Goal: Transaction & Acquisition: Purchase product/service

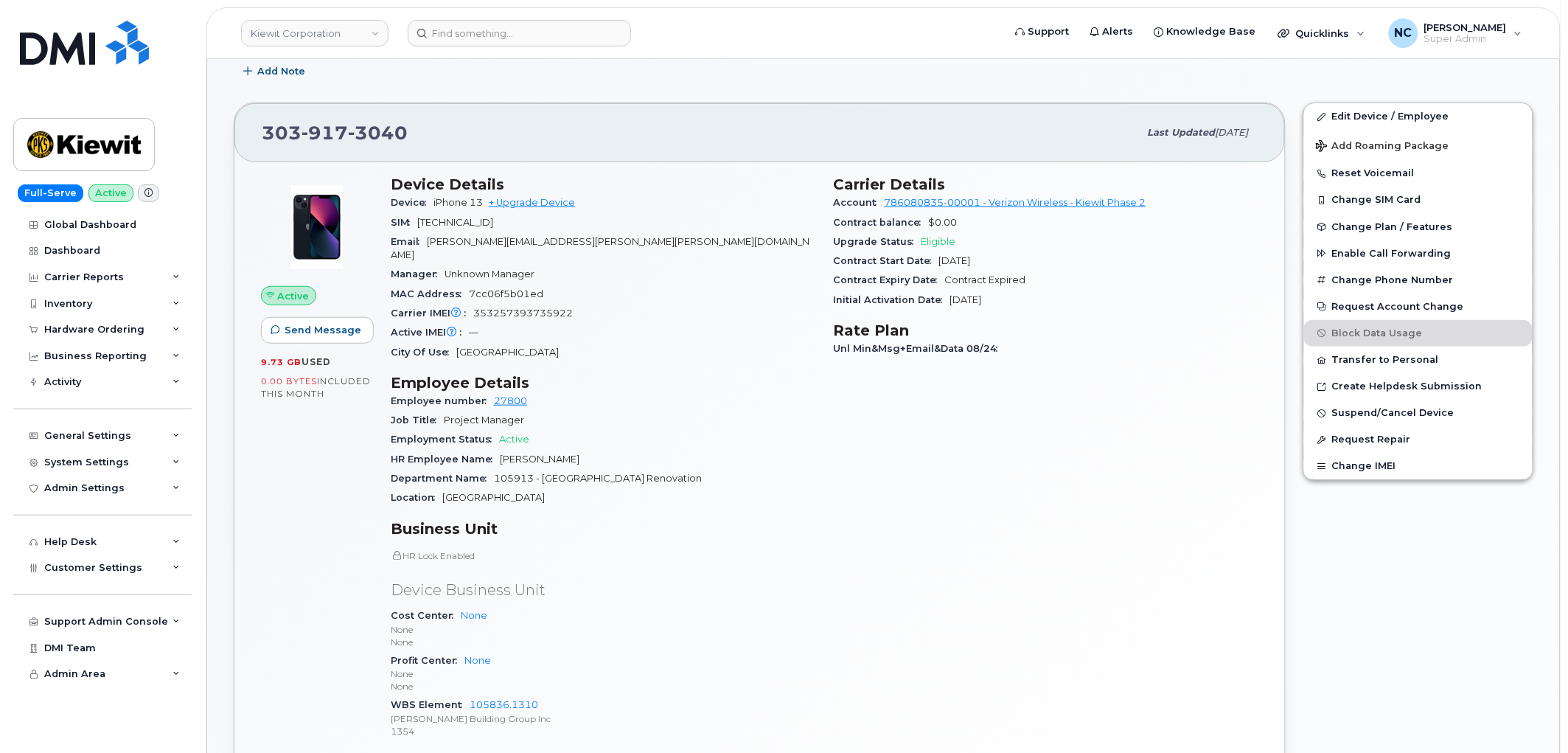
scroll to position [491, 0]
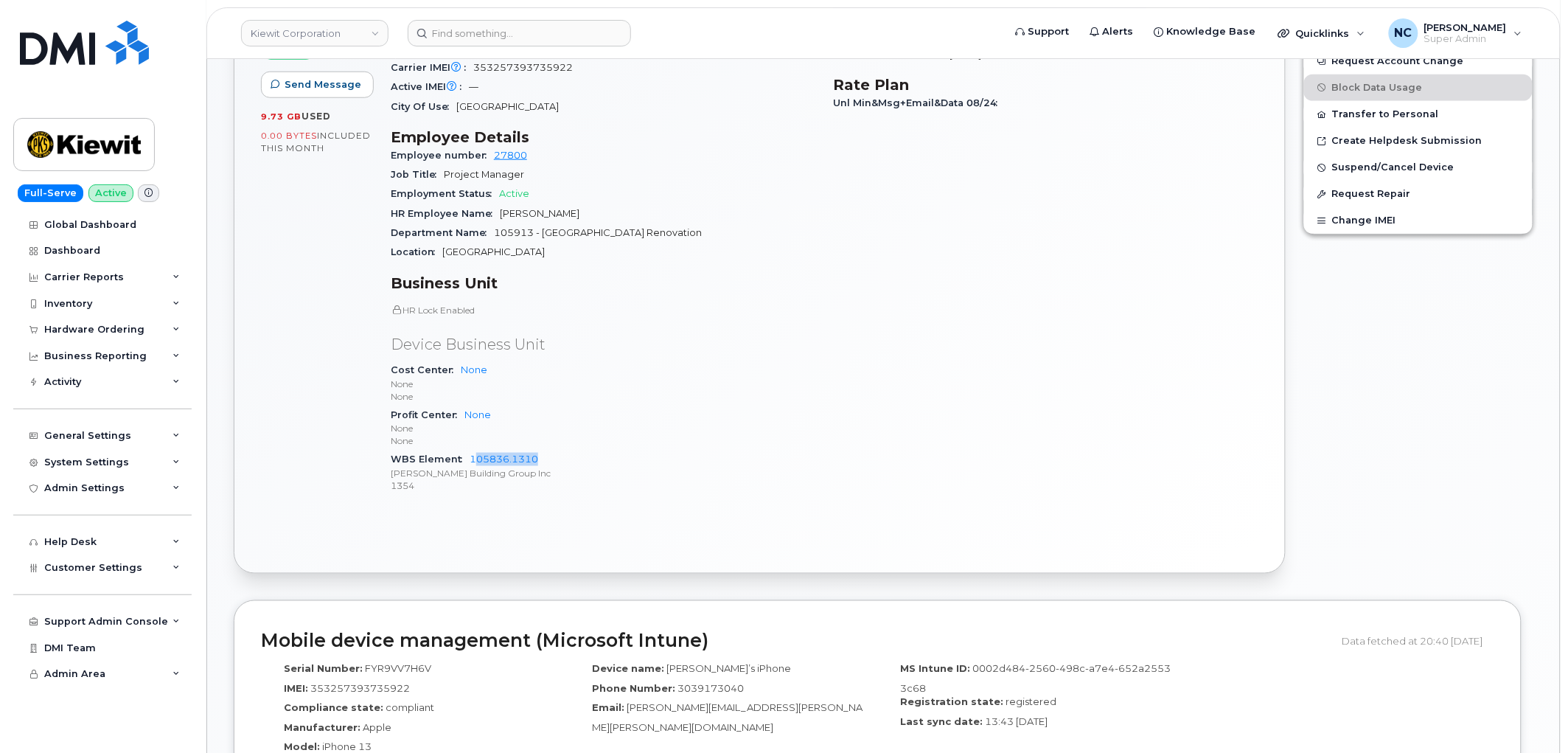
drag, startPoint x: 546, startPoint y: 446, endPoint x: 473, endPoint y: 438, distance: 73.4
click at [473, 450] on div "WBS Element 105836.1310 Kiewit Building Group Inc 1354" at bounding box center [603, 472] width 425 height 45
click at [596, 450] on div "WBS Element 105836.1310 Kiewit Building Group Inc 1354" at bounding box center [603, 472] width 425 height 45
drag, startPoint x: 554, startPoint y: 443, endPoint x: 393, endPoint y: 447, distance: 161.0
click at [393, 450] on div "WBS Element 105836.1310 Kiewit Building Group Inc 1354" at bounding box center [603, 472] width 425 height 45
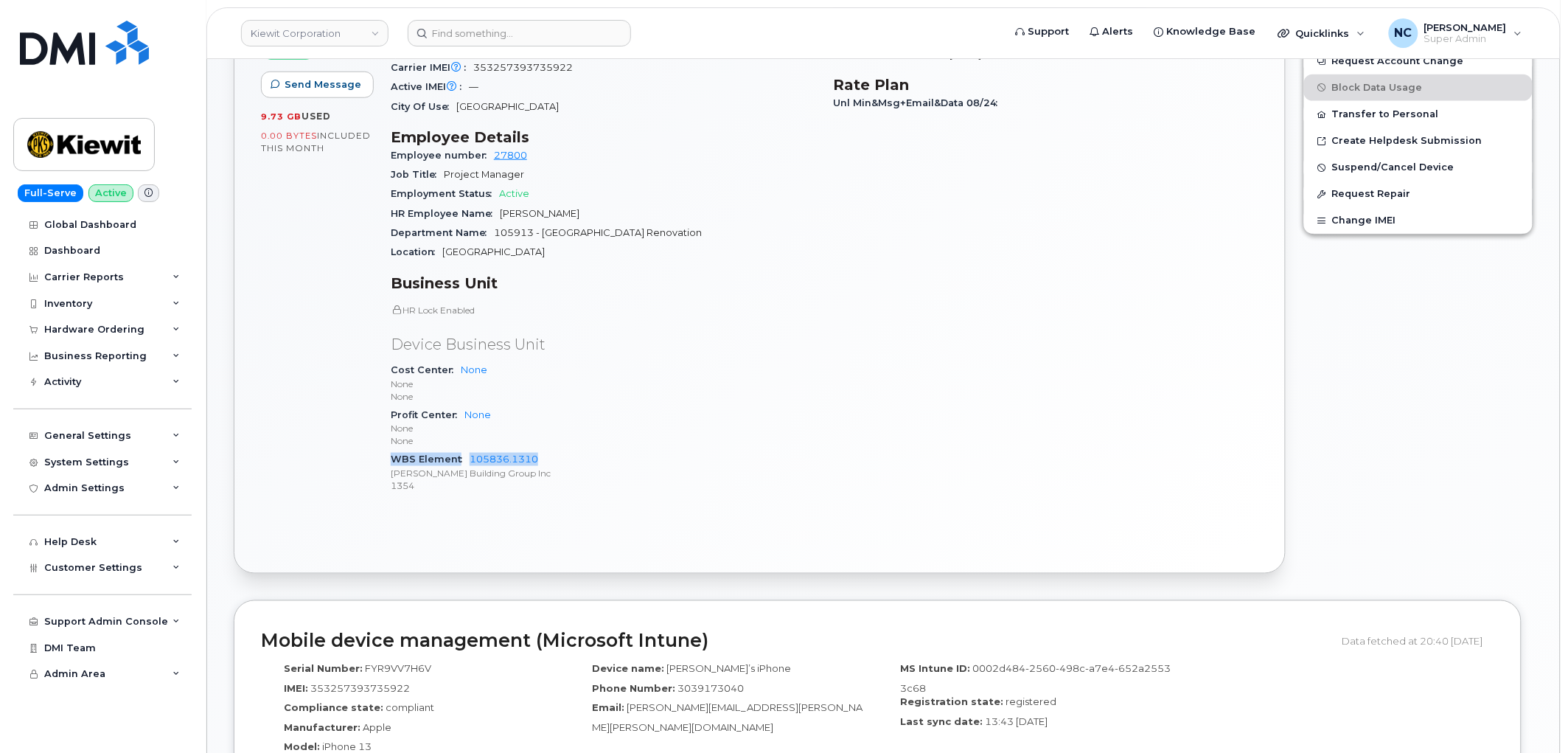
copy div "WBS Element 105836.1310"
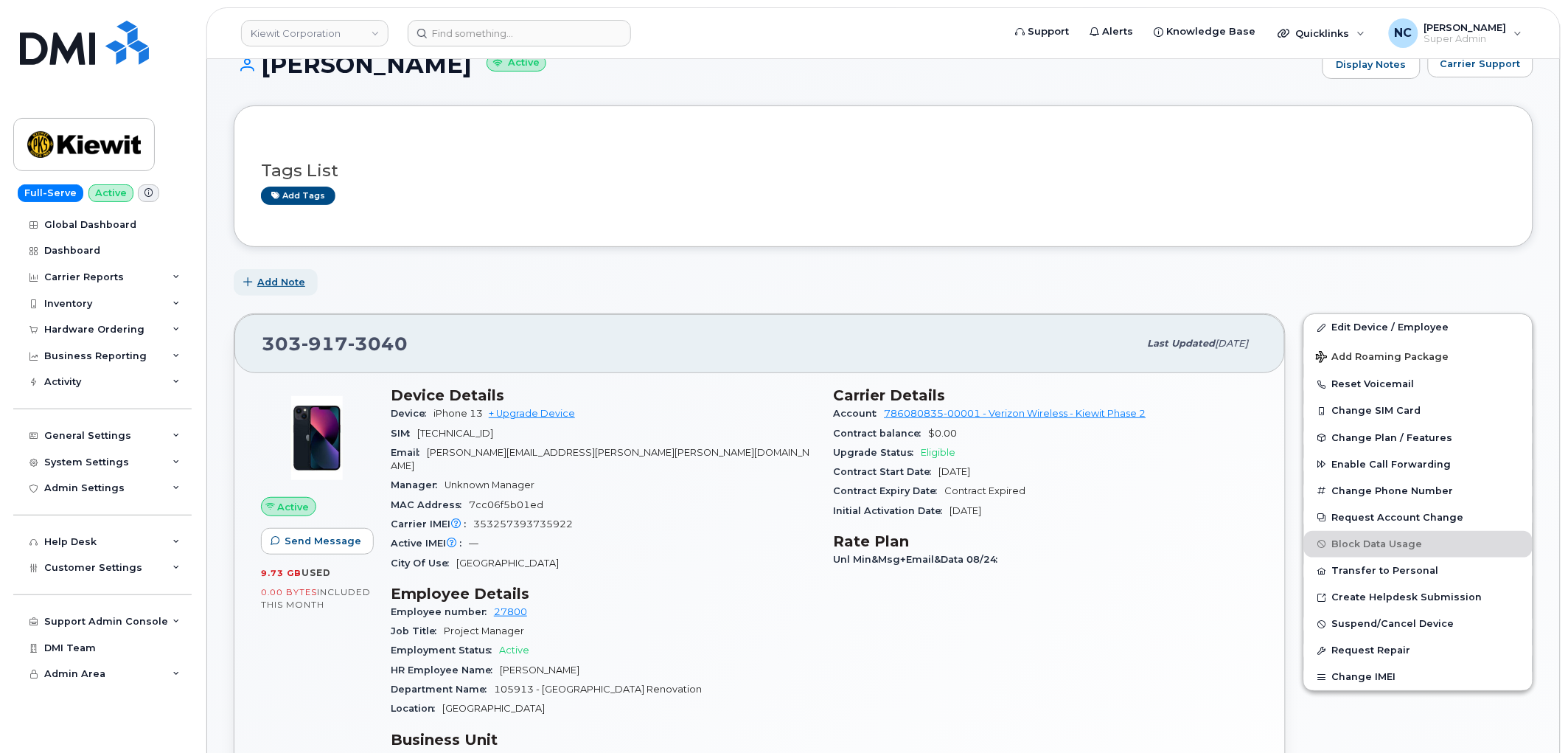
scroll to position [0, 0]
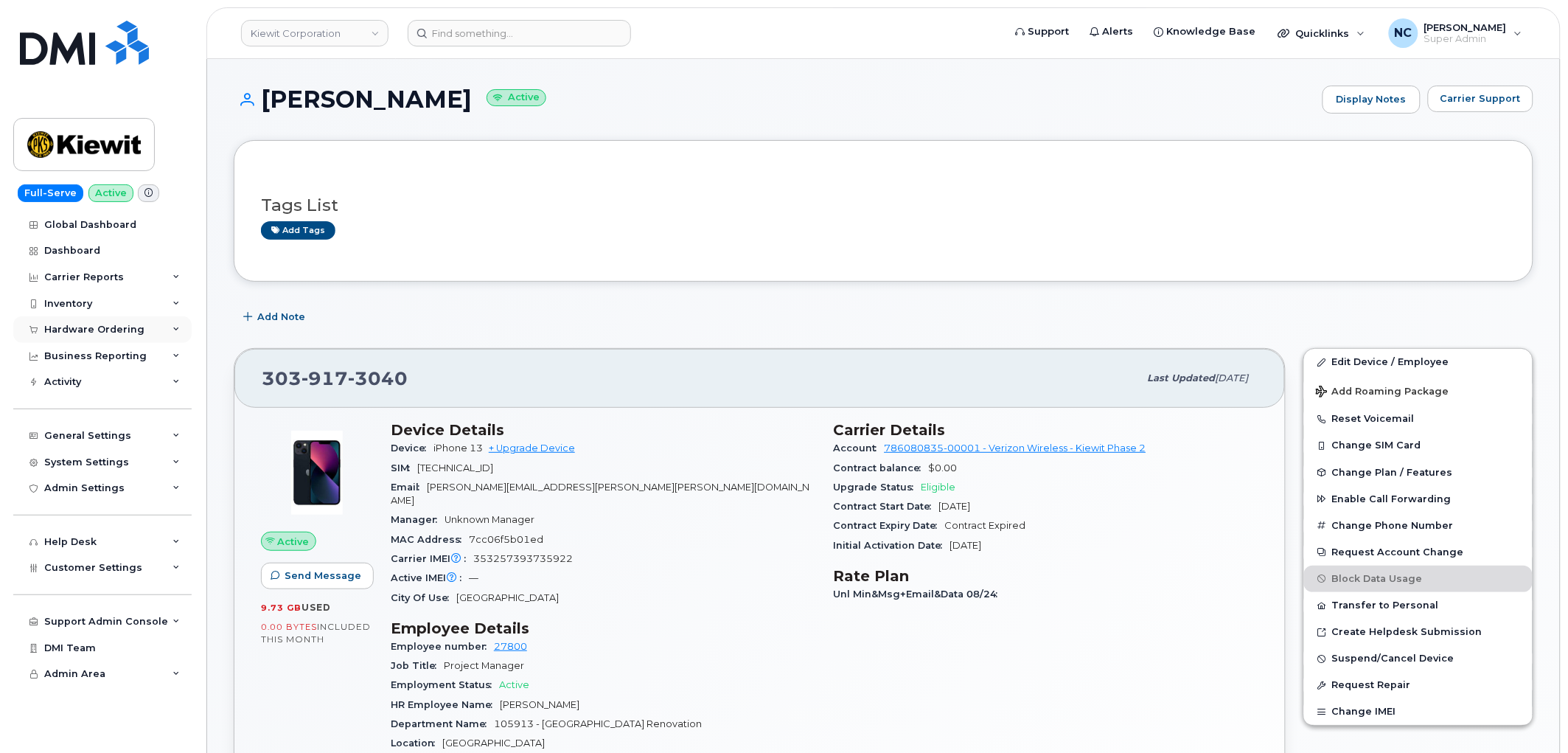
click at [114, 327] on div "Hardware Ordering" at bounding box center [94, 330] width 100 height 12
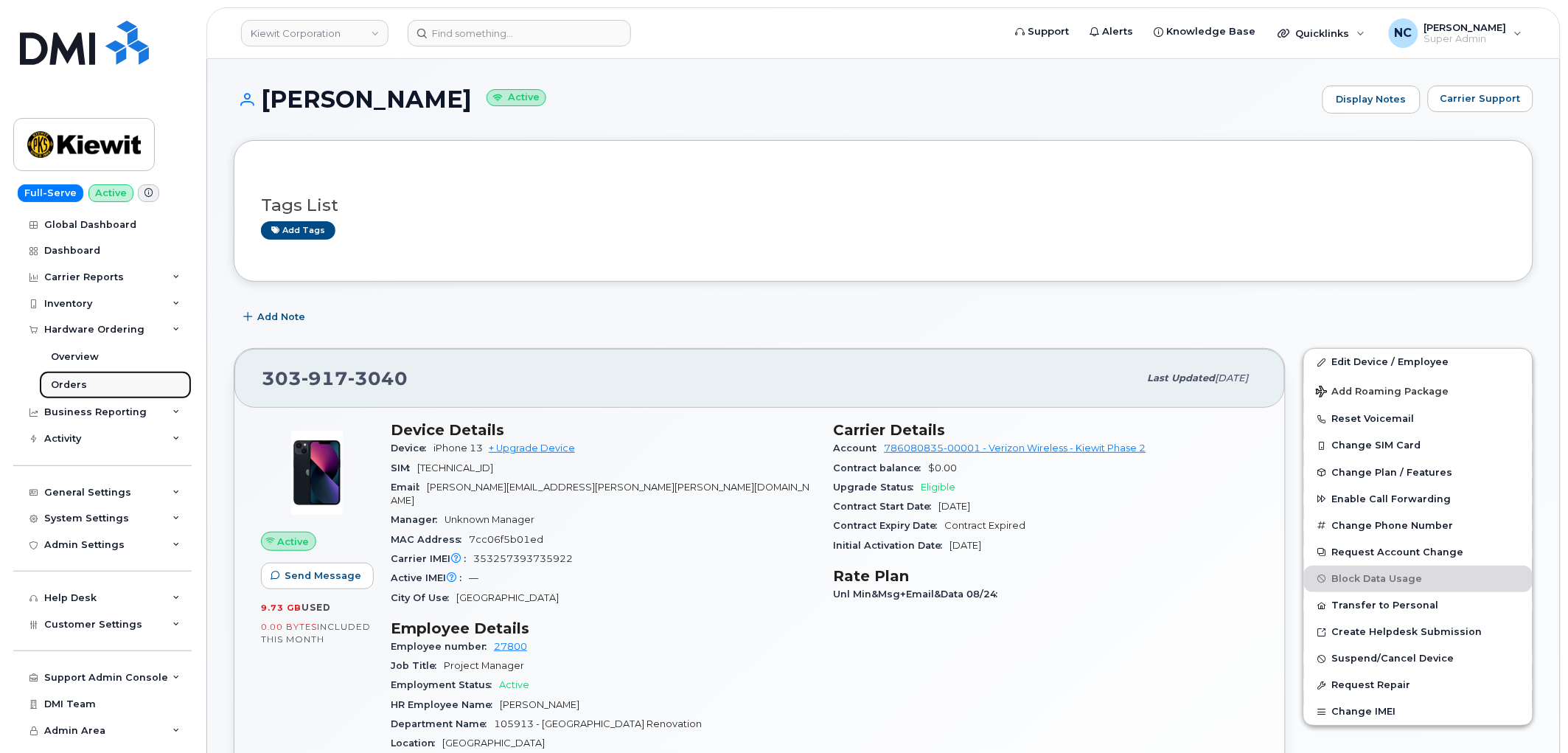
click at [83, 387] on div "Orders" at bounding box center [69, 385] width 36 height 13
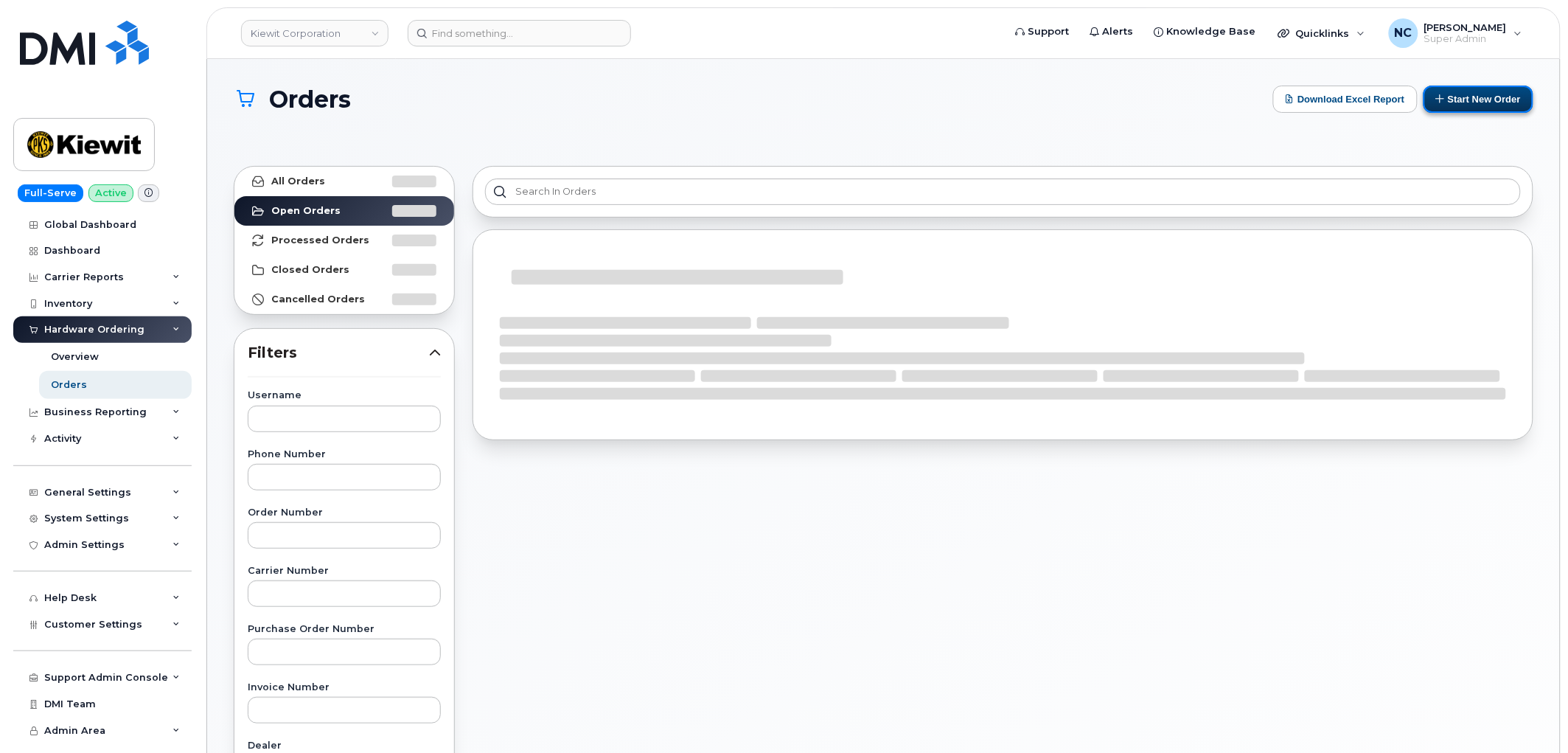
click at [1473, 102] on button "Start New Order" at bounding box center [1478, 99] width 110 height 27
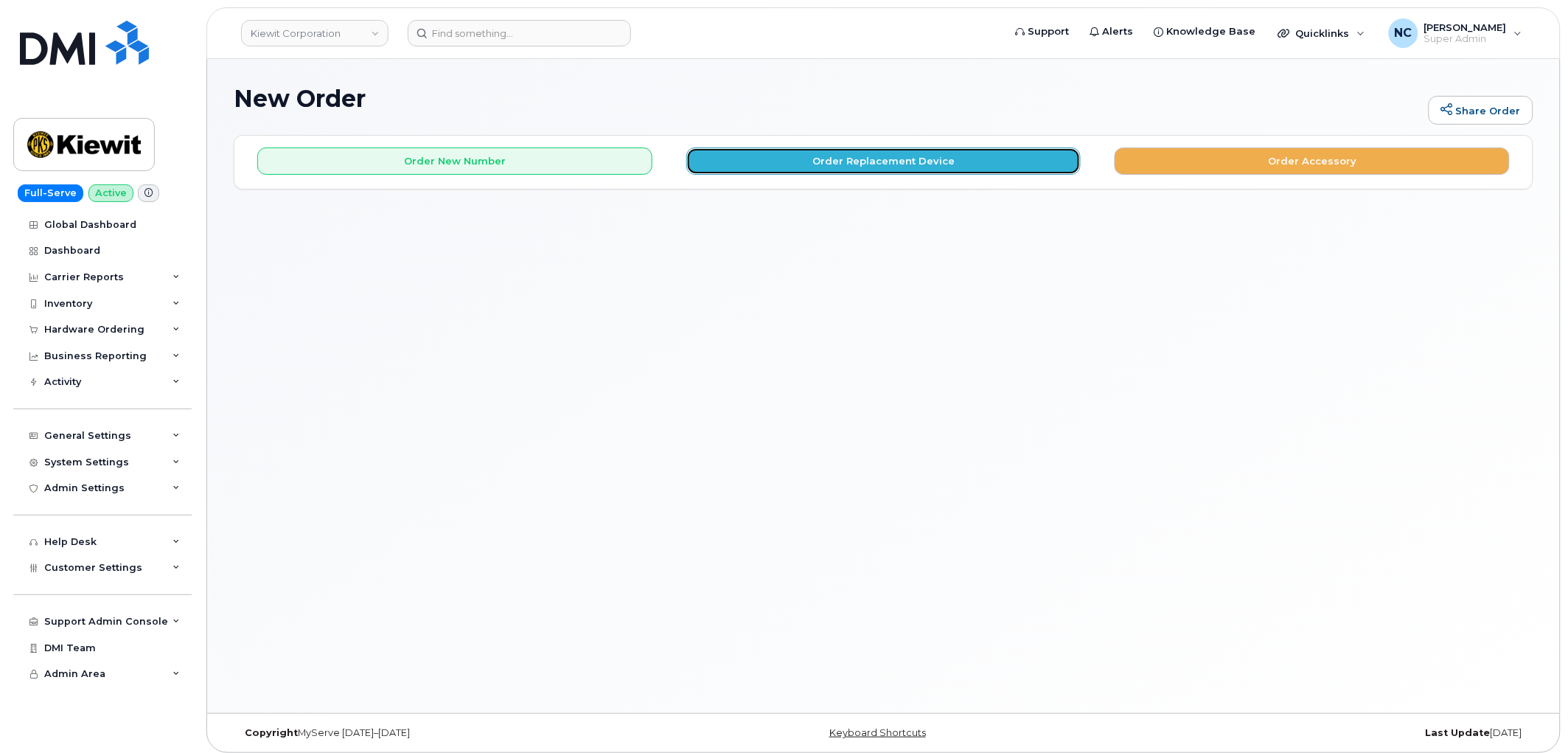
click at [943, 161] on button "Order Replacement Device" at bounding box center [883, 161] width 395 height 27
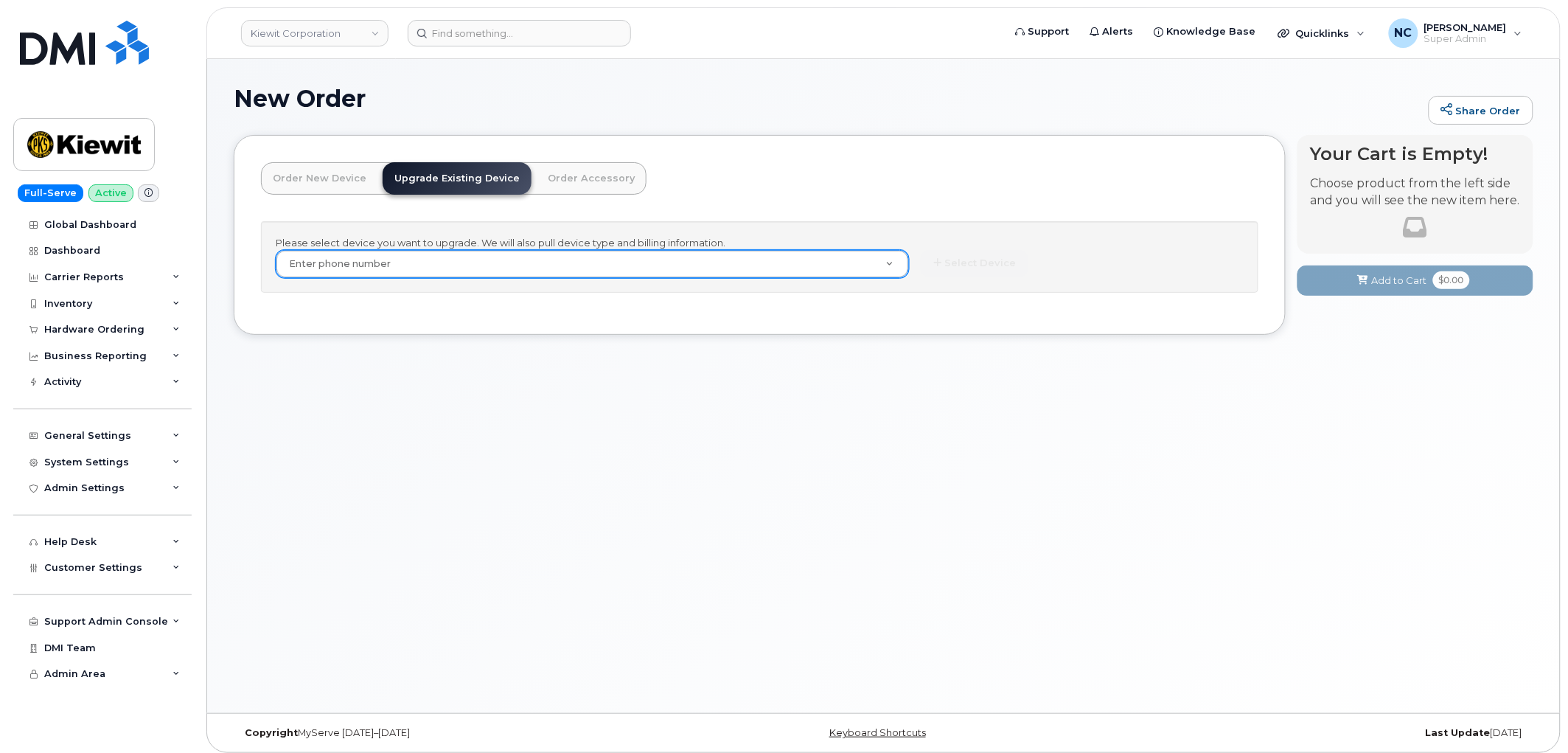
paste input "[PHONE_NUMBER]"
type input "[PHONE_NUMBER]"
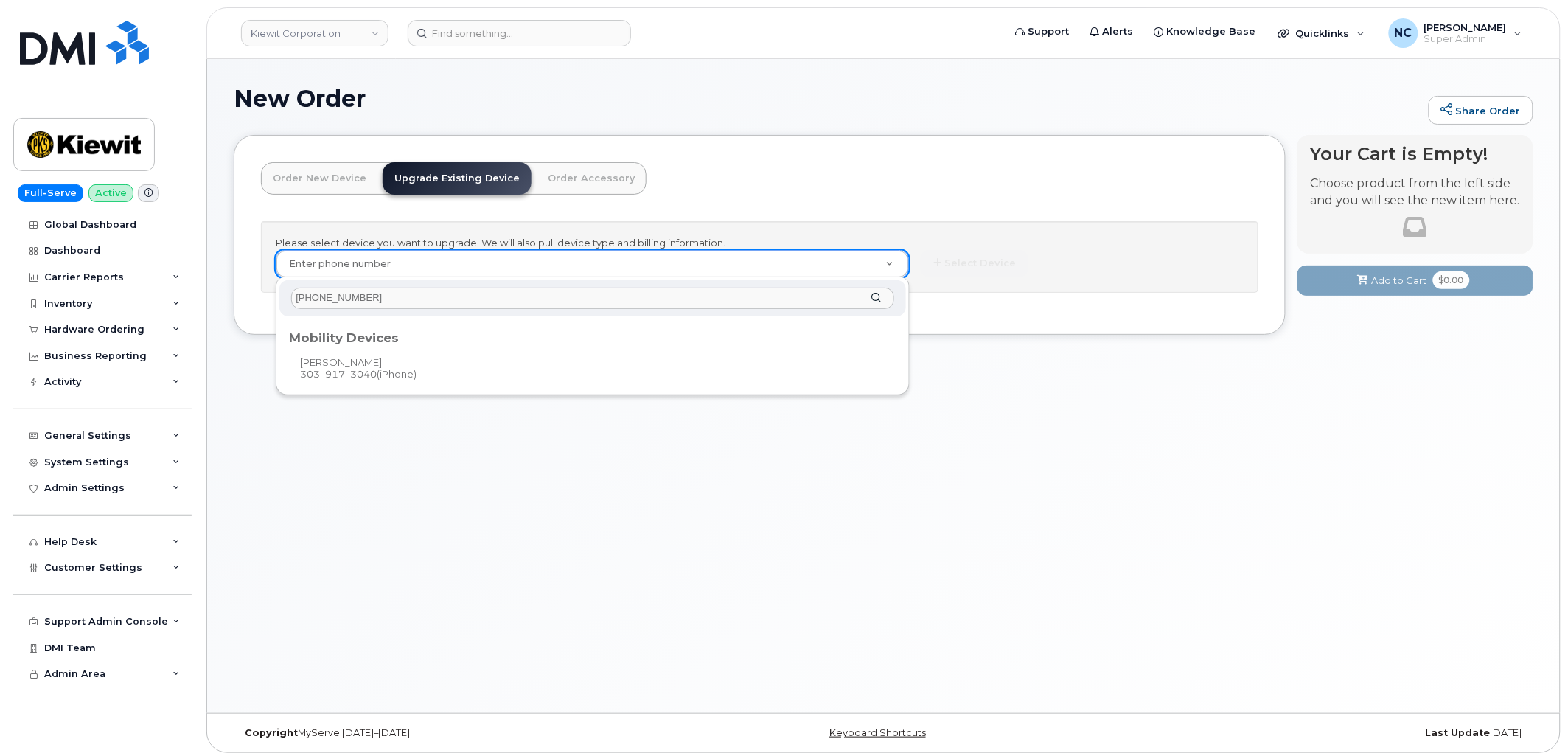
type input "[PHONE_NUMBER]"
type input "1166267"
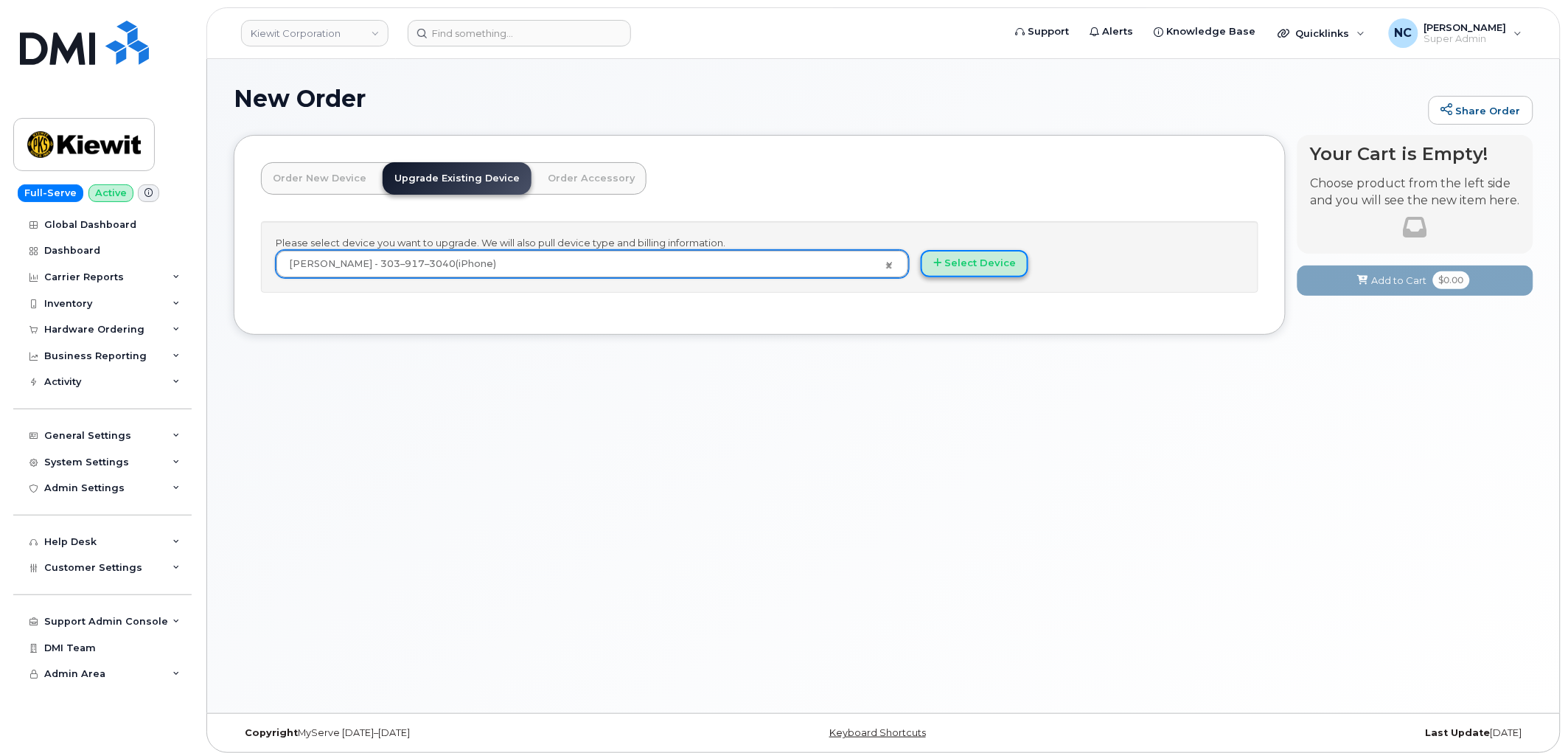
click at [990, 270] on button "Select Device" at bounding box center [974, 263] width 107 height 27
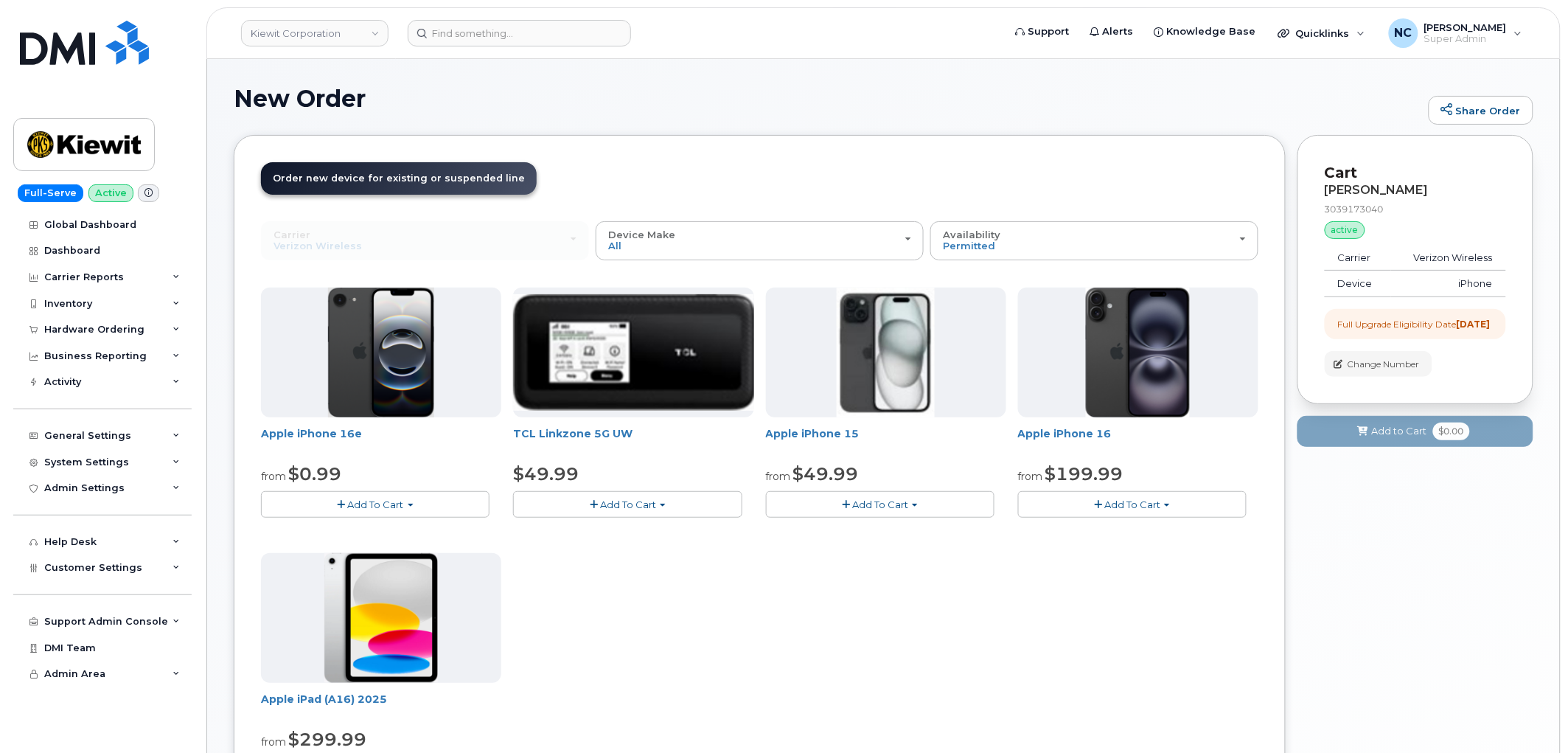
click at [859, 500] on span "Add To Cart" at bounding box center [880, 505] width 56 height 12
click at [851, 534] on link "$49.99 - 2 Year Upgrade (128GB)" at bounding box center [866, 531] width 192 height 19
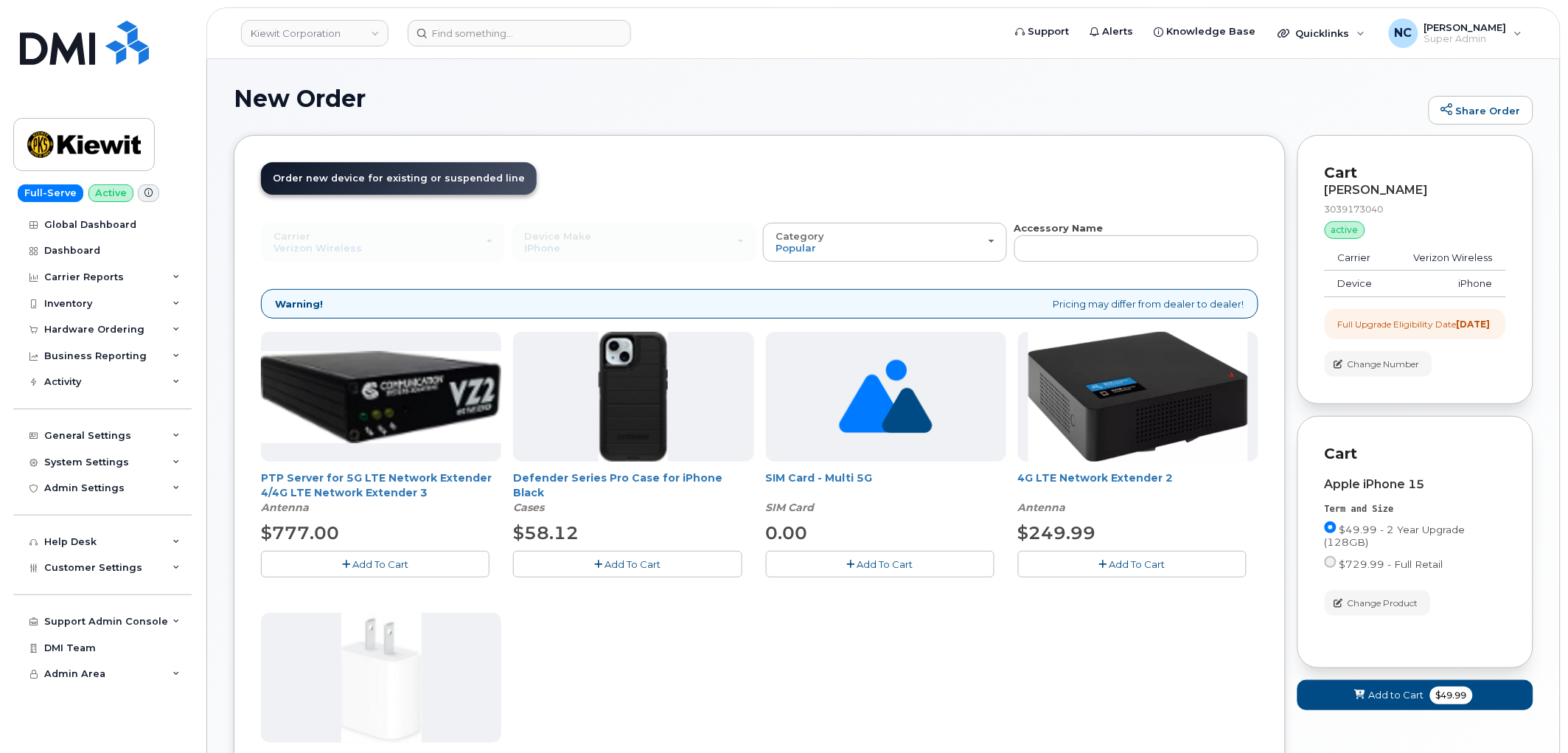
click at [577, 569] on button "Add To Cart" at bounding box center [627, 563] width 228 height 26
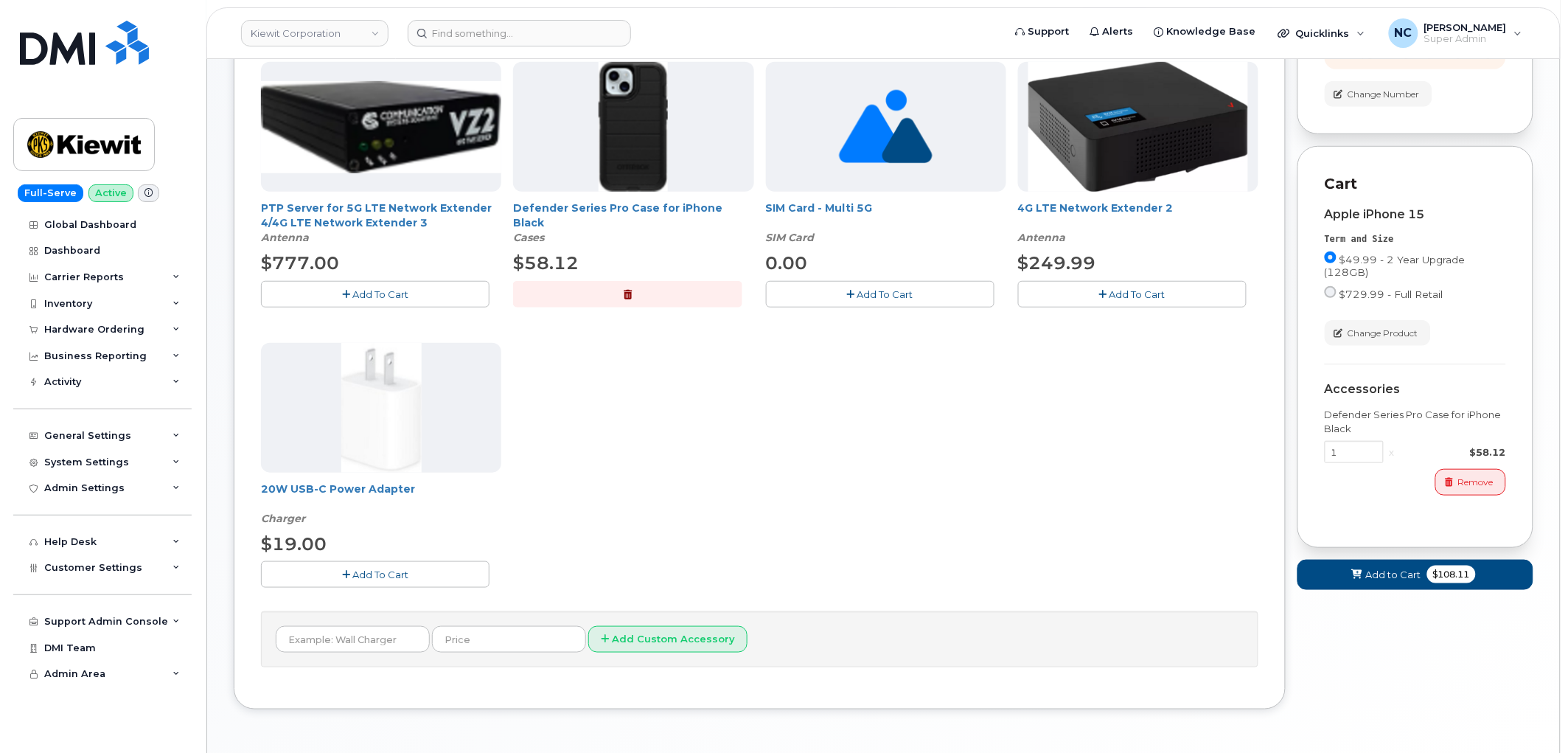
scroll to position [241, 0]
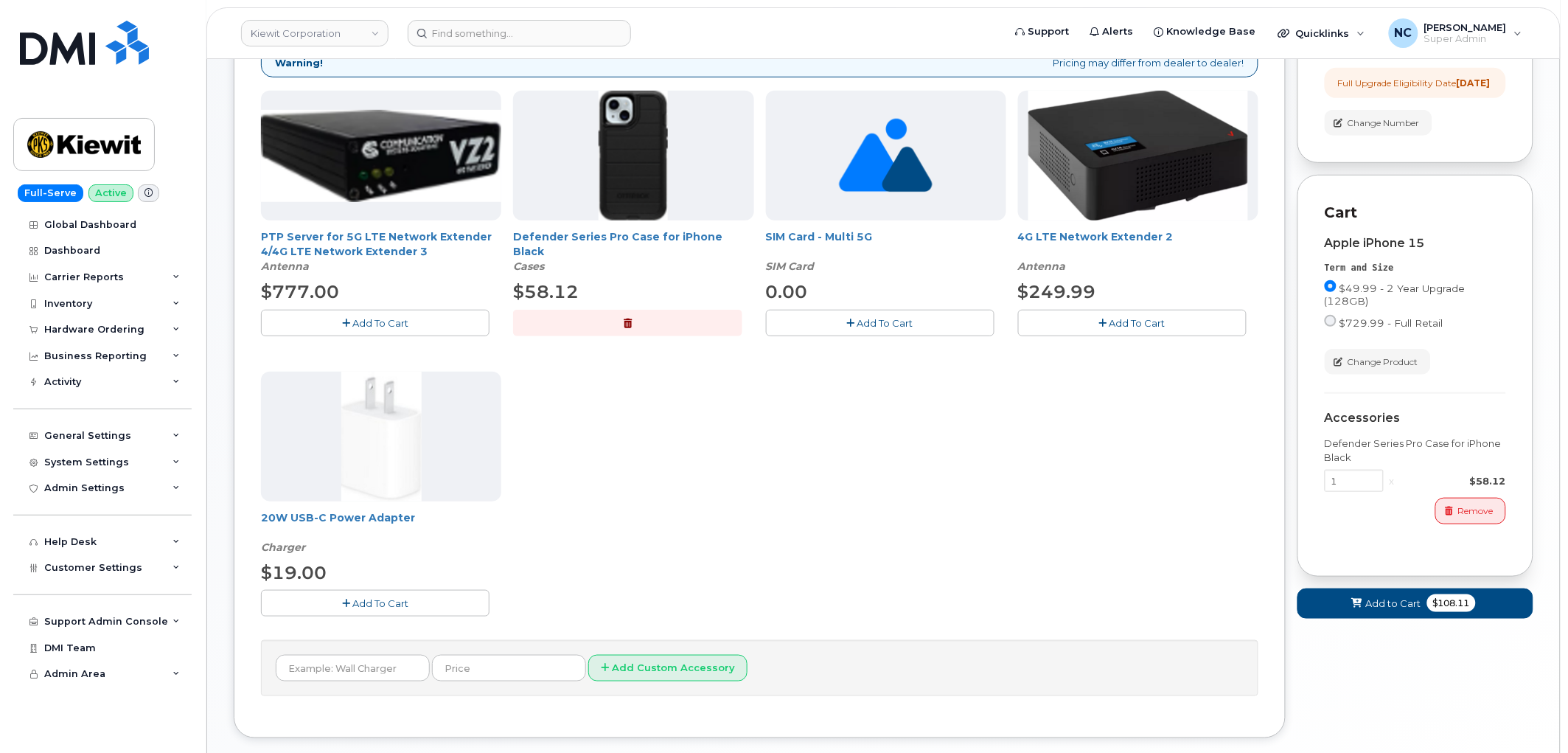
click at [416, 601] on button "Add To Cart" at bounding box center [375, 603] width 228 height 26
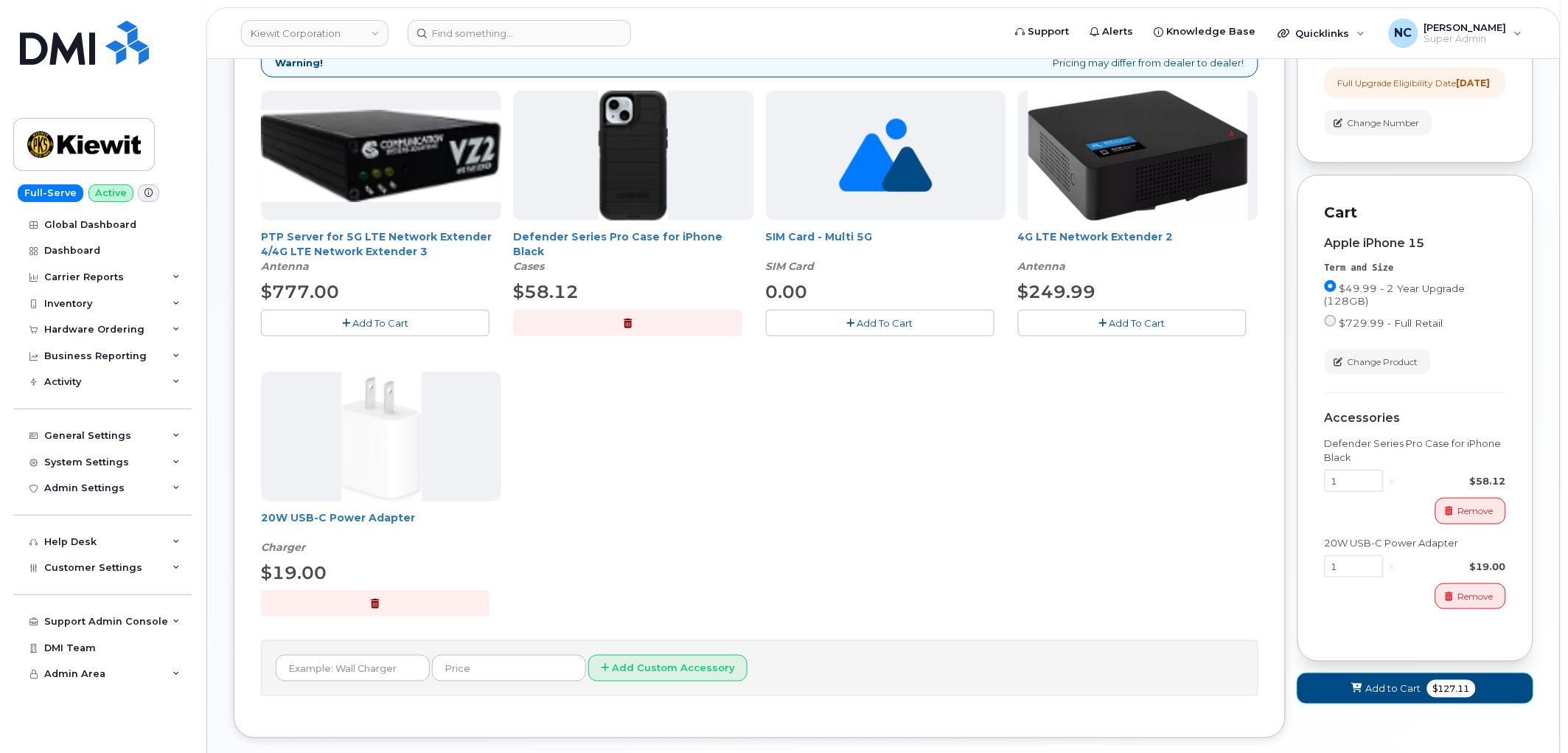
click at [1391, 703] on button "Add to Cart $127.11" at bounding box center [1415, 688] width 236 height 30
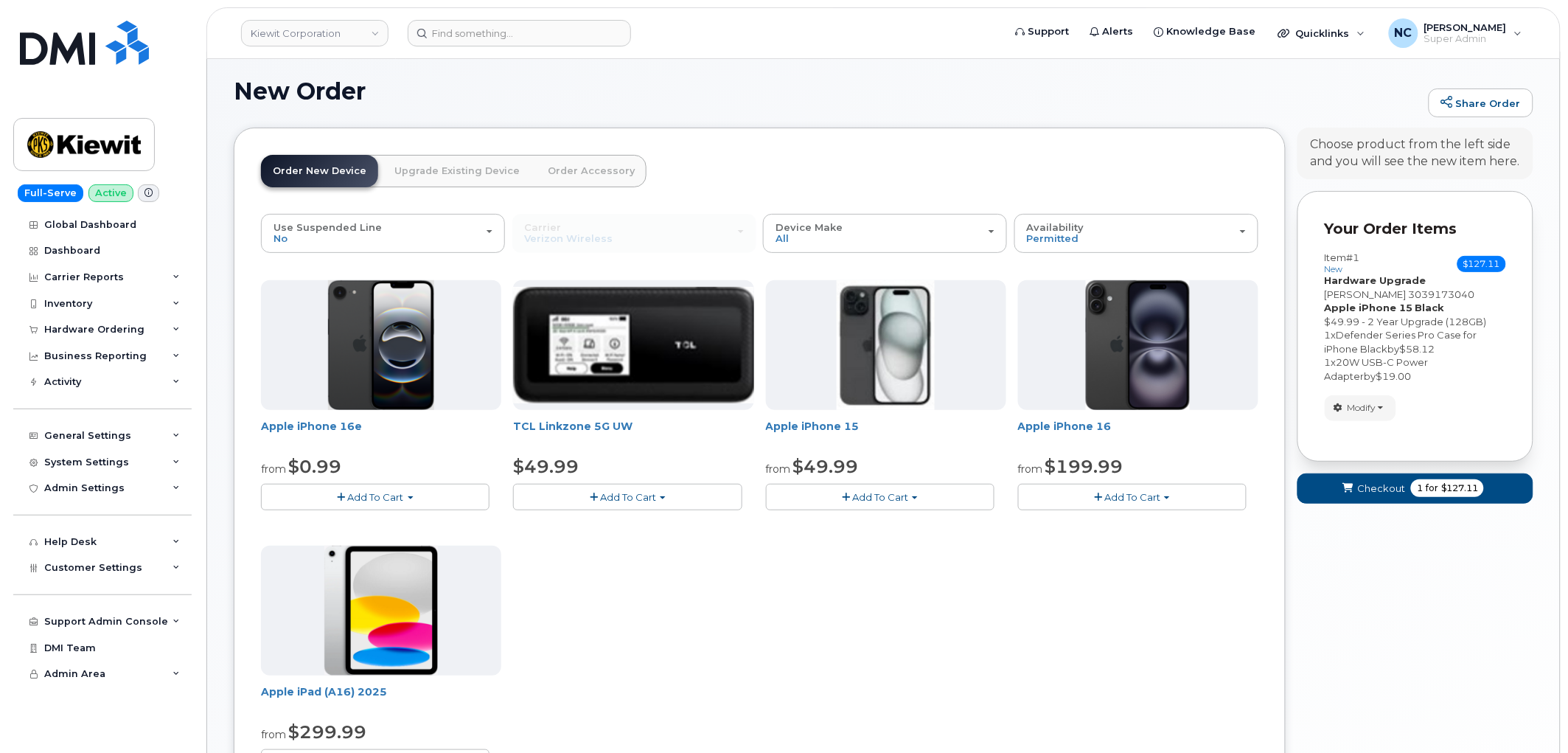
scroll to position [333, 0]
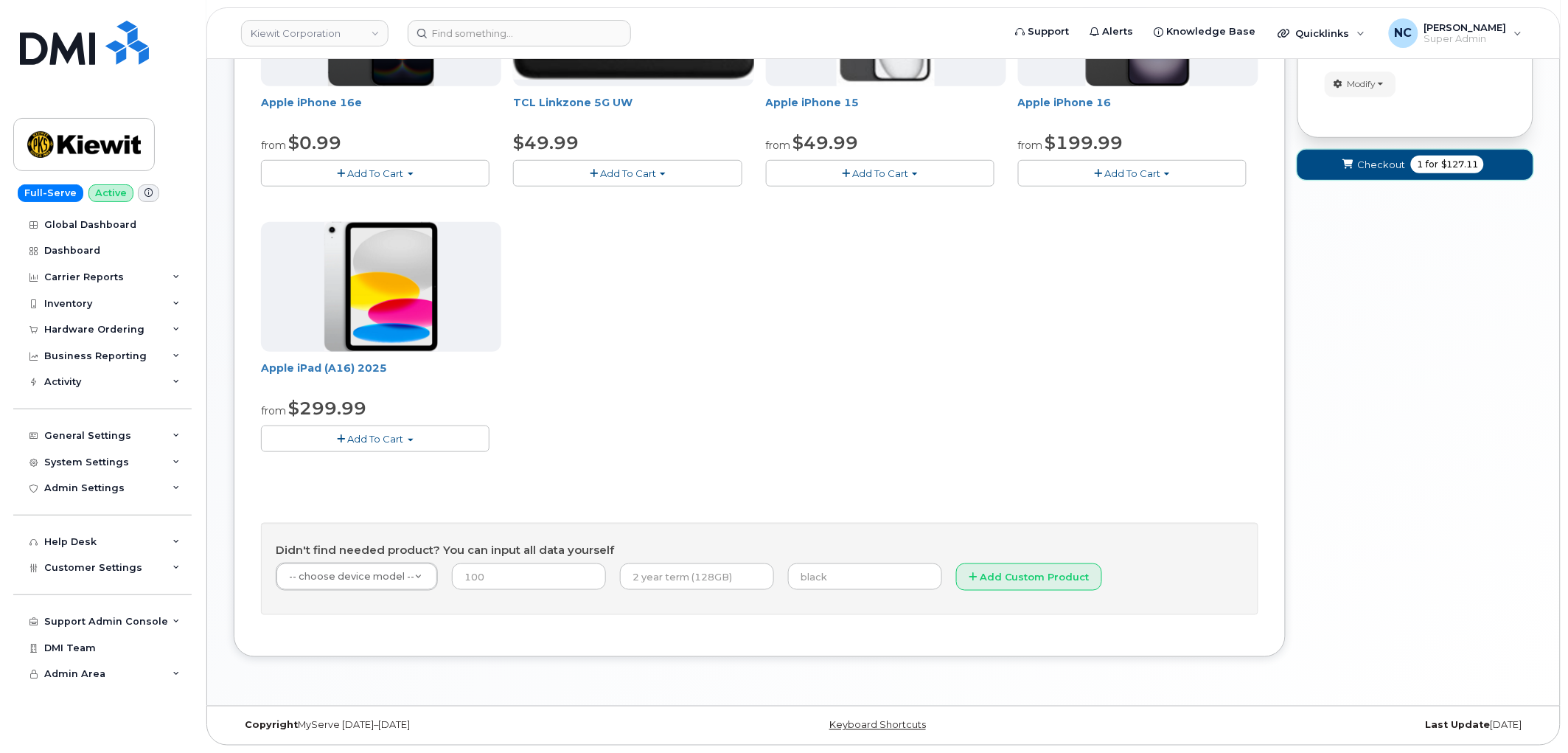
click at [1469, 173] on button "Checkout 1 for $127.11" at bounding box center [1415, 165] width 236 height 30
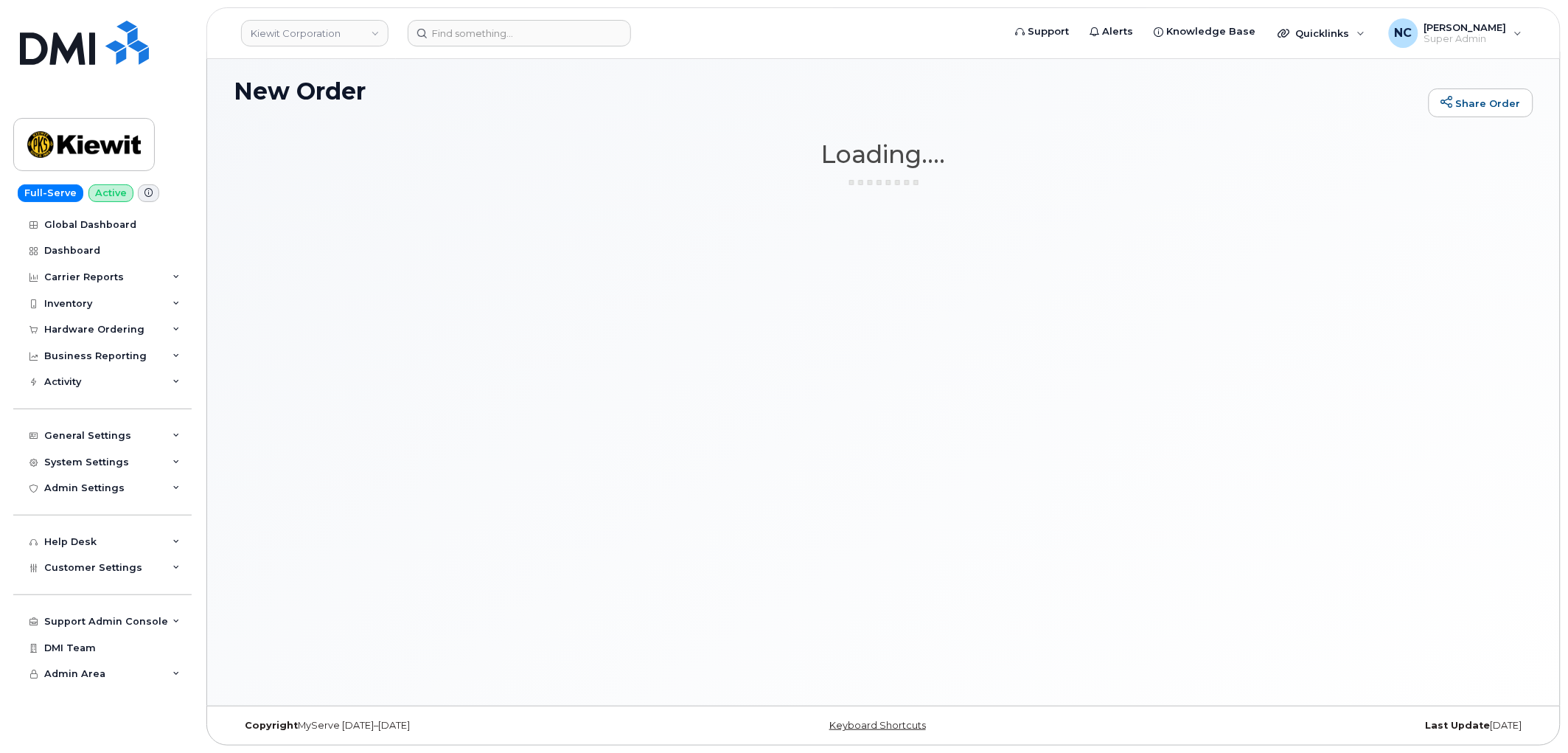
scroll to position [7, 0]
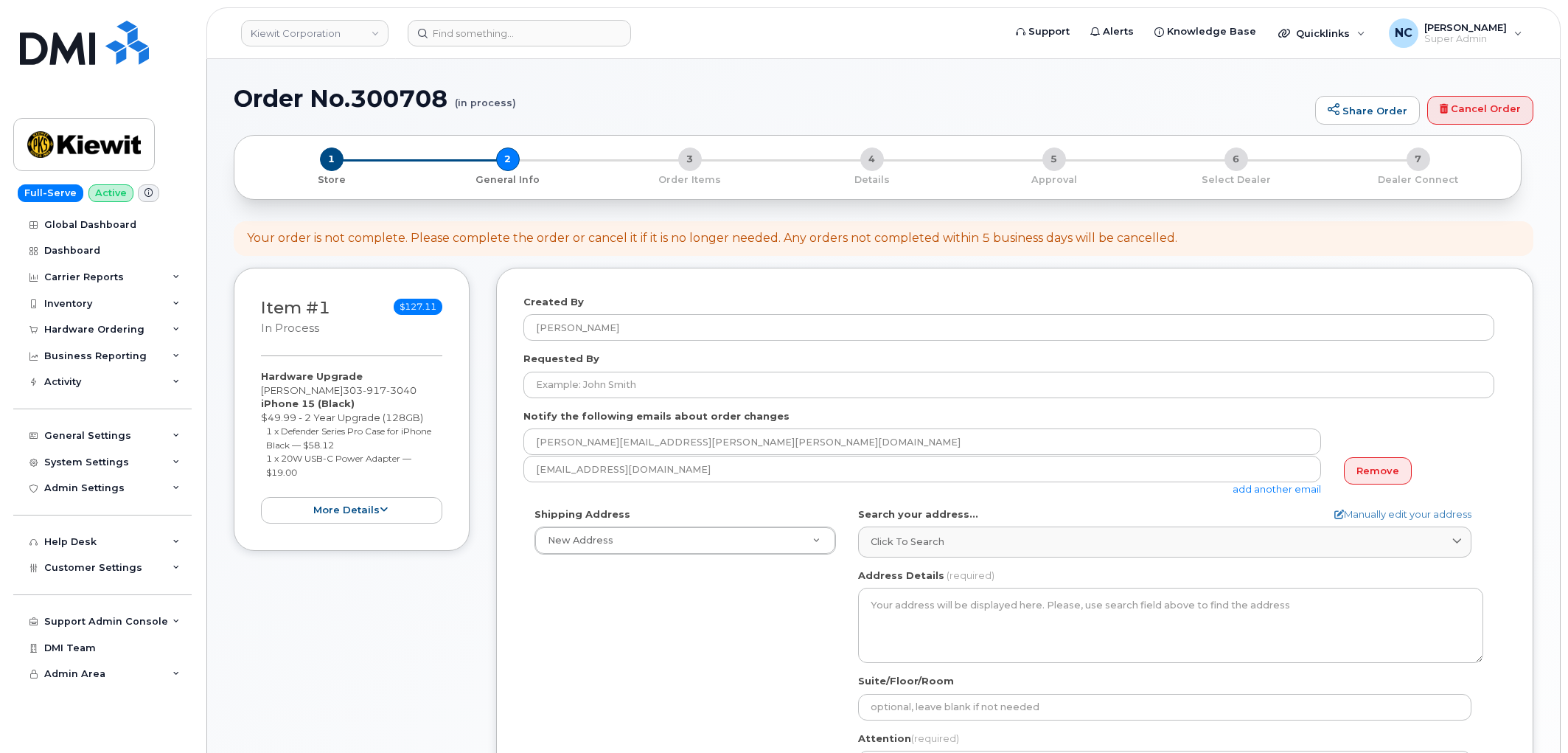
select select
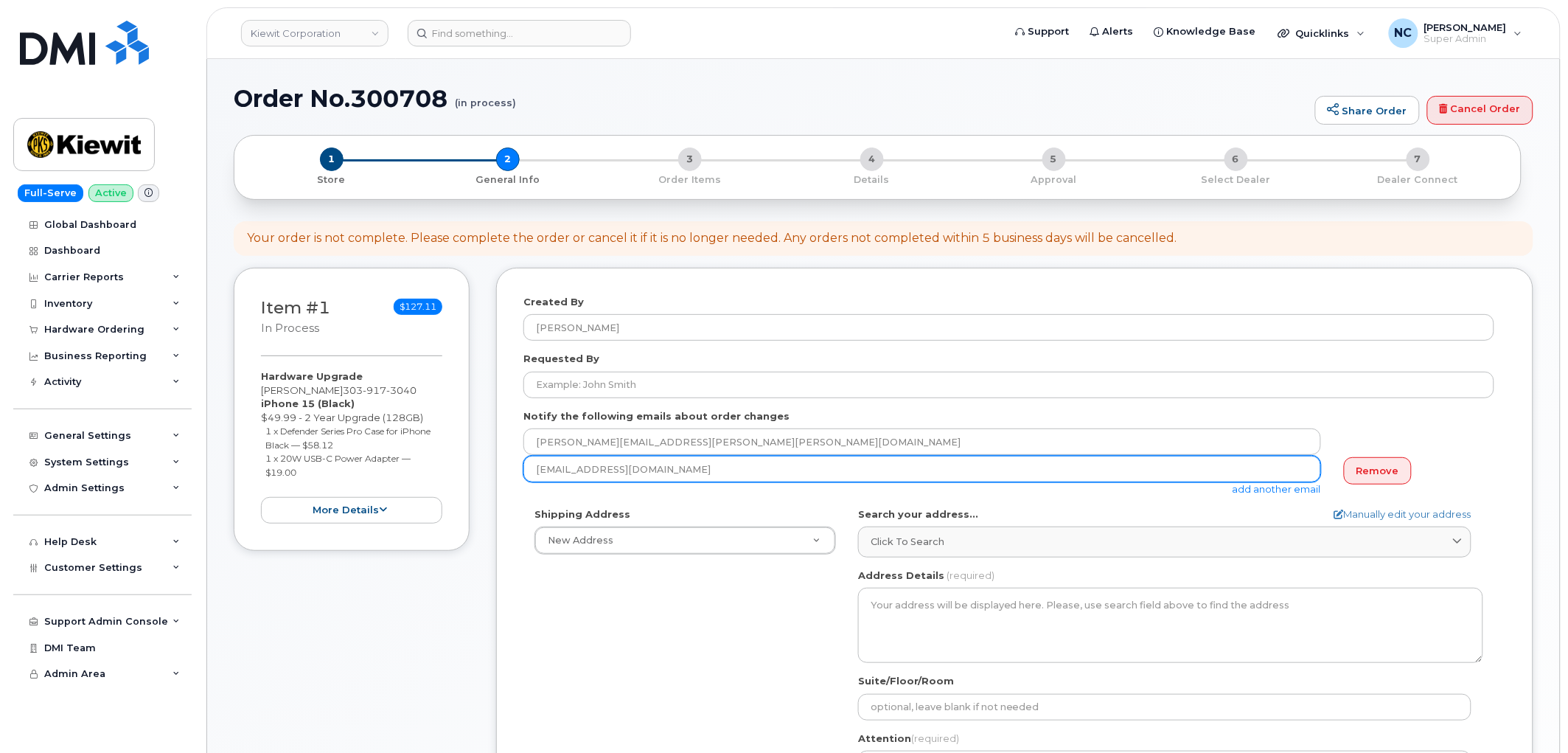
scroll to position [164, 0]
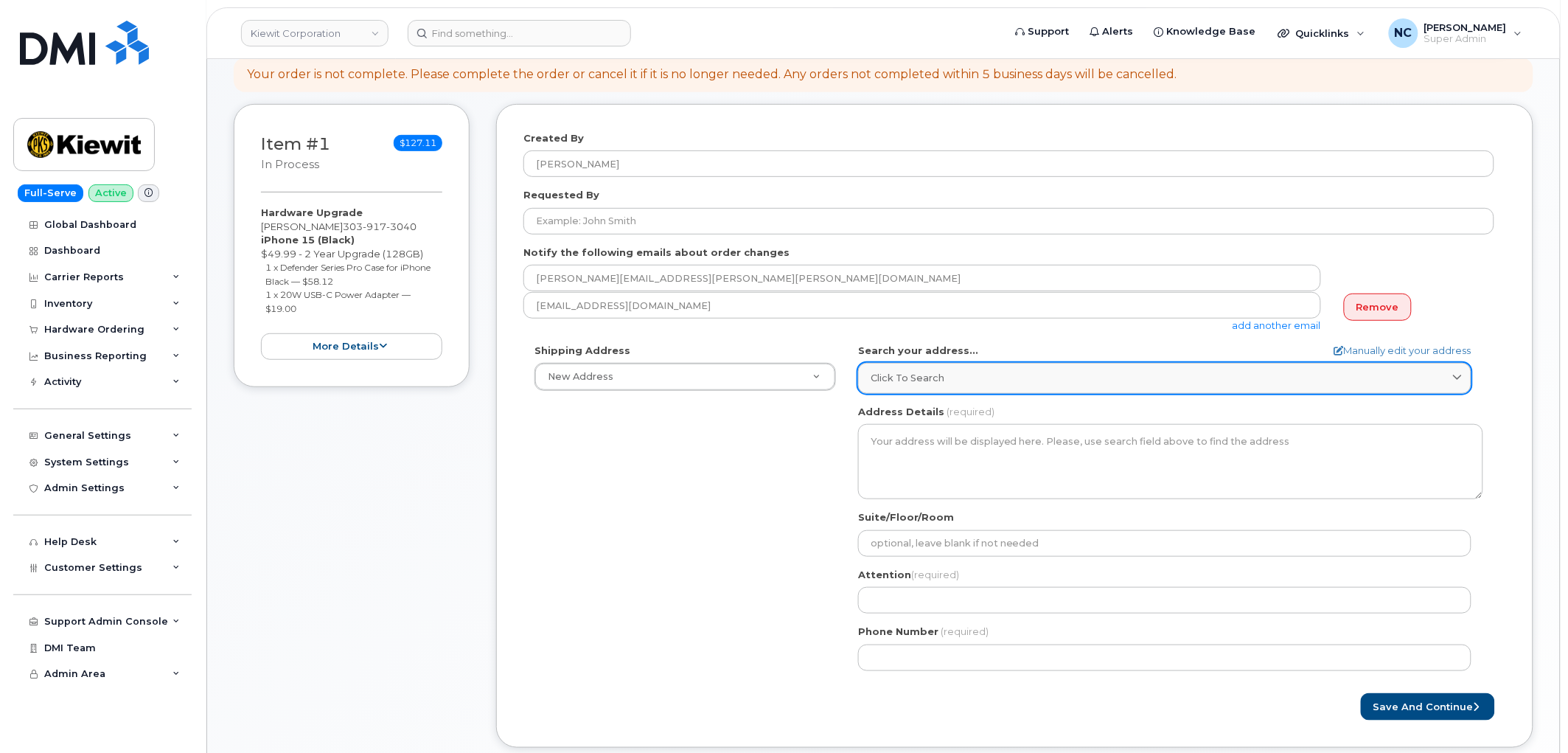
click at [988, 381] on div "Click to search" at bounding box center [1165, 377] width 588 height 14
paste input "[GEOGRAPHIC_DATA], [GEOGRAPHIC_DATA], [GEOGRAPHIC_DATA]"
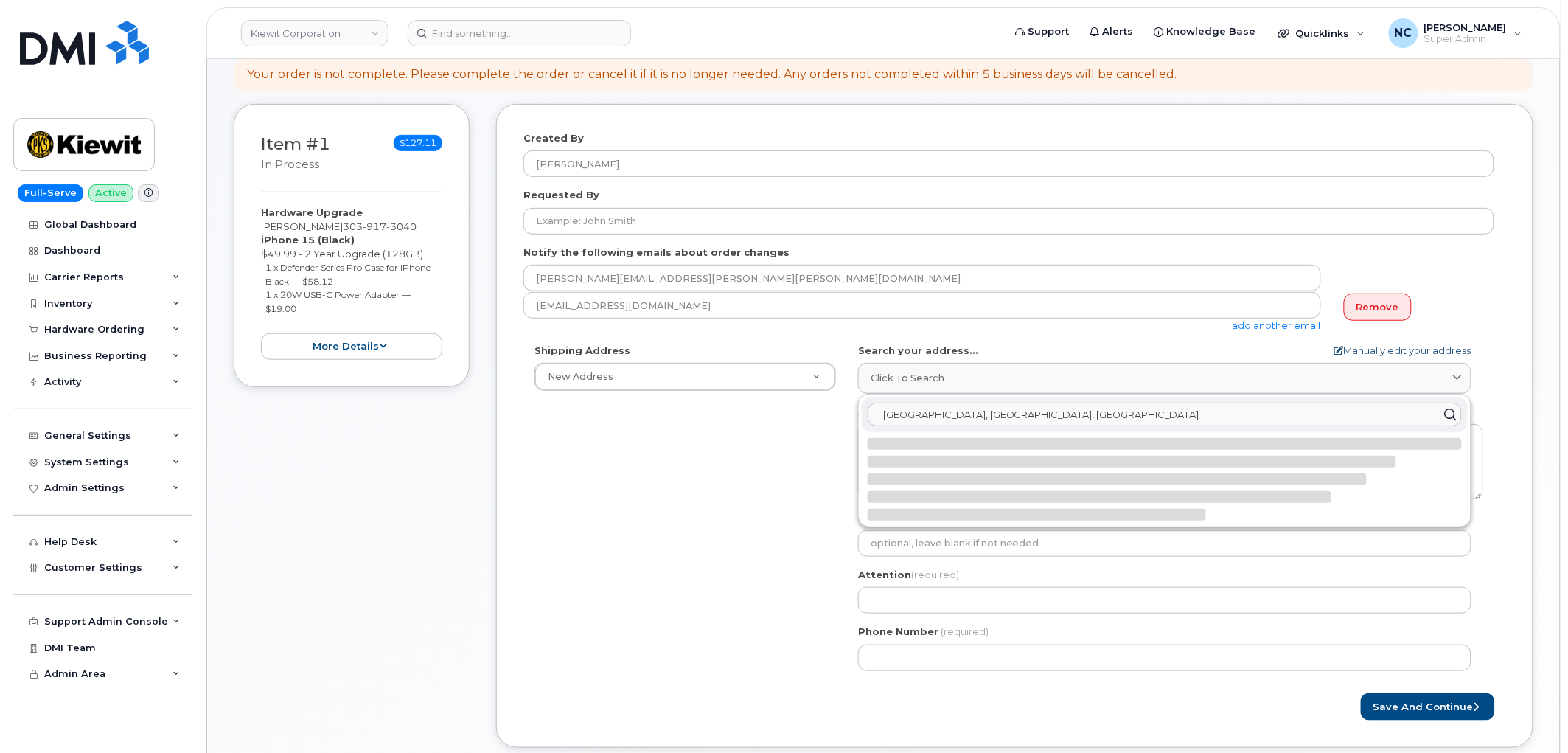
type input "One Memorial Stadium Dr, University Loading Dock, Lincoln NE, 68588"
click at [1438, 350] on link "Manually edit your address" at bounding box center [1403, 351] width 137 height 14
select select
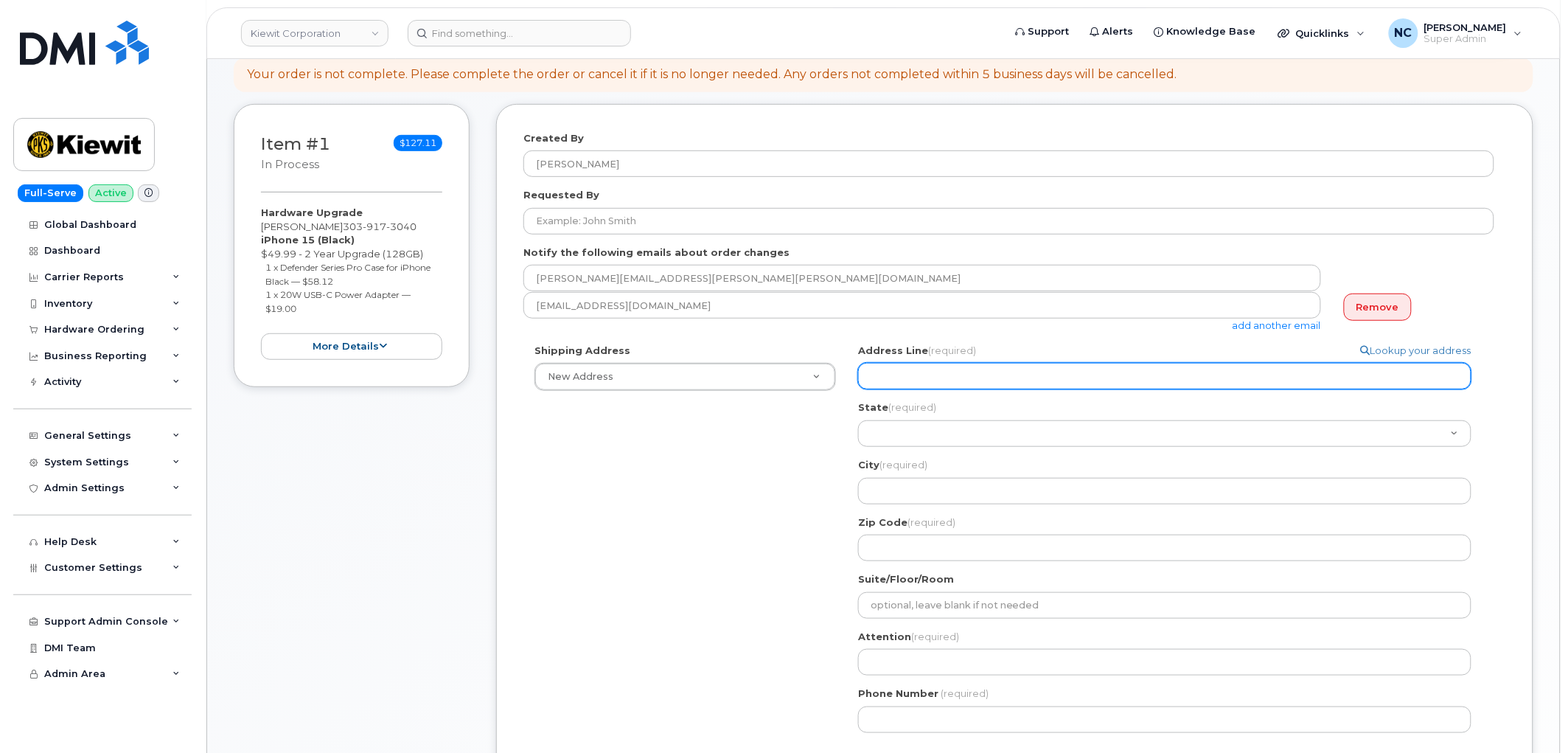
click at [1084, 379] on input "Address Line (required)" at bounding box center [1165, 376] width 614 height 27
paste input "One Memorial Stadium Dr, University Loading Dock, Lincoln NE, 68588"
type input "One Memorial Stadium Dr, University Loading Dock, Lincoln NE, 68588"
select select
type input "One Memorial Stadium Dr, University Loading Dock, Lincoln NE, 68588"
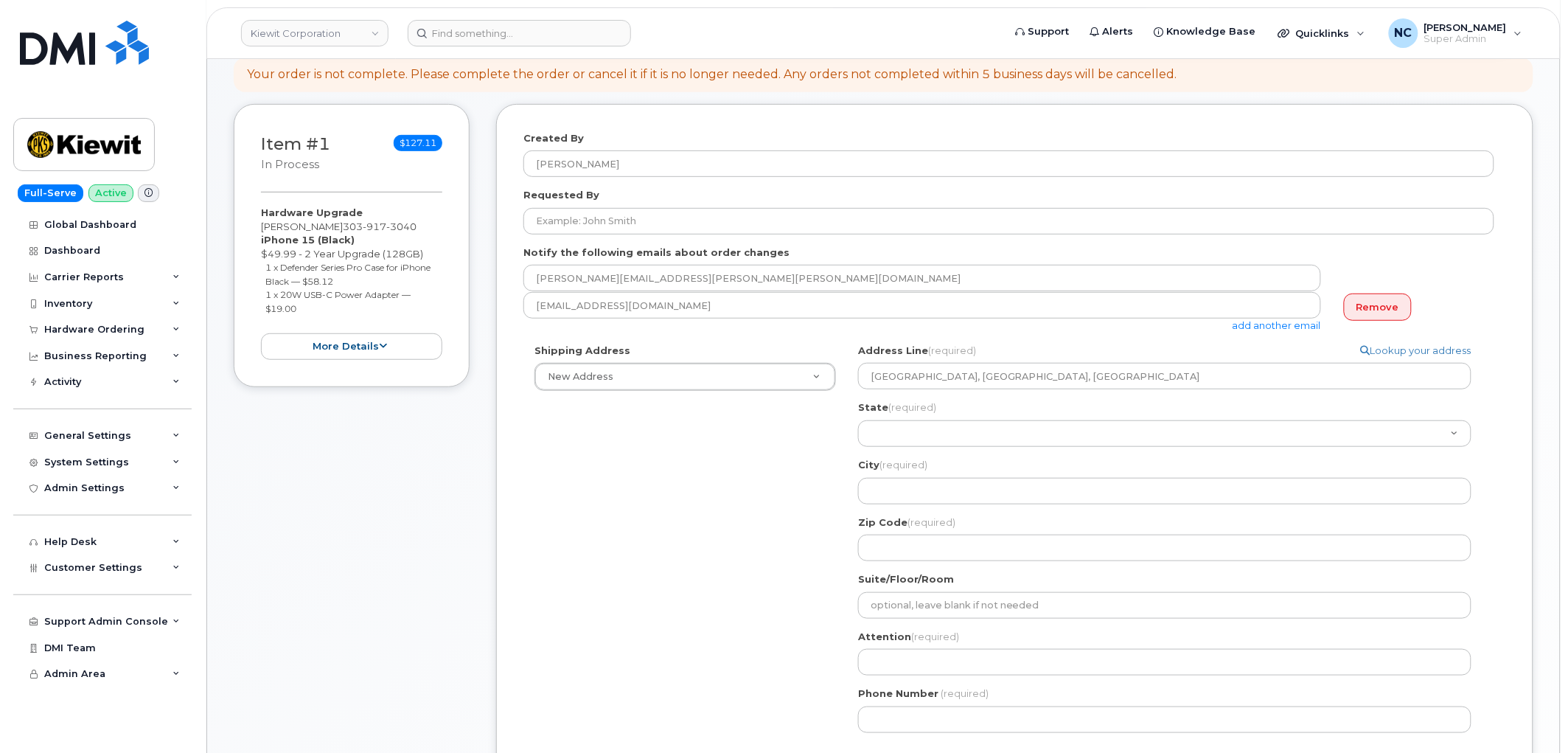
click at [1188, 402] on div "State (required) Alabama Alaska American Samoa Arizona Arkansas California Colo…" at bounding box center [1171, 423] width 625 height 47
click at [1163, 448] on div "Address Line (required) Lookup your address One Memorial Stadium Dr, University…" at bounding box center [1171, 452] width 625 height 217
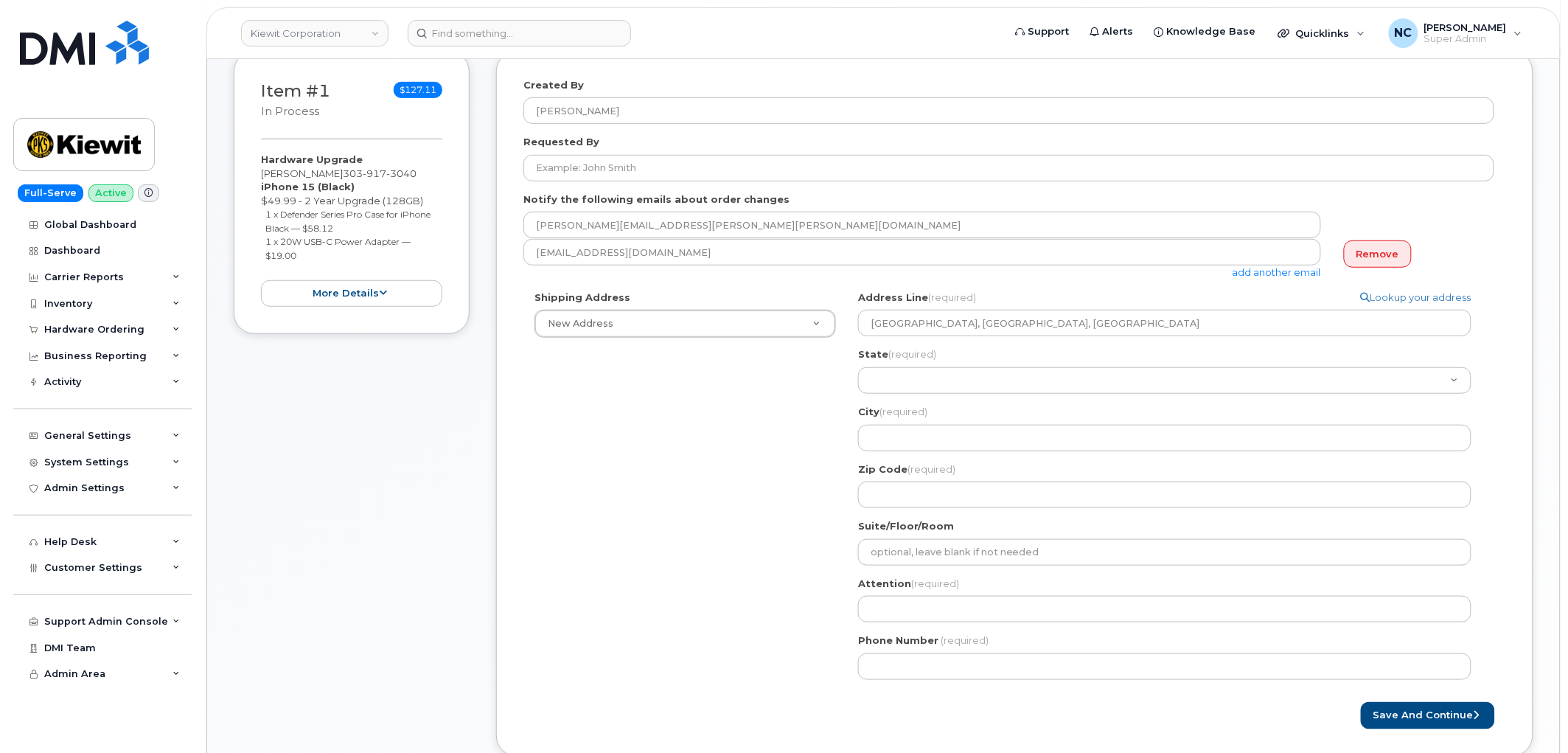
scroll to position [245, 0]
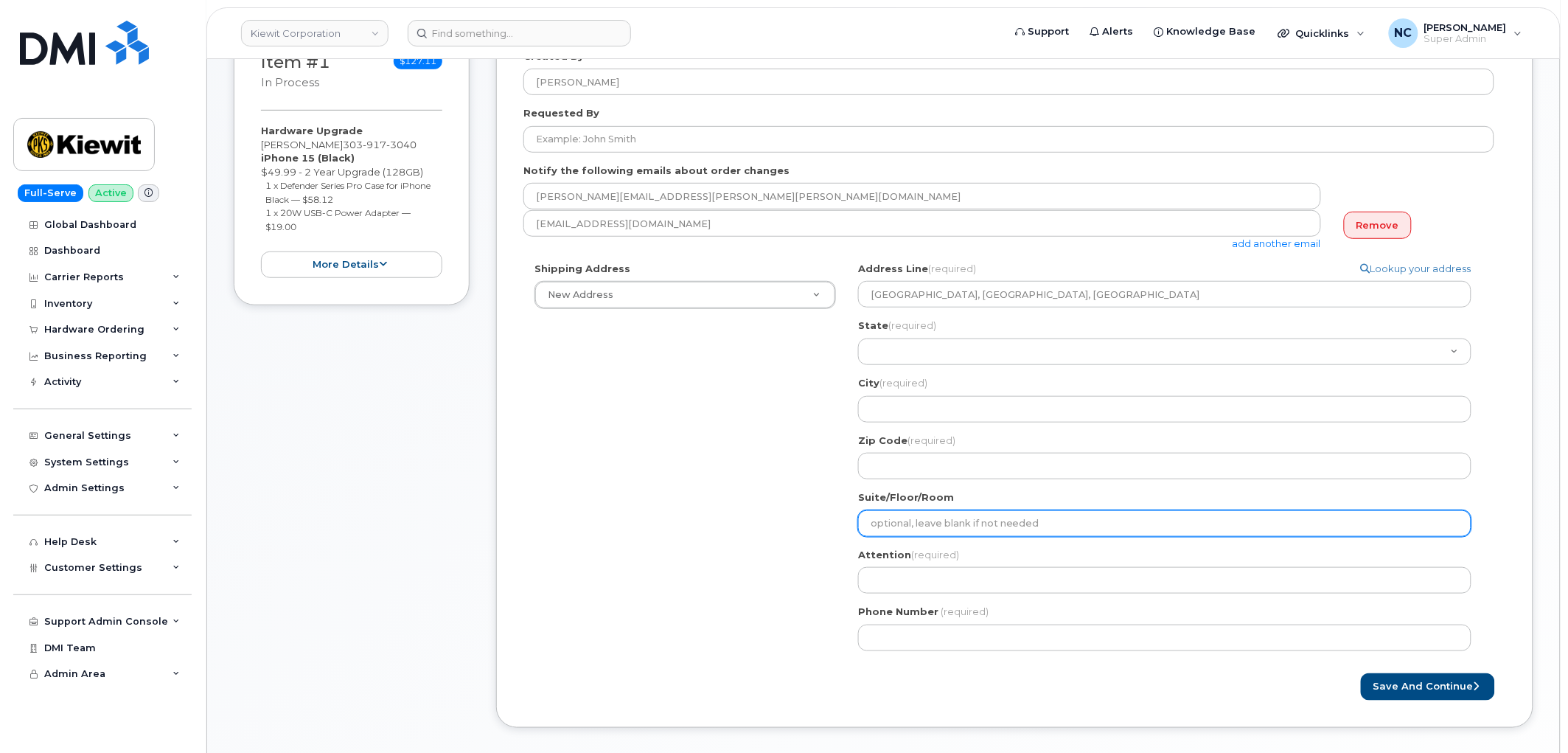
click at [946, 523] on input "Suite/Floor/Room" at bounding box center [1165, 523] width 614 height 27
select select
type input "U"
select select
type input "Un"
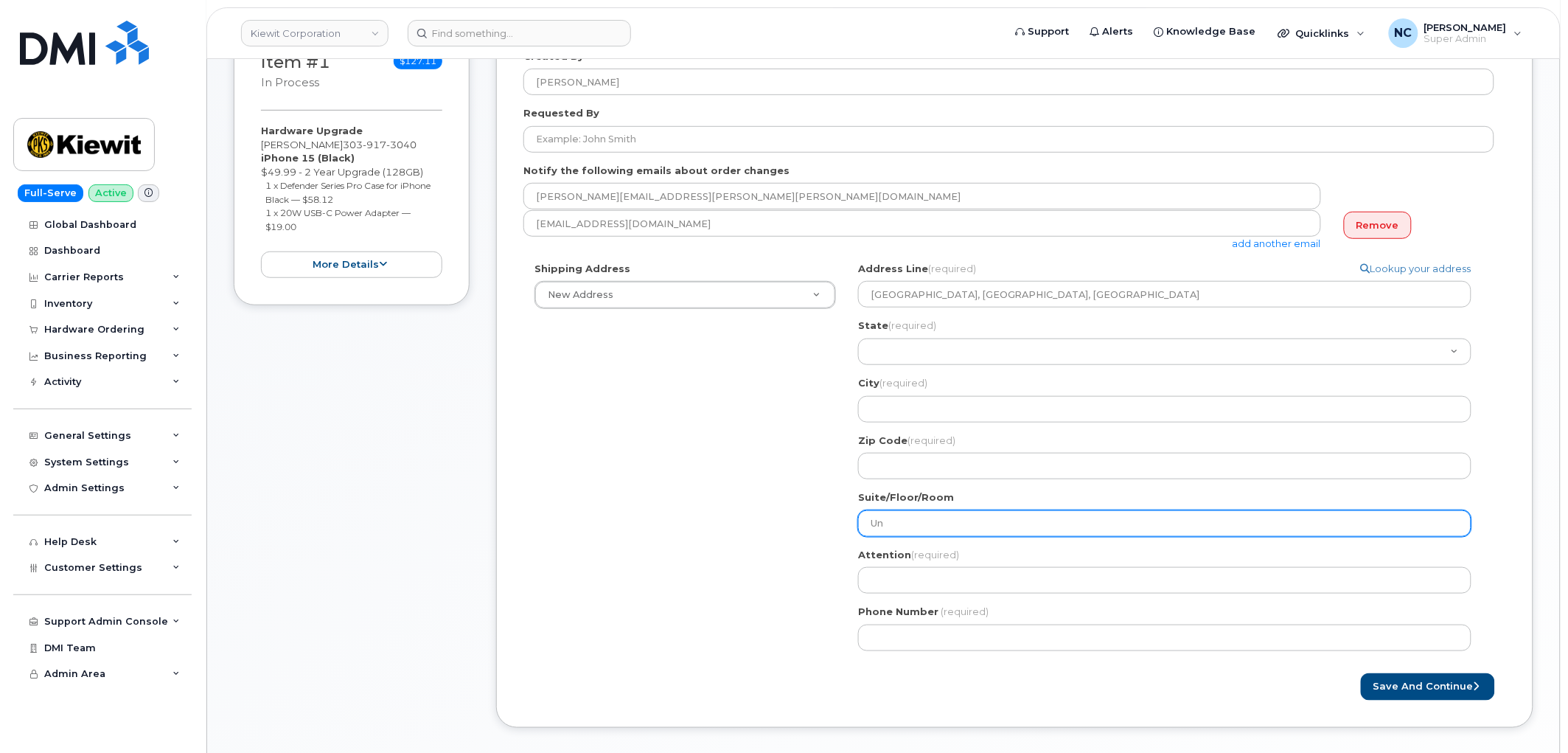
select select
type input "Uni"
select select
type input "Unive"
select select
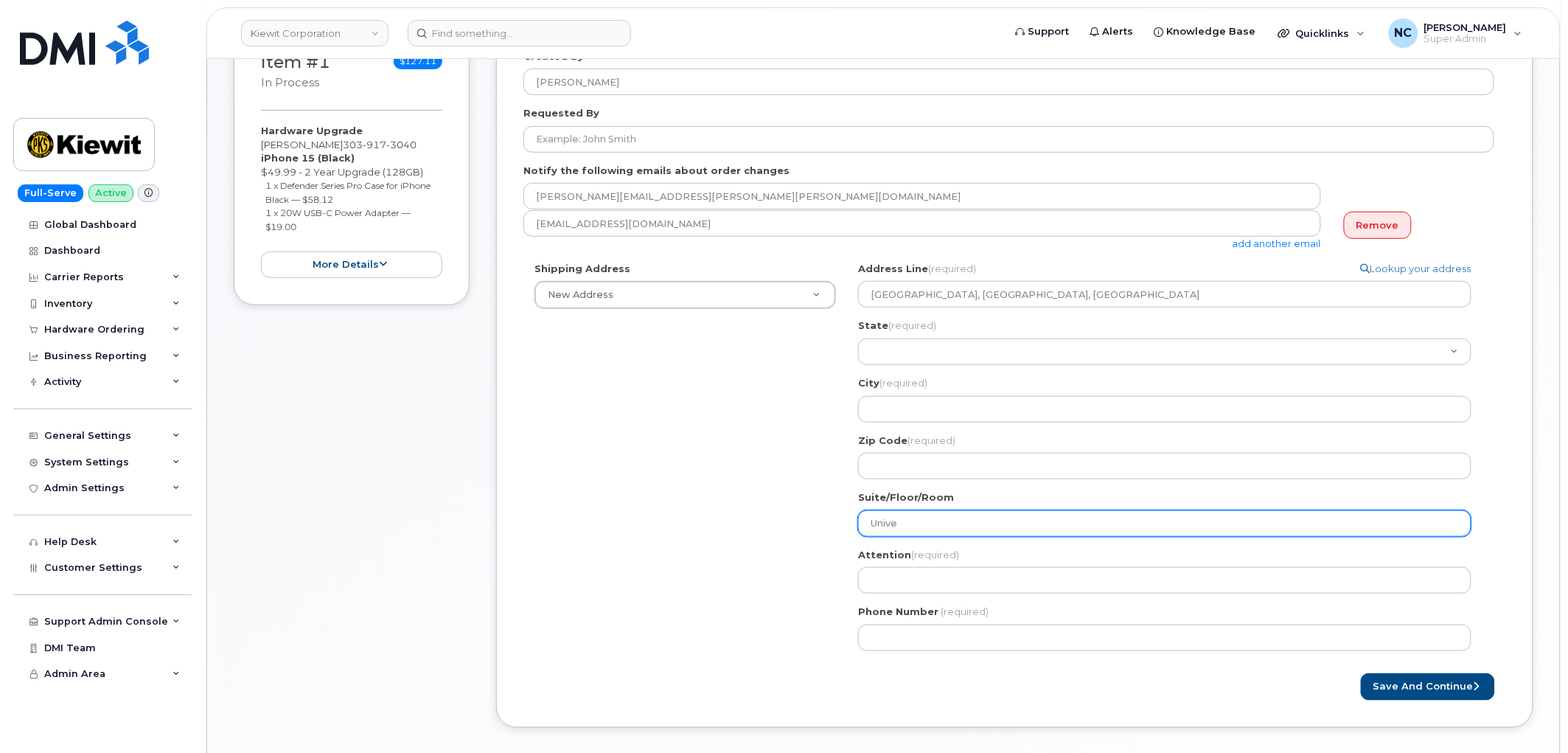
type input "Univer"
select select
type input "Univers"
select select
type input "Universi"
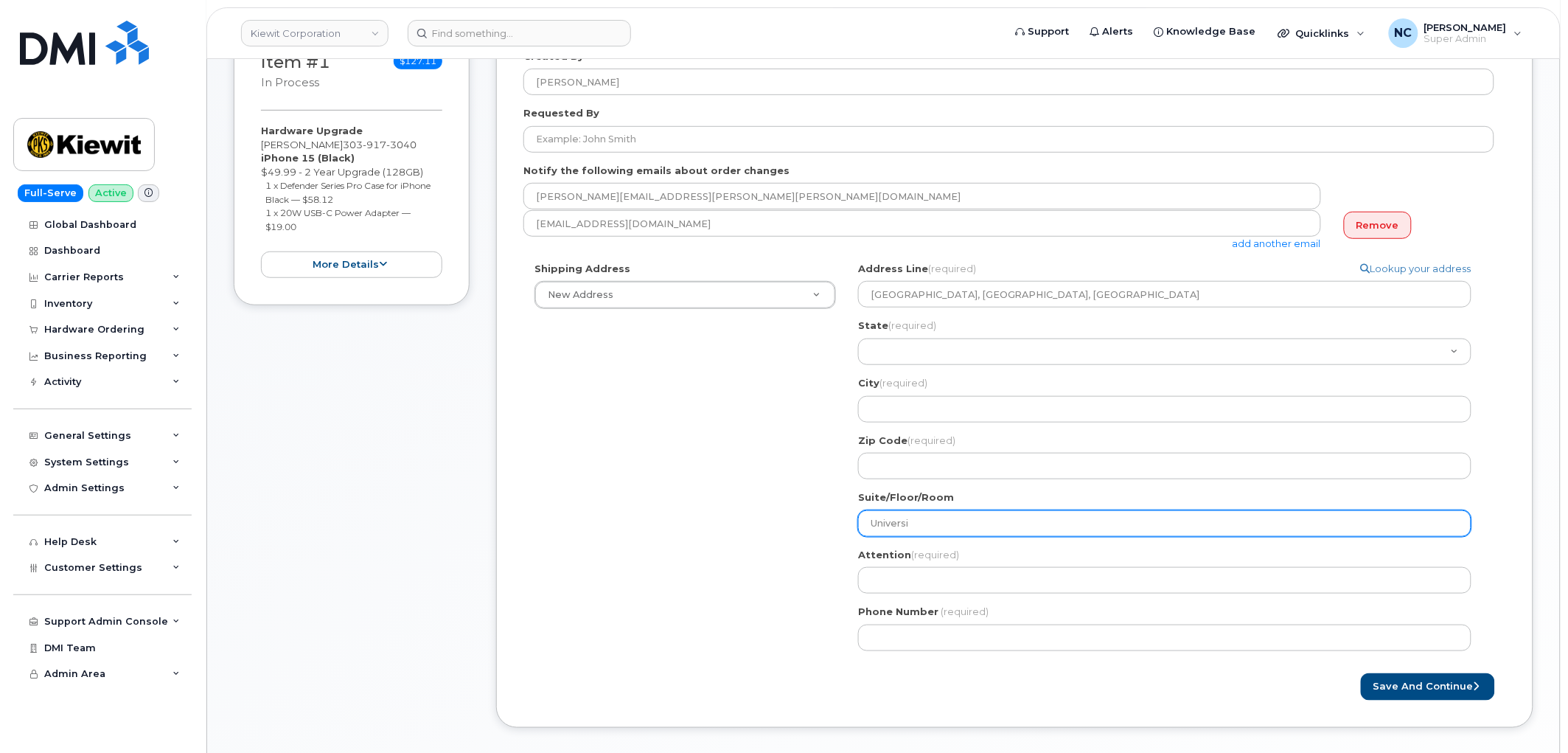
select select
type input "Universit"
select select
type input "University"
select select
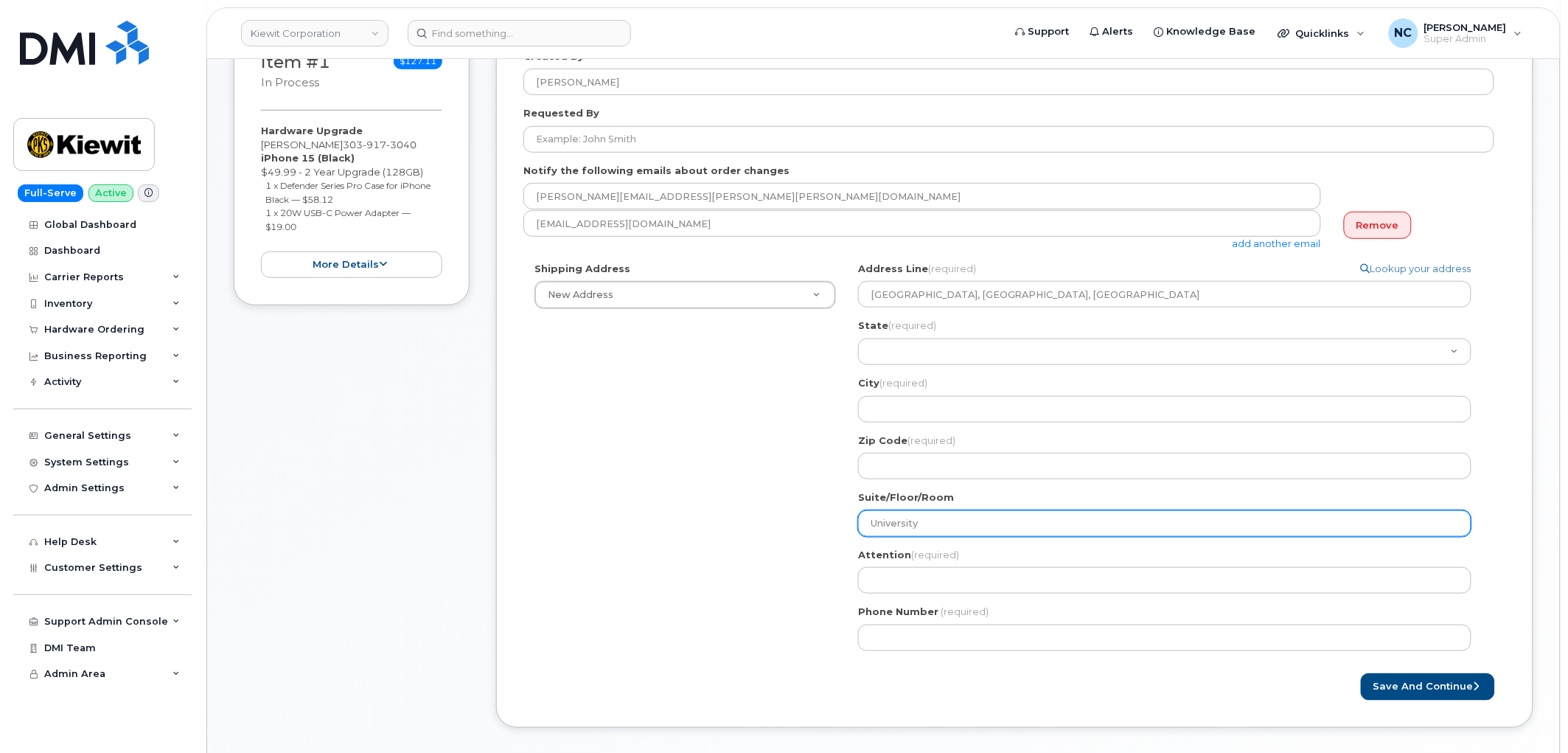
type input "University L"
select select
type input "University Lo"
select select
type input "University Loa"
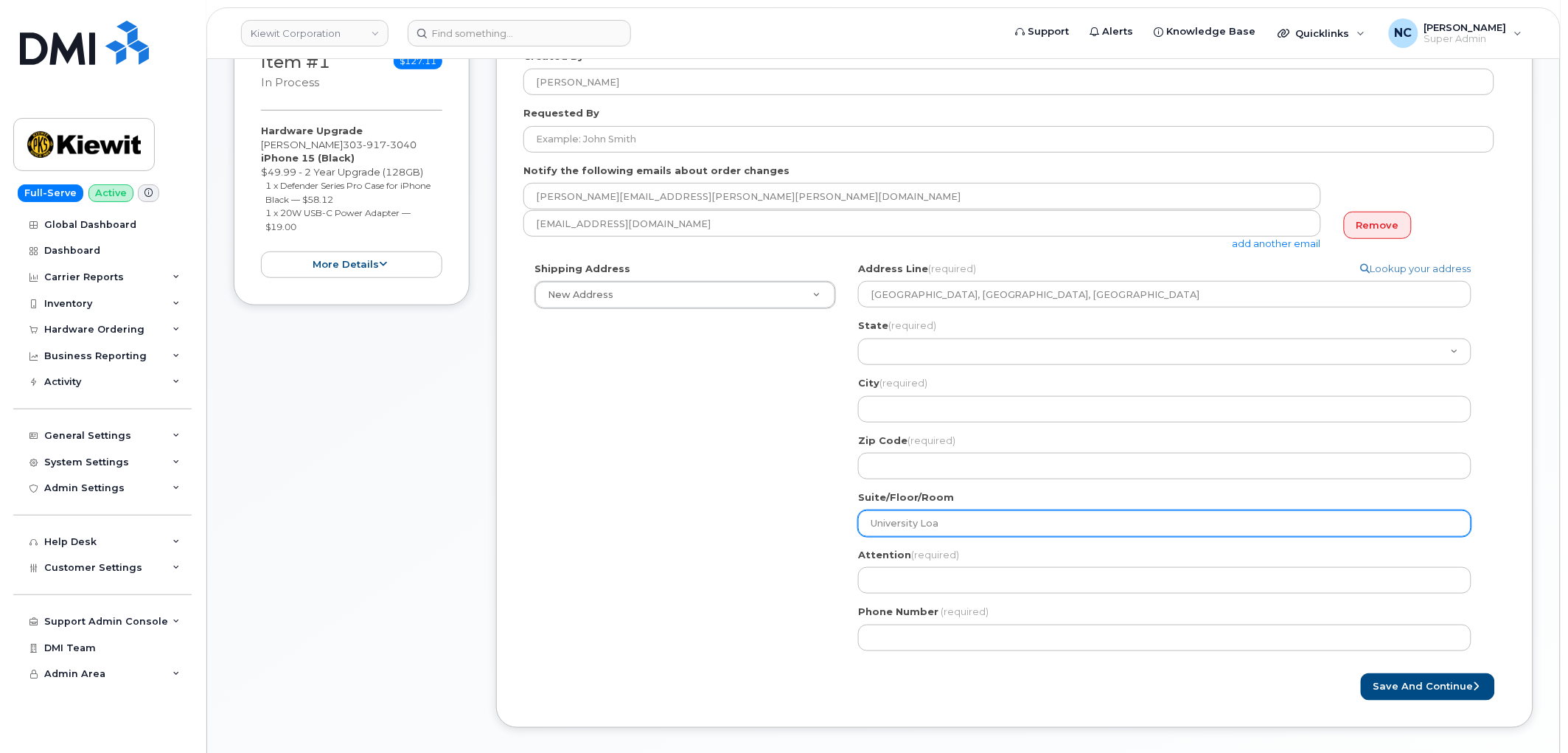
select select
type input "University Load"
select select
type input "University Loadi"
select select
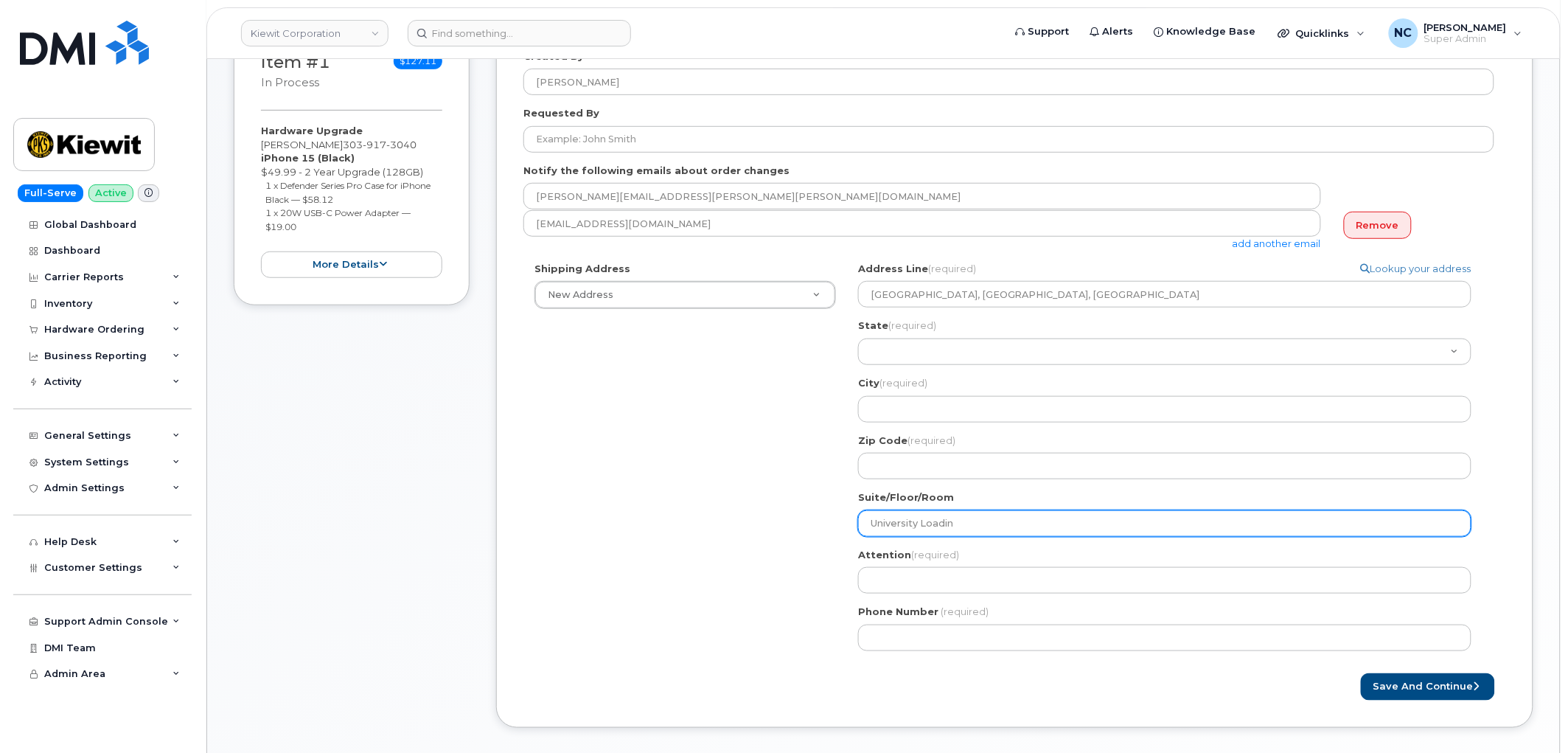
type input "University Loading"
select select
type input "University Loading"
select select
type input "University Loading D"
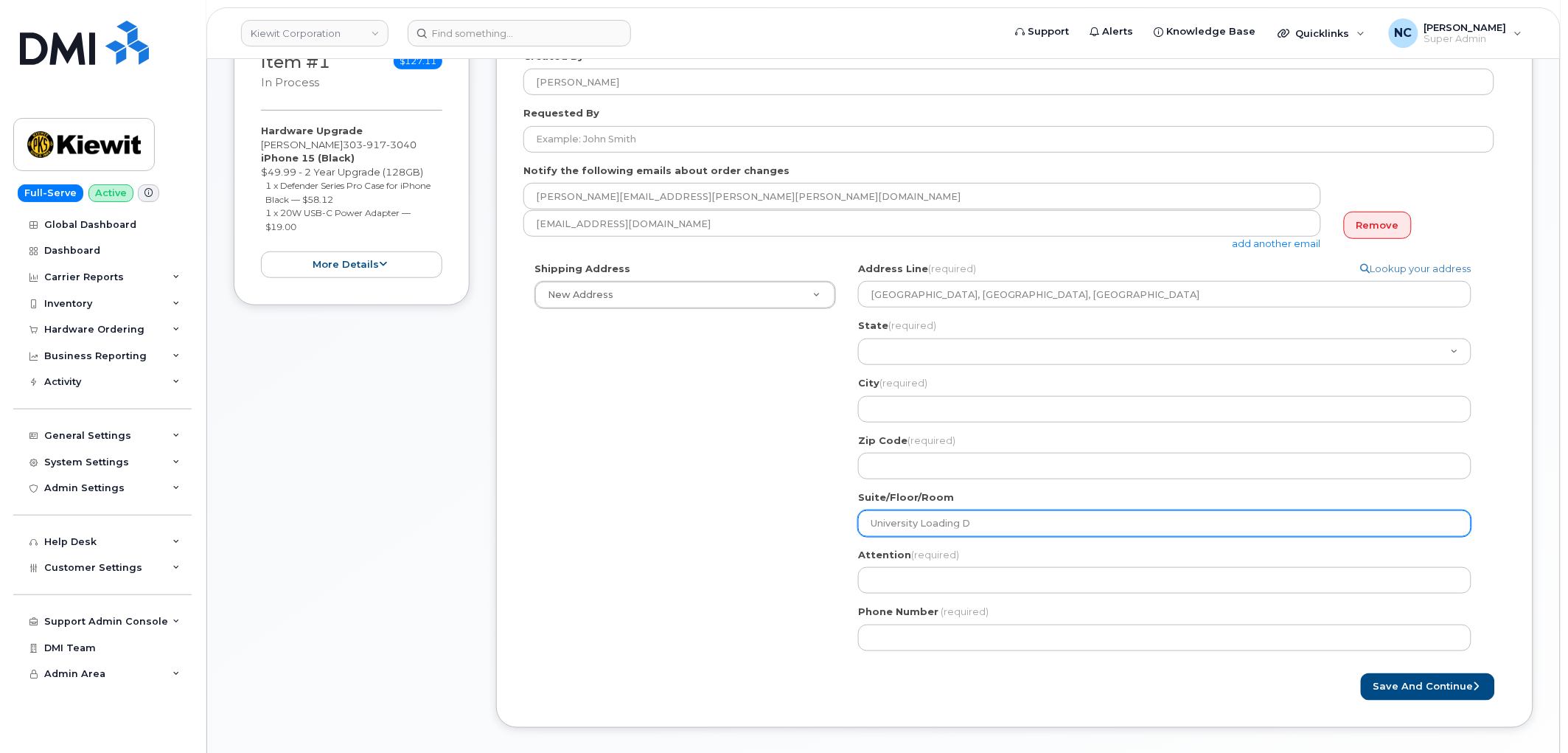
select select
type input "University Loading Do"
select select
type input "University Loading Doc"
select select
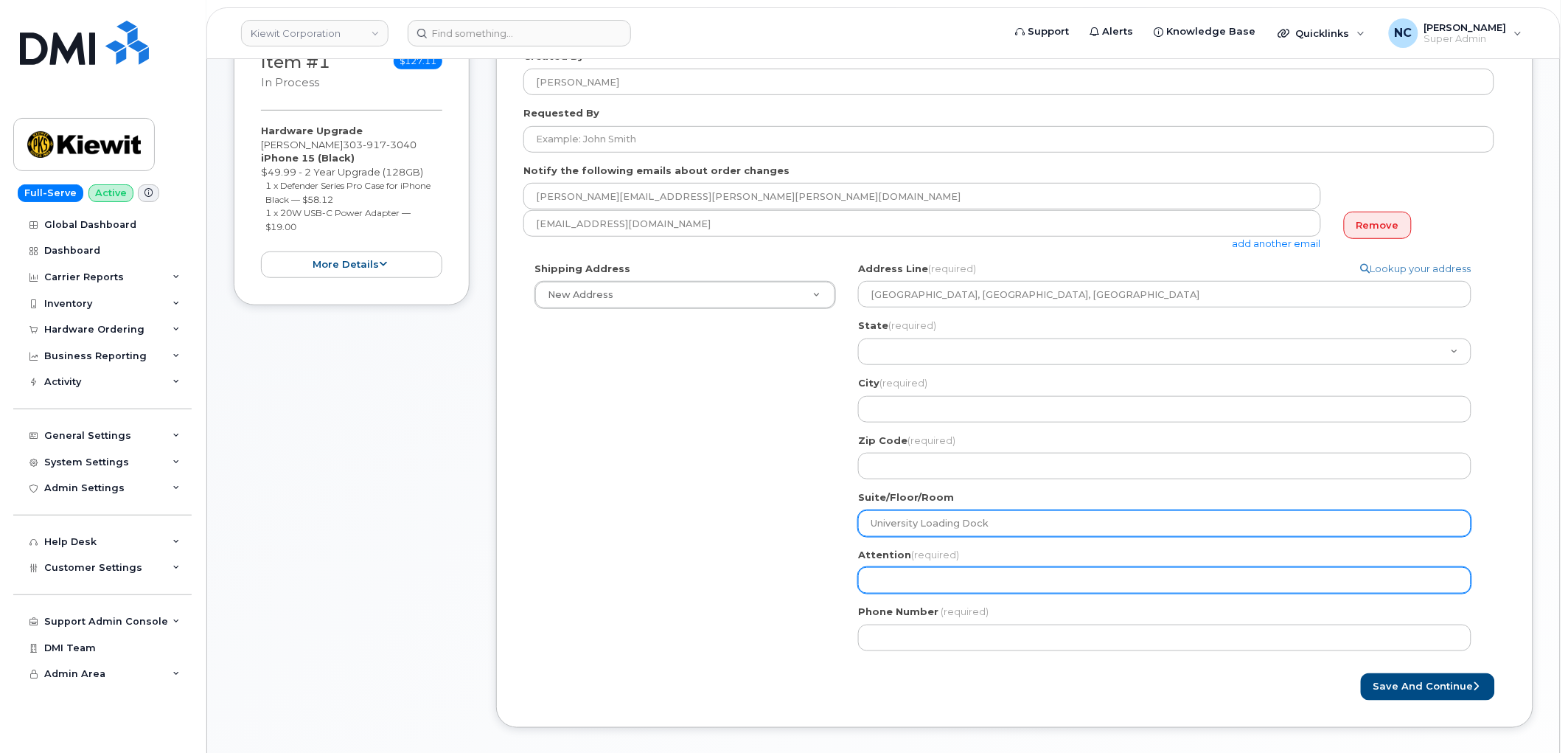
type input "University Loading Dock"
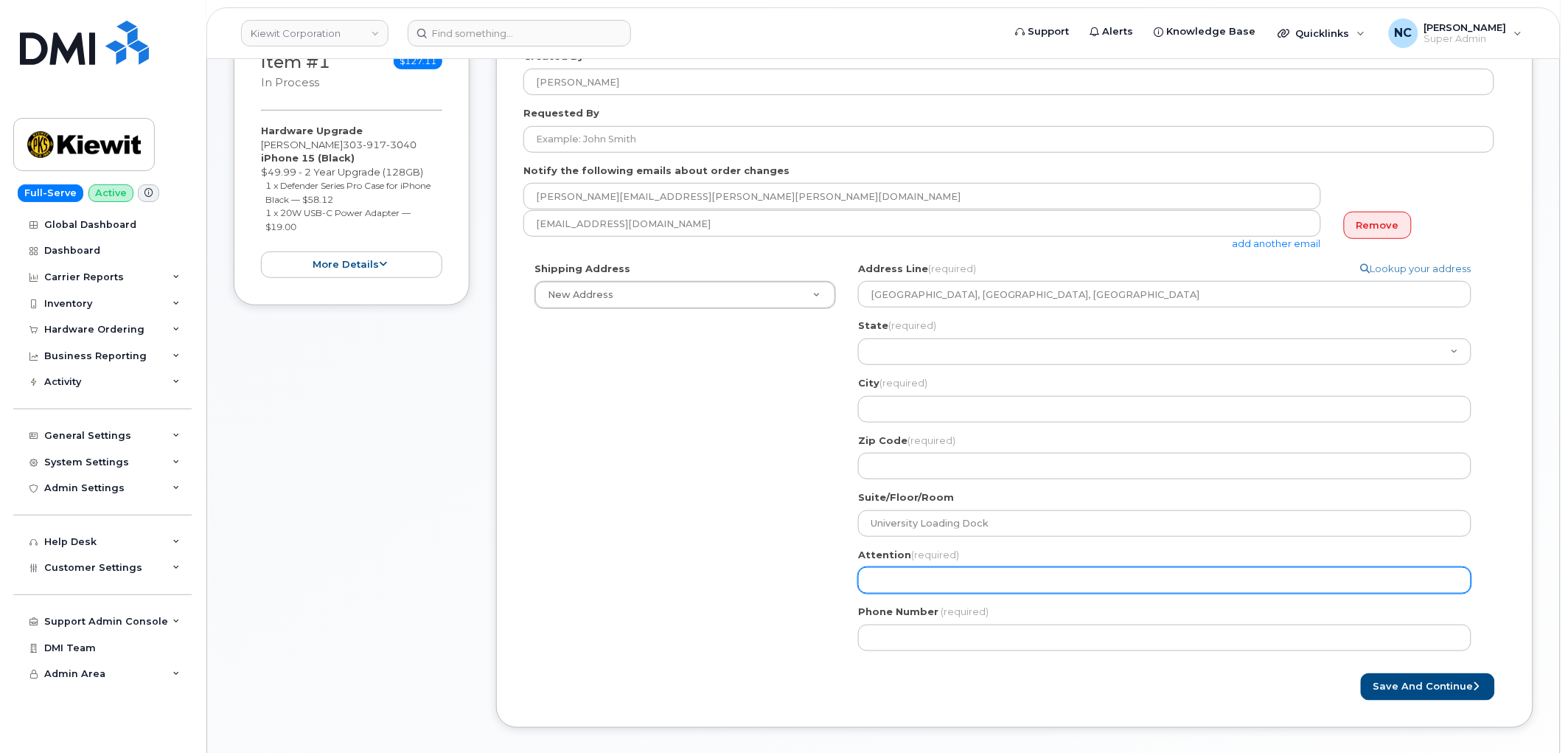
click at [1023, 570] on input "Attention (required)" at bounding box center [1165, 580] width 614 height 27
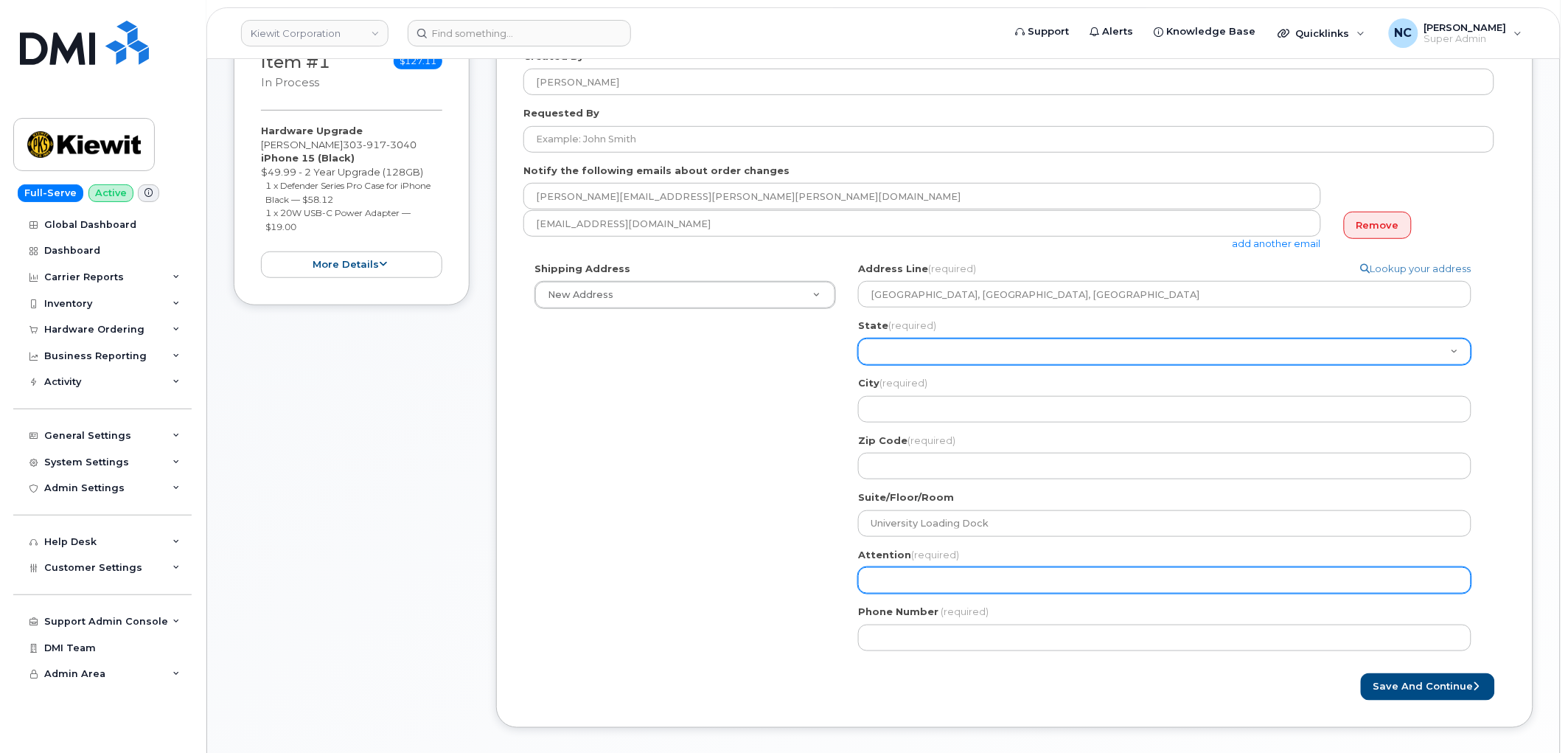
select select
type input "T"
select select
type input "To"
select select
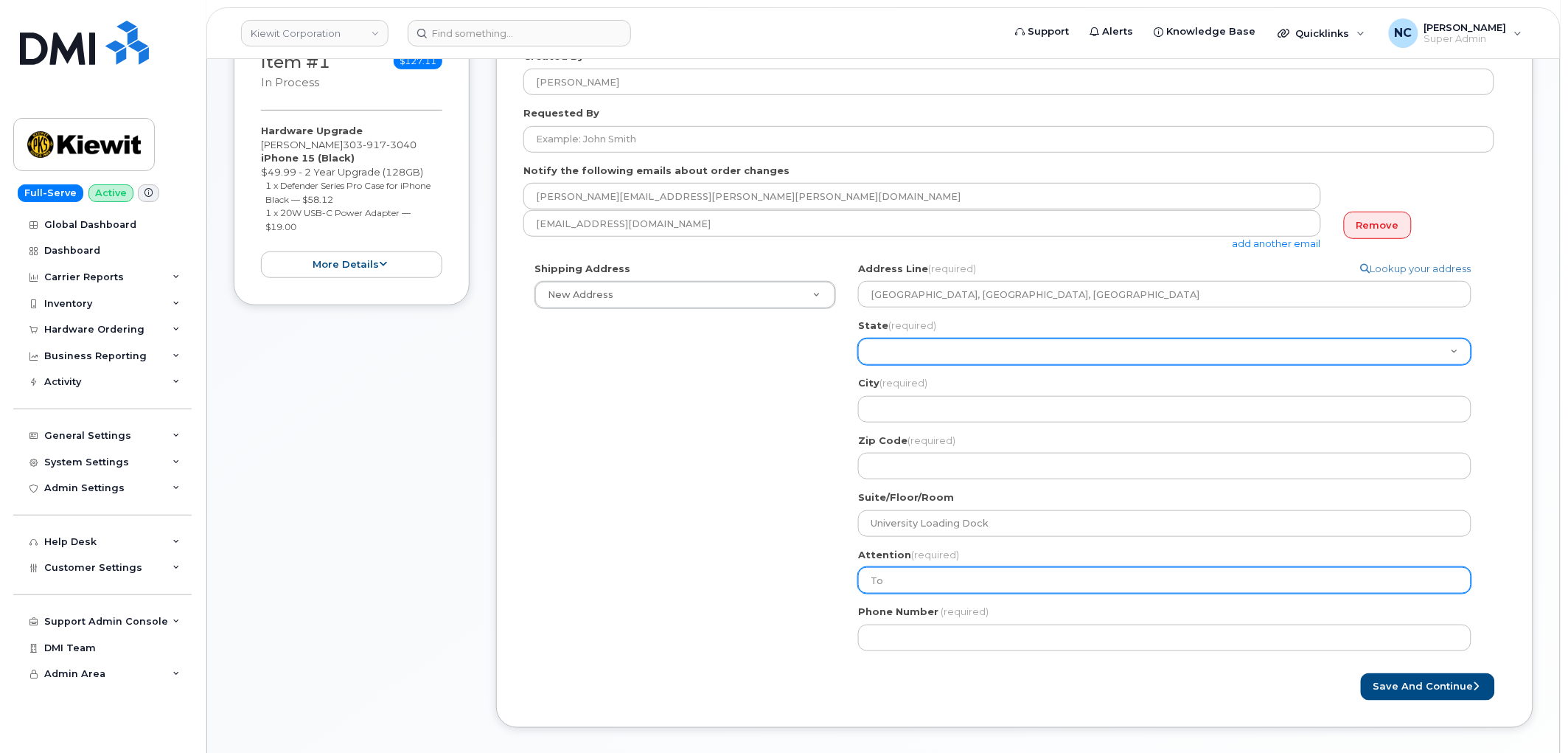
type input "Ton"
select select
type input "Tony"
select select
type input "Tony S"
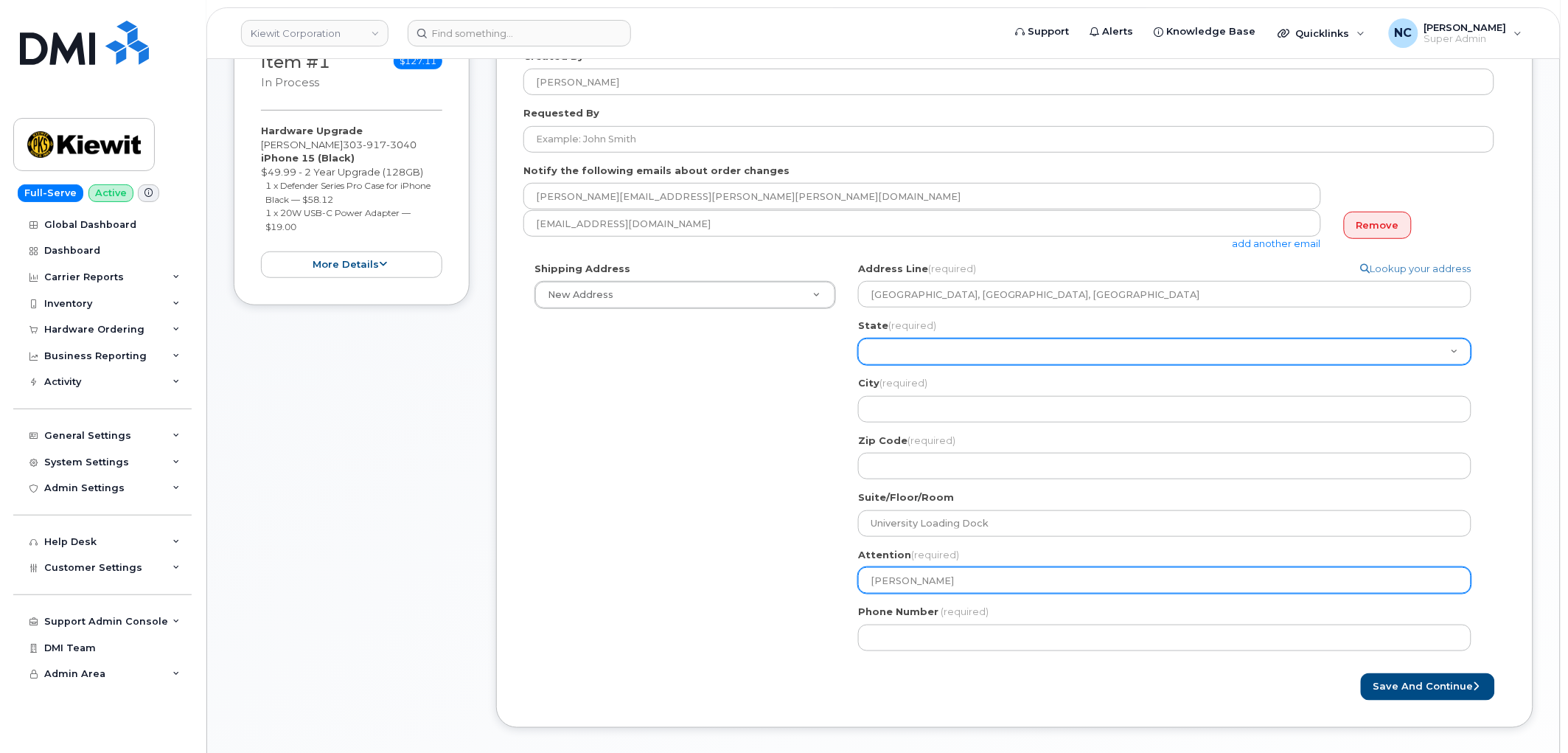
select select
type input "Tony Sc"
select select
type input "Tony Sch"
select select
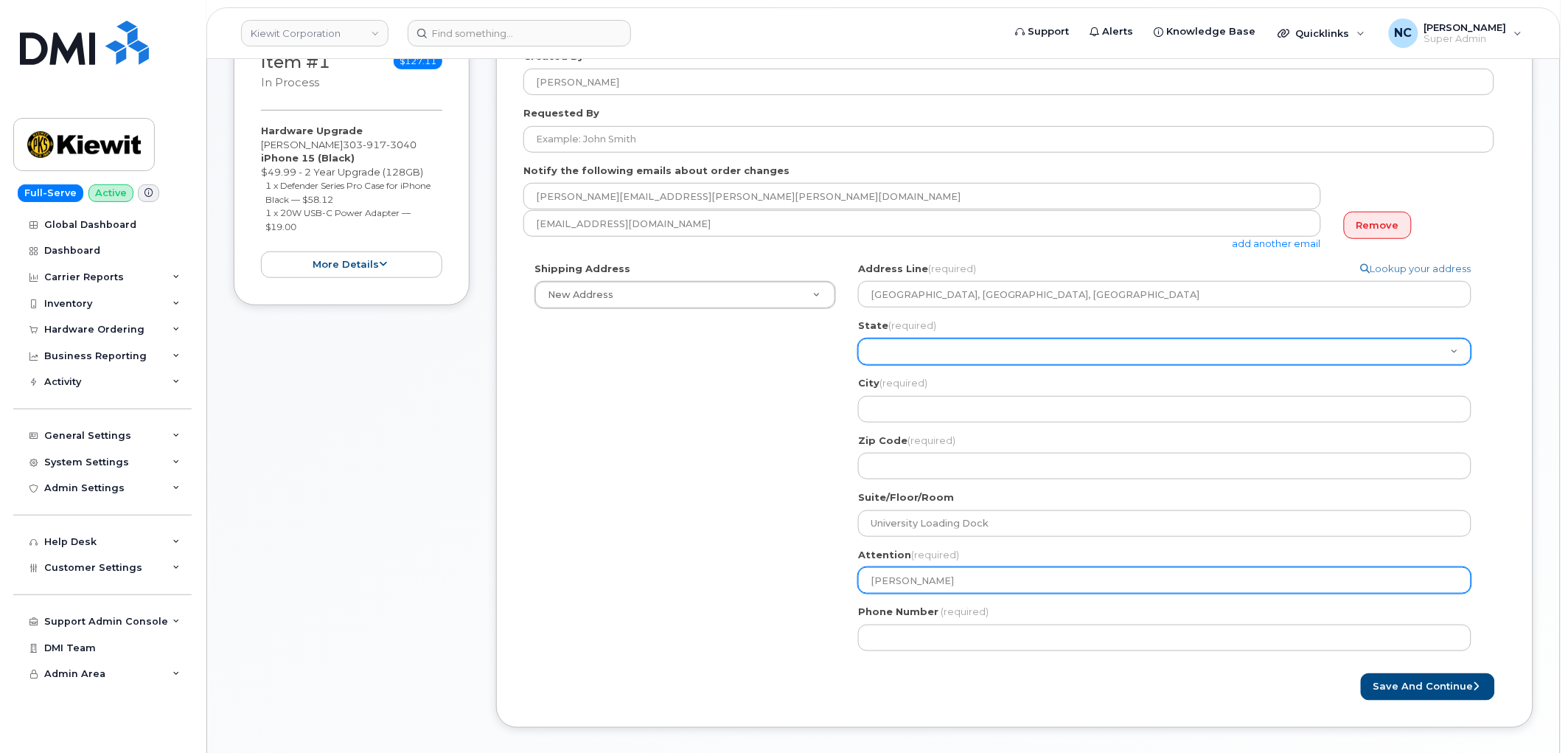
type input "Tony Schu"
select select
type input "Tony Schul"
select select
type input "Tony Schult"
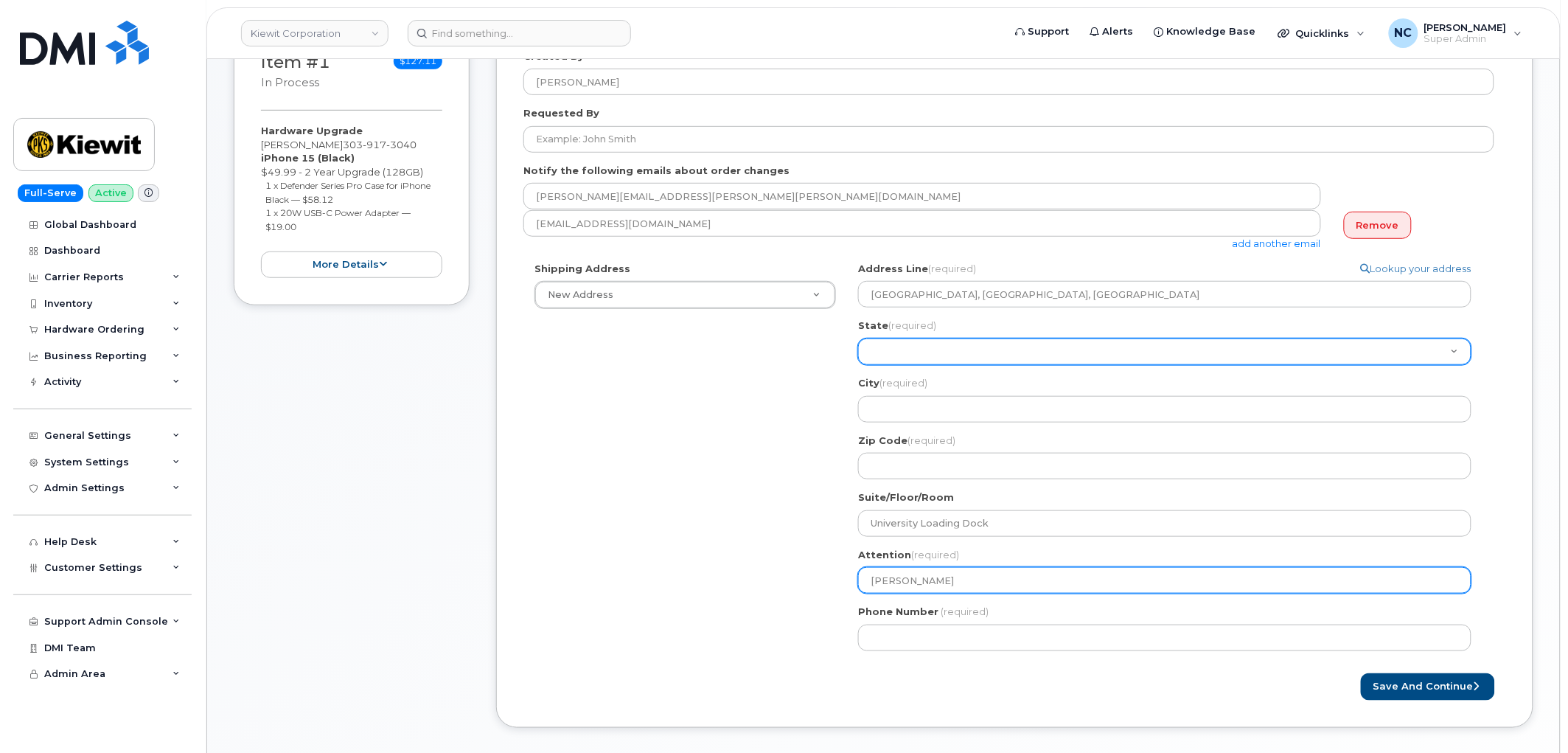
select select
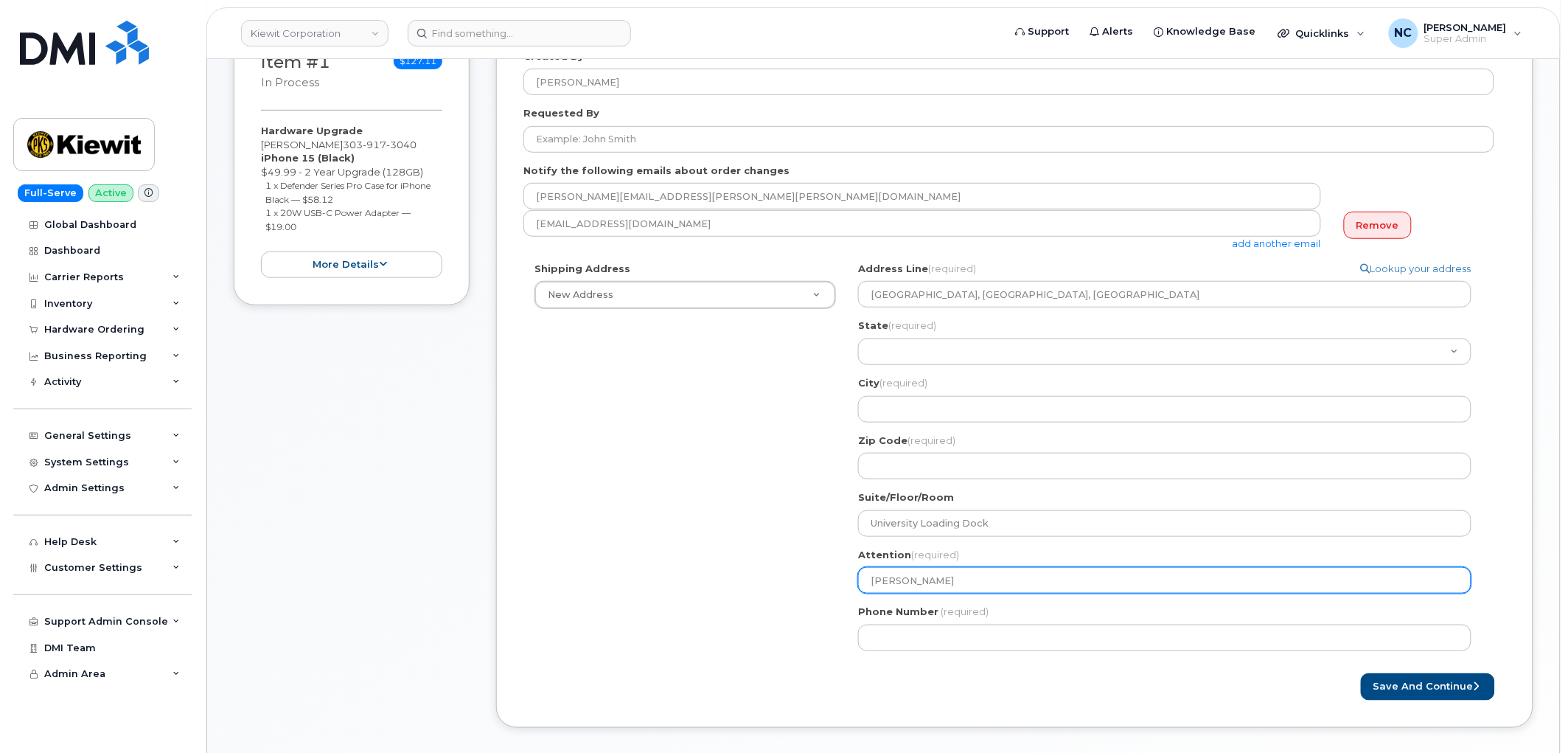
type input "[PERSON_NAME]"
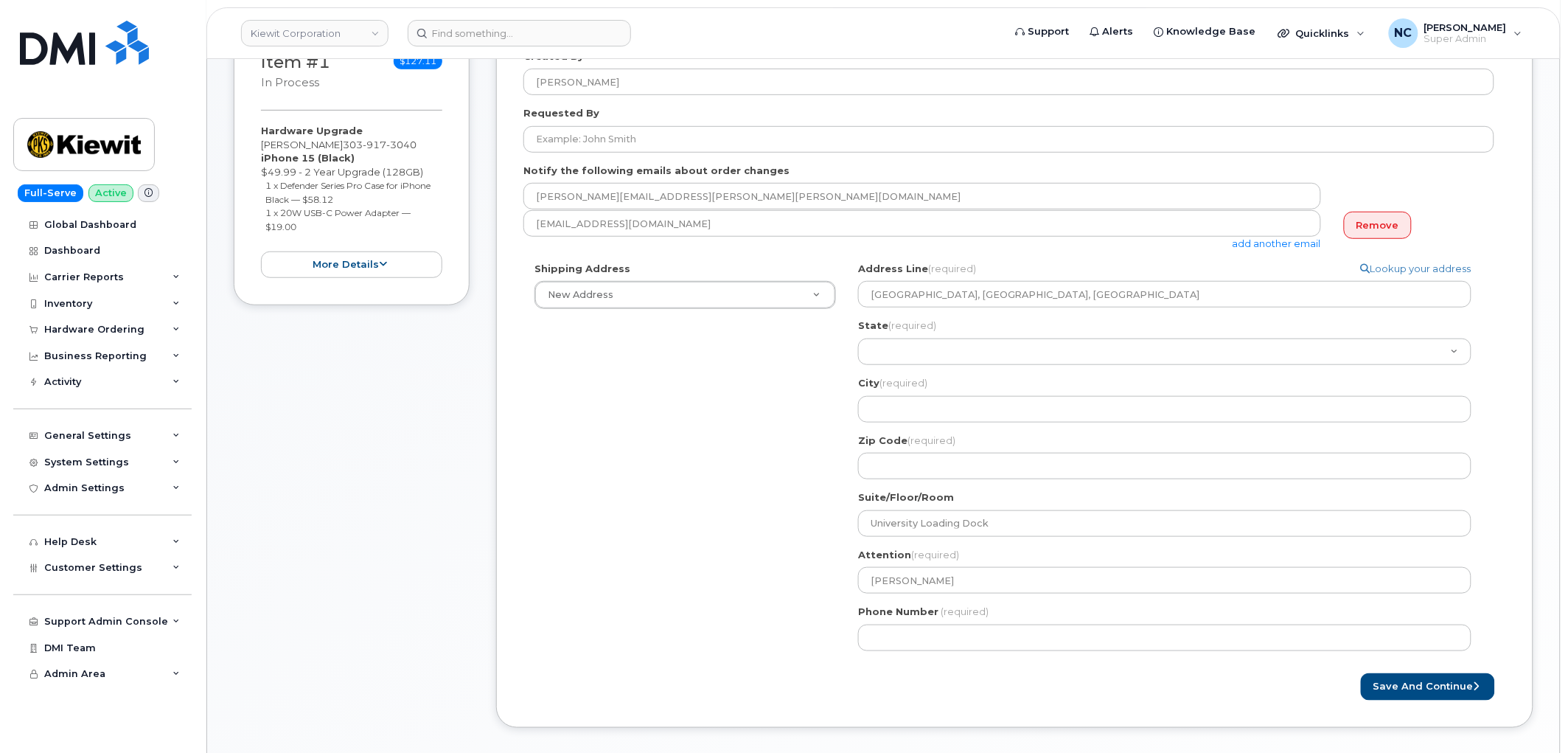
click at [970, 623] on div "Phone Number (required)" at bounding box center [1171, 628] width 625 height 47
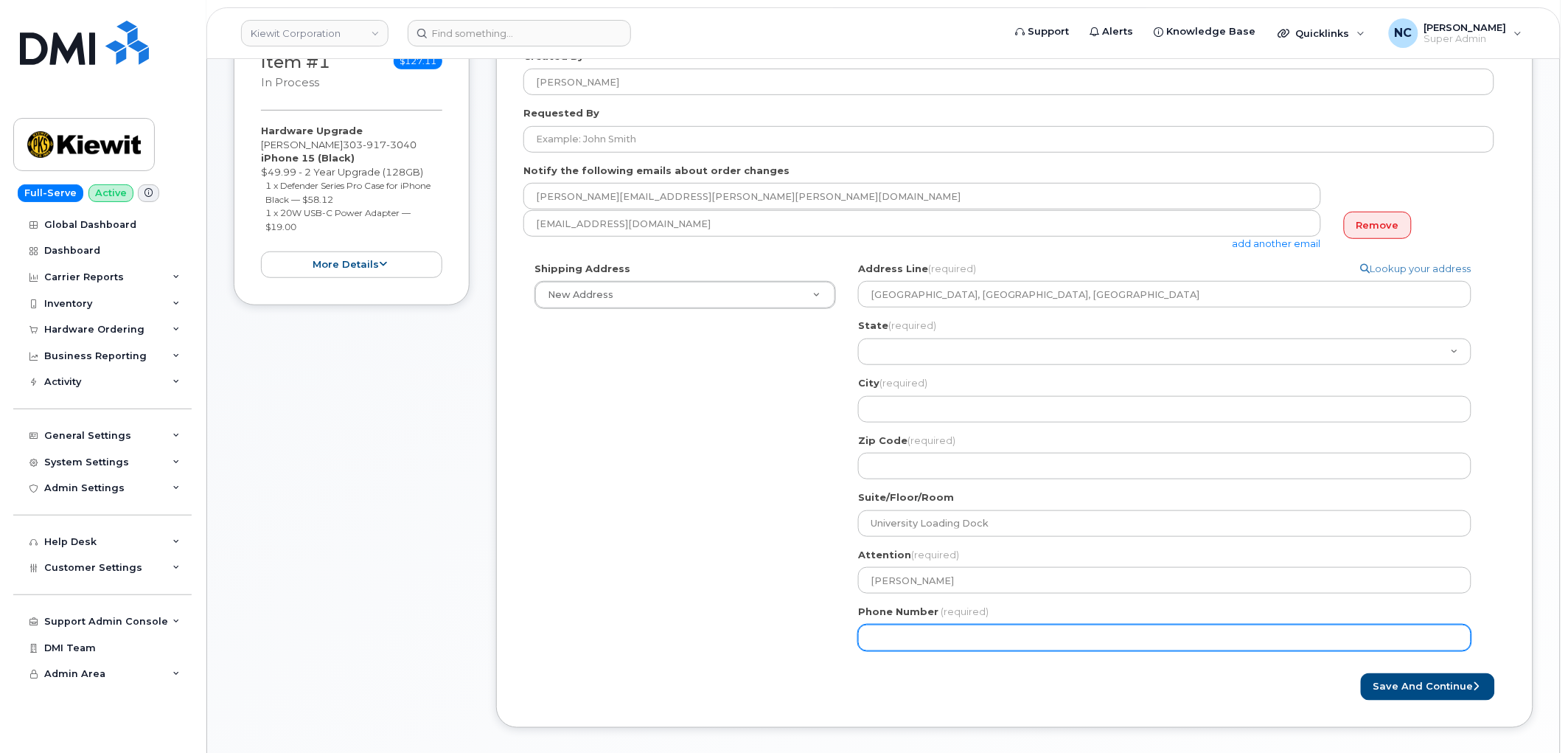
click at [970, 643] on input "Phone Number" at bounding box center [1165, 638] width 614 height 27
paste input "4026610094"
select select
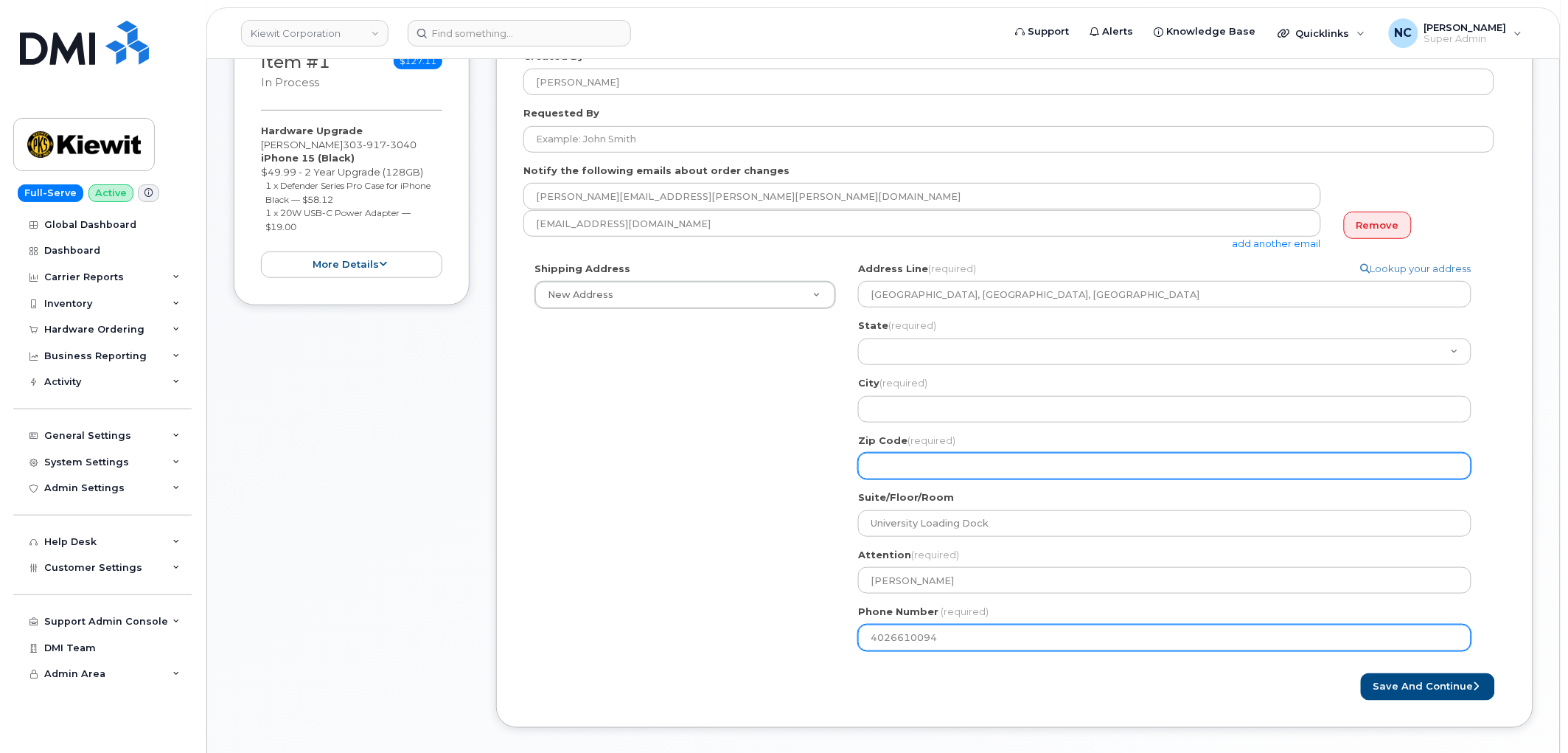
type input "4026610094"
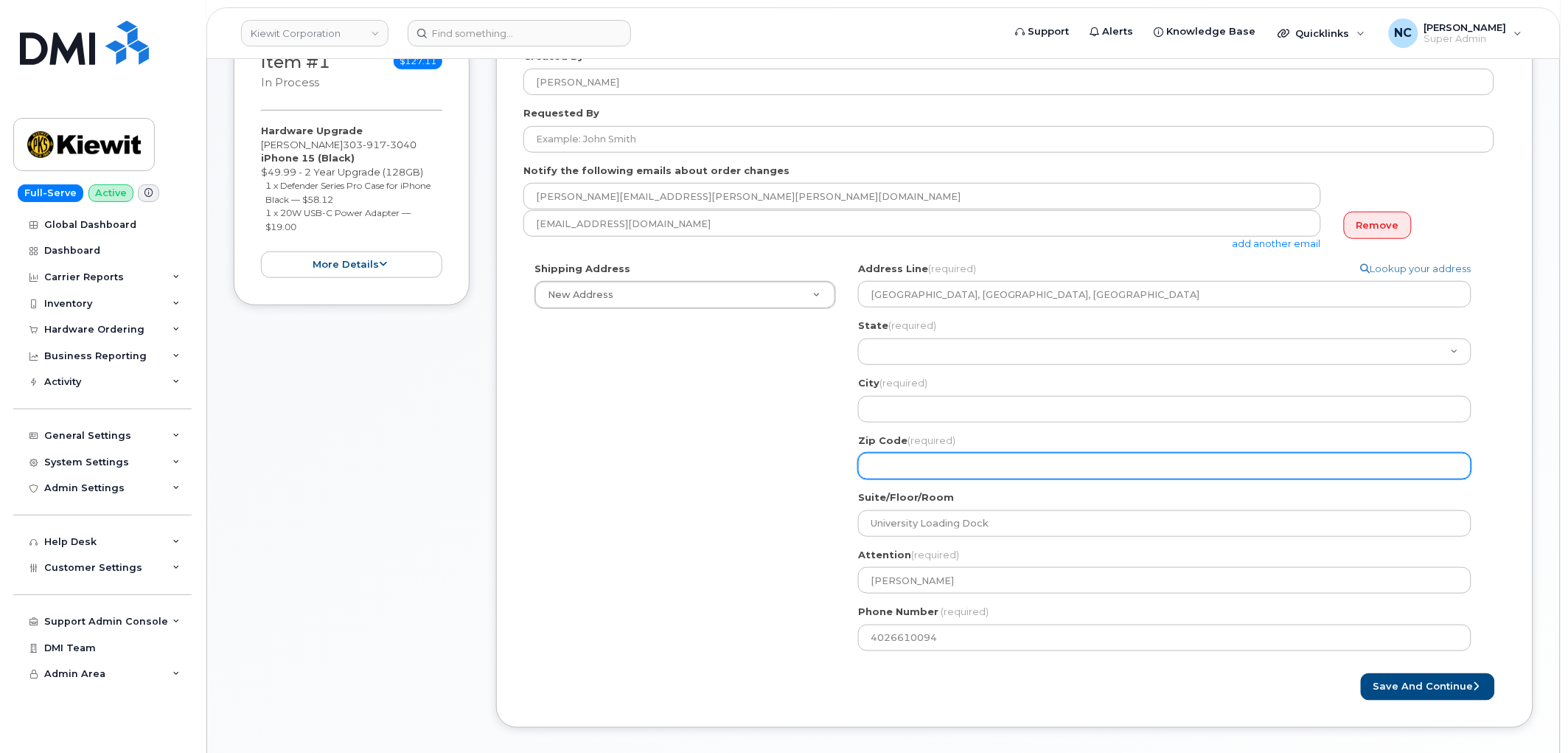
click at [968, 460] on input "Zip Code (required)" at bounding box center [1165, 466] width 614 height 27
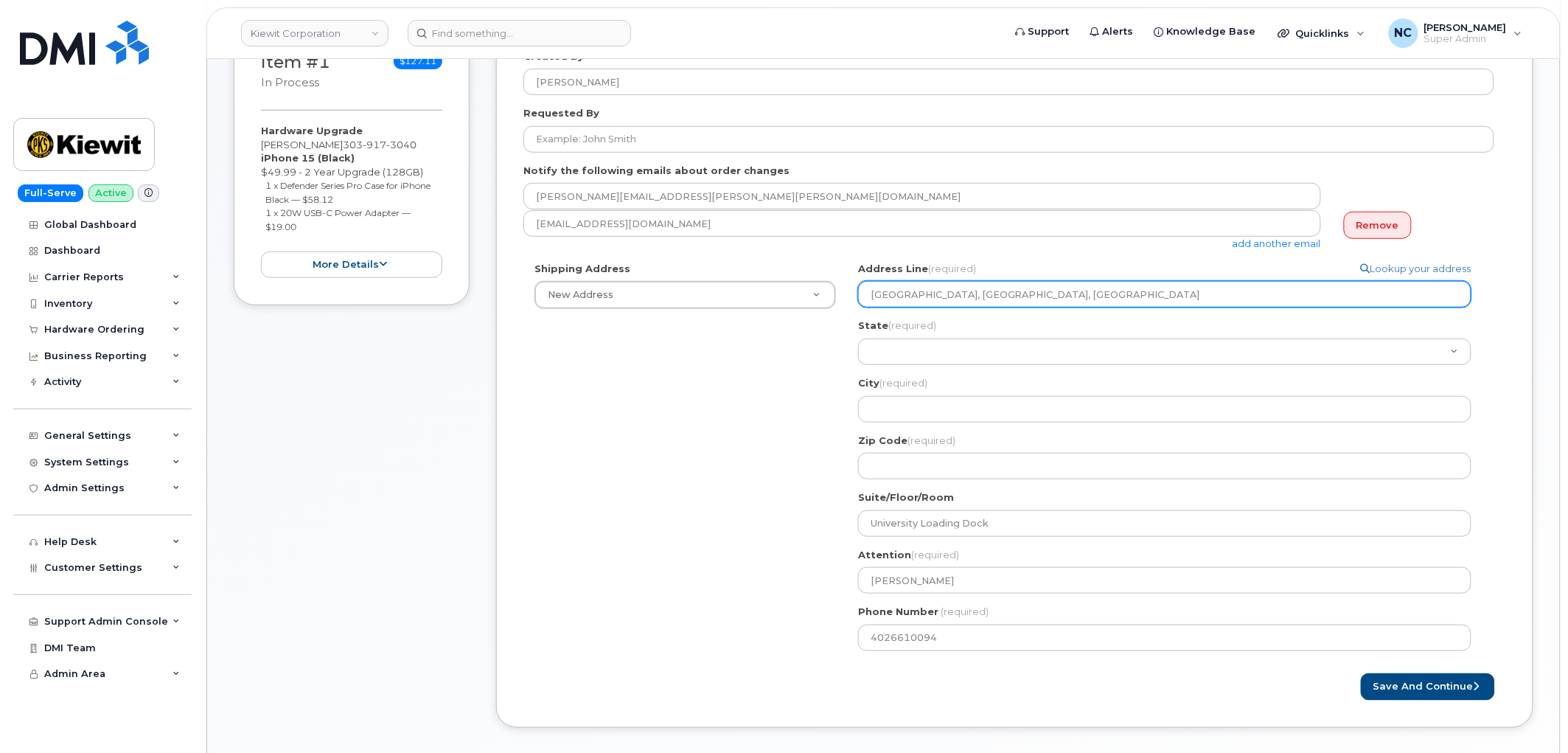
drag, startPoint x: 1222, startPoint y: 291, endPoint x: 1134, endPoint y: 373, distance: 120.3
click at [1180, 302] on input "One Memorial Stadium Dr, University Loading Dock, Lincoln NE, 68588" at bounding box center [1165, 294] width 614 height 27
select select
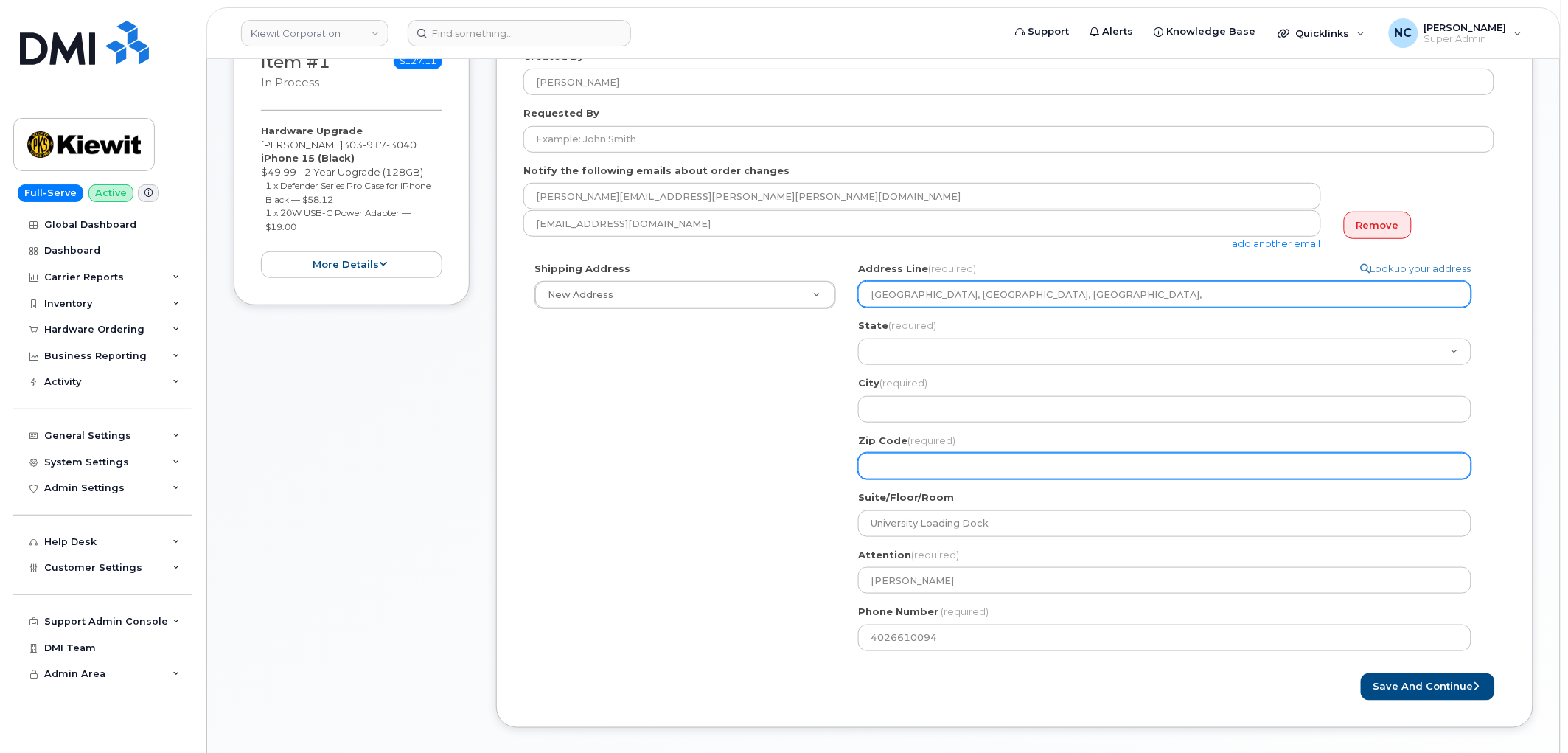
type input "One Memorial Stadium Dr, University Loading Dock, Lincoln NE,"
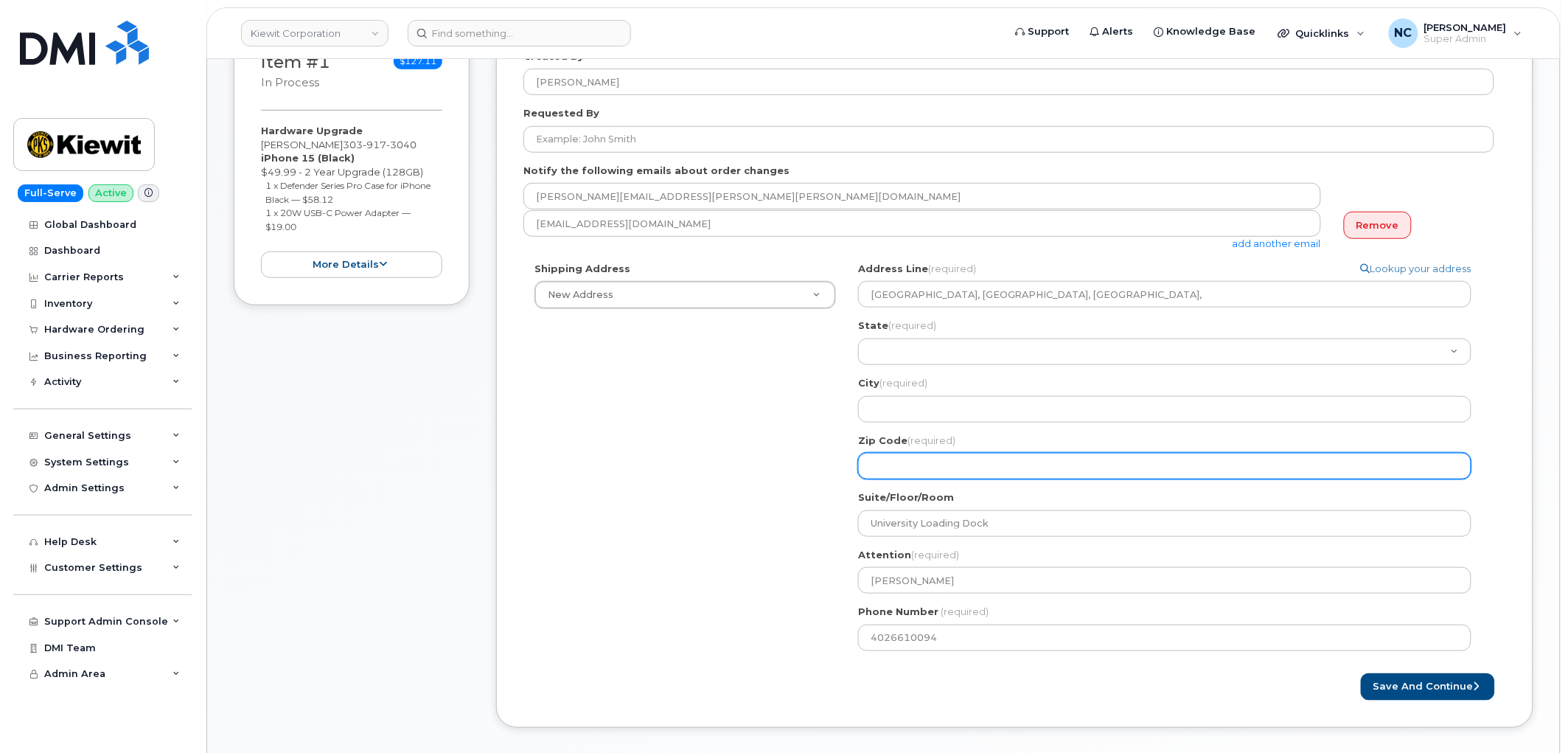
click at [942, 474] on input "Zip Code (required)" at bounding box center [1165, 466] width 614 height 27
paste input "68588"
select select
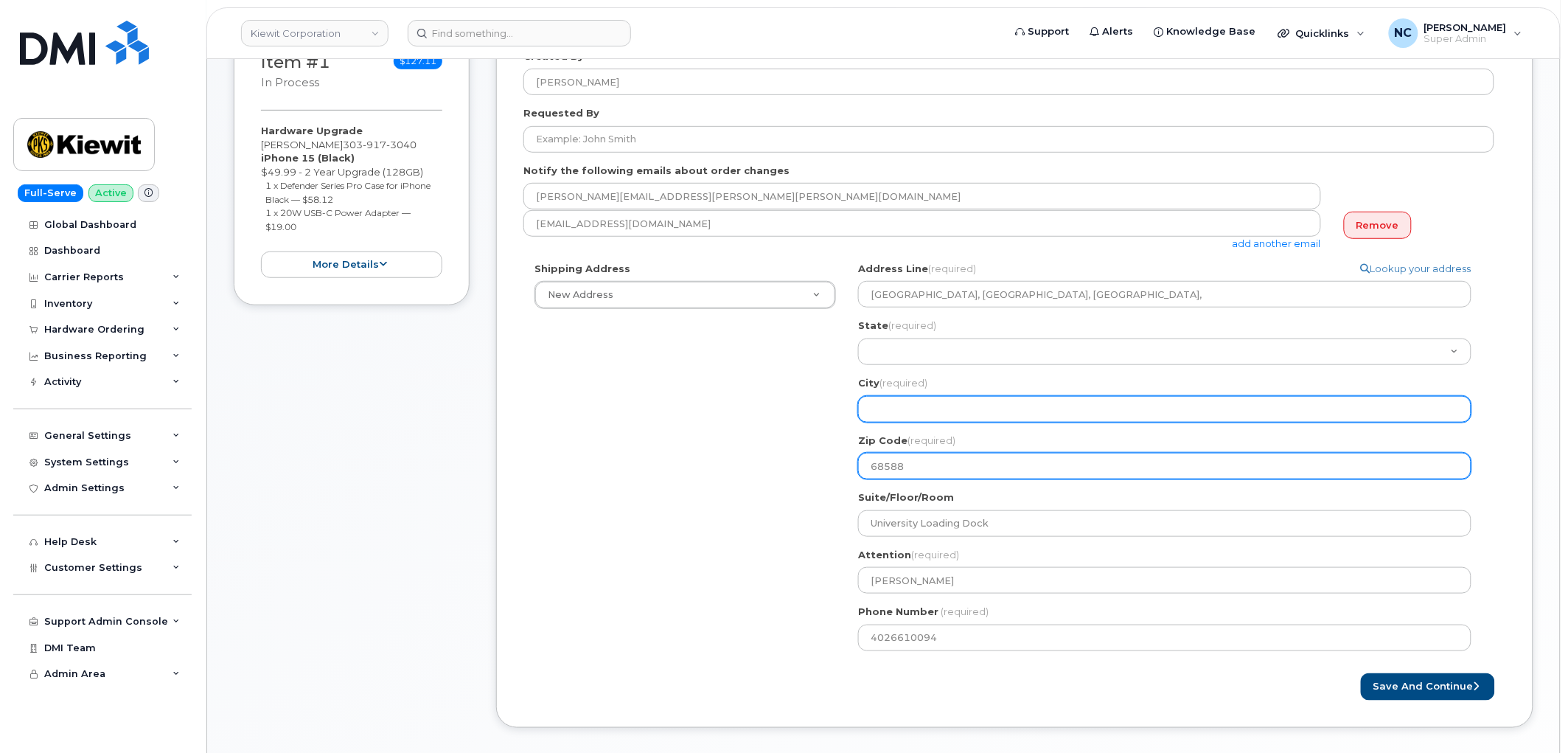
type input "68588"
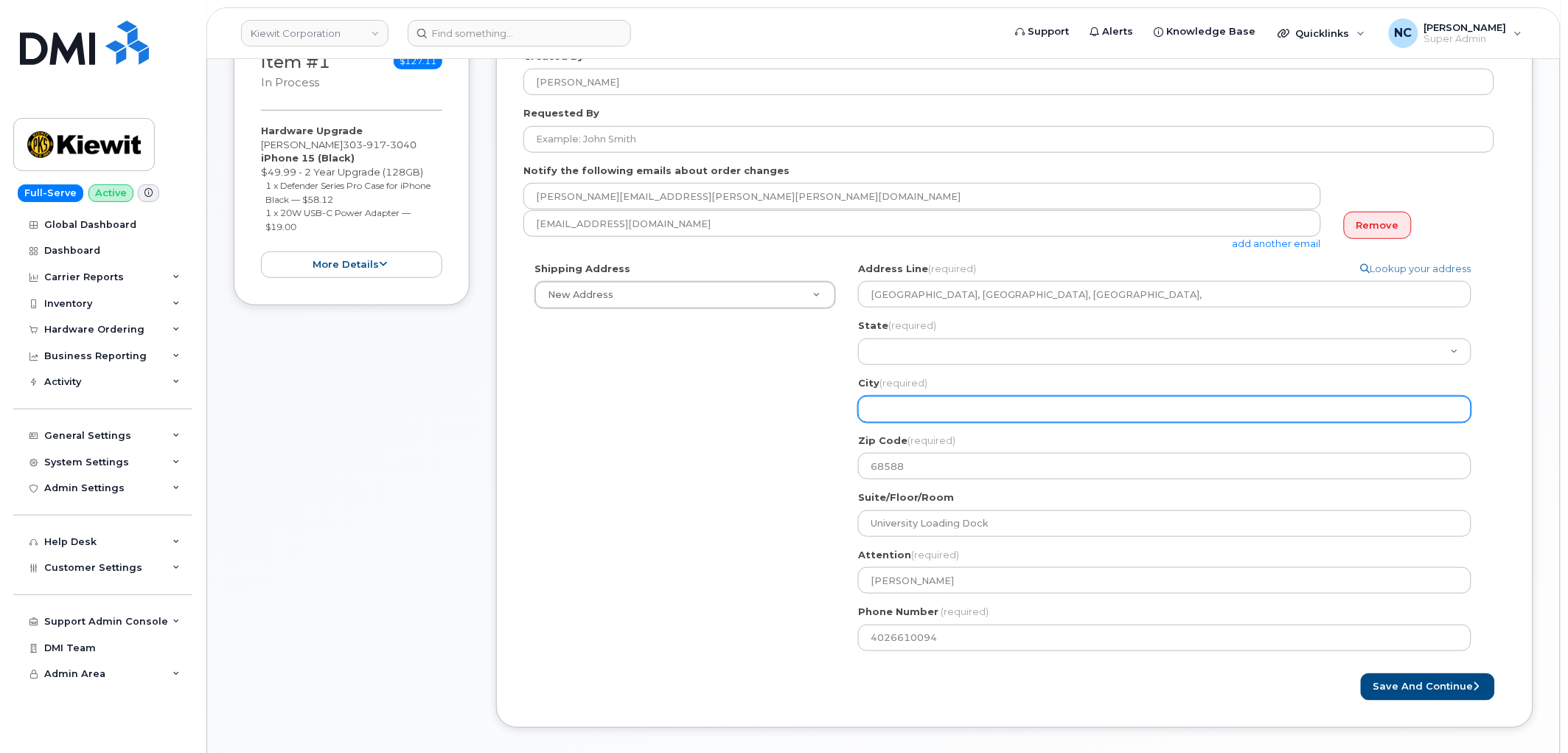
click at [949, 413] on input "City (required)" at bounding box center [1165, 409] width 614 height 27
select select
type input "L"
select select
type input "Li"
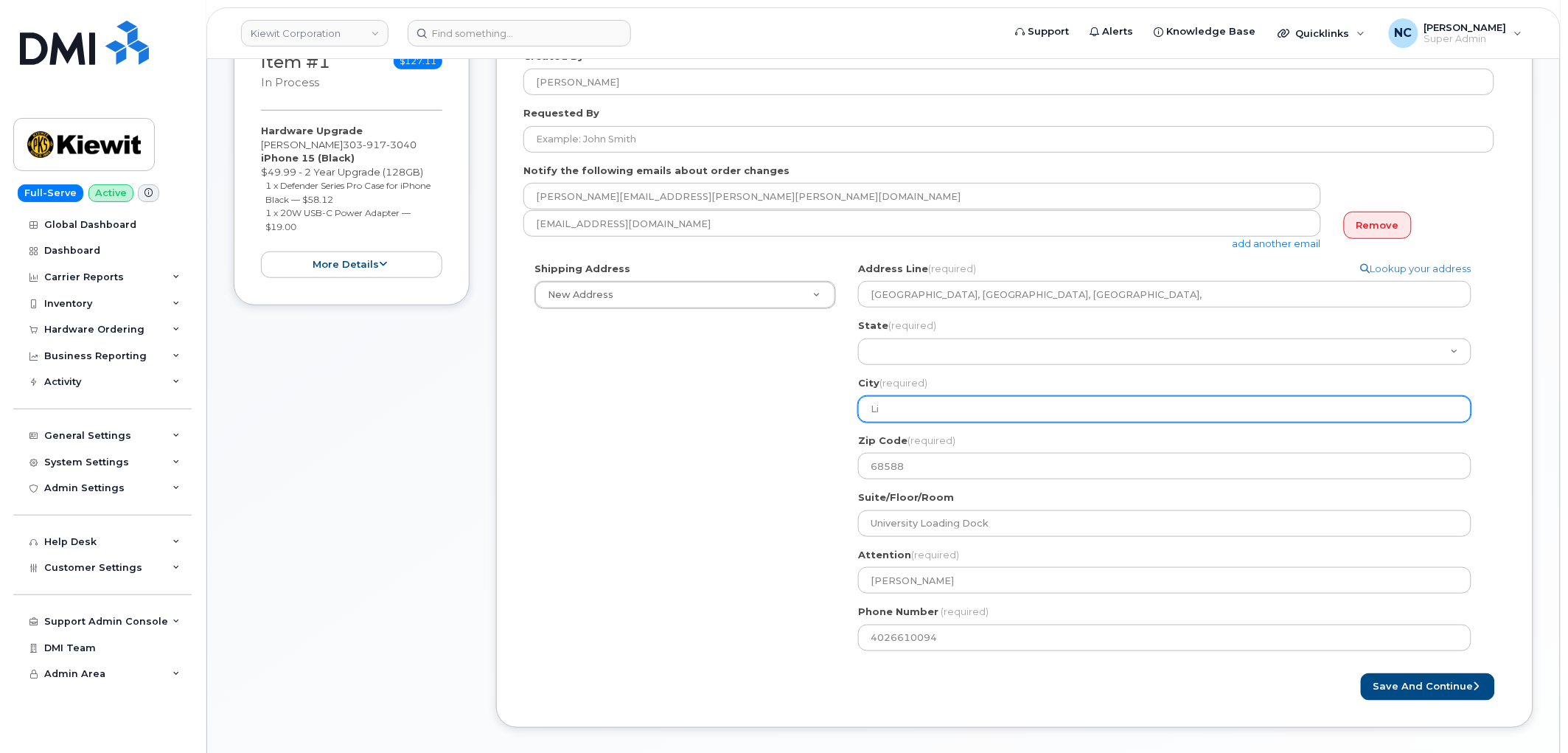
select select
type input "Lin"
select select
type input "Linc"
select select
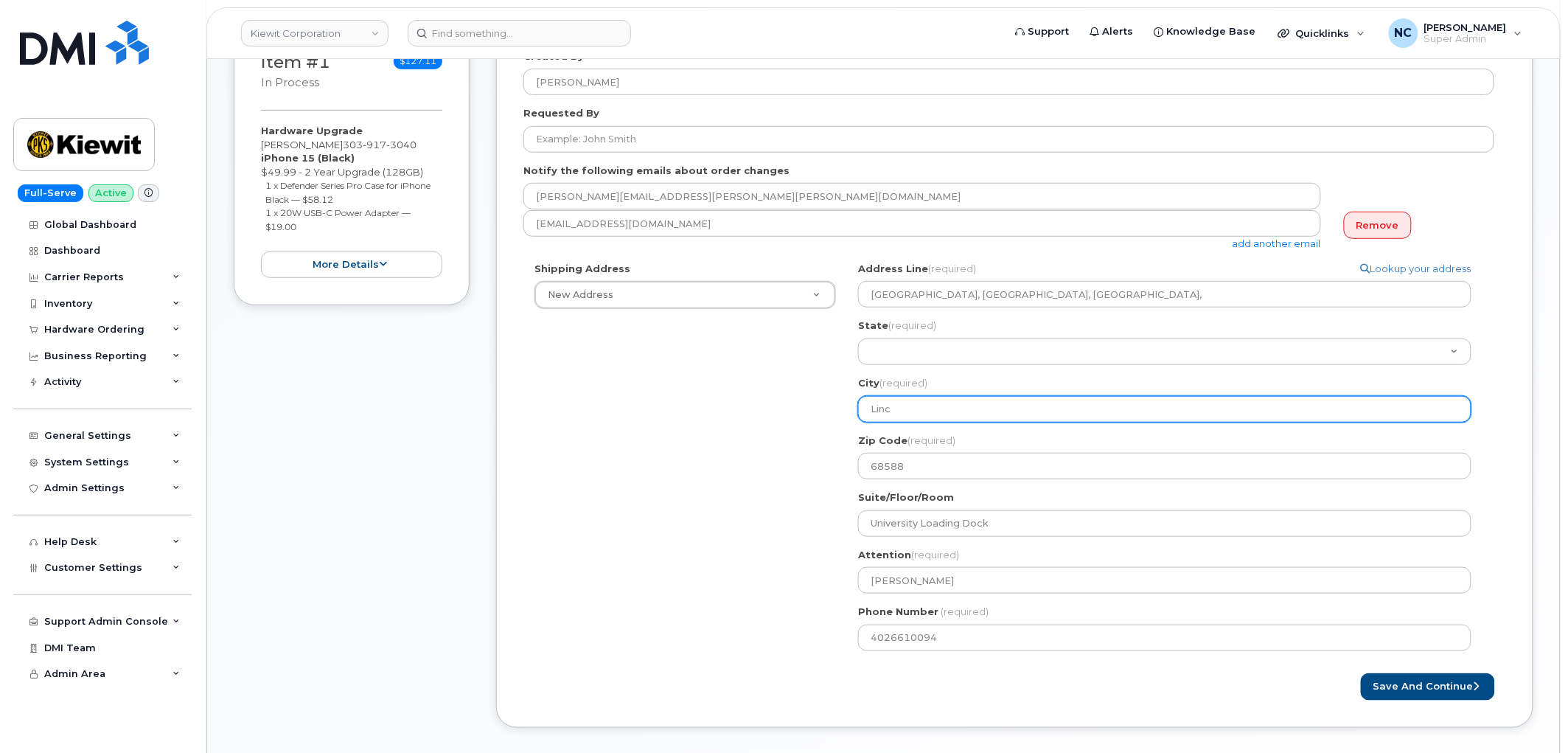
type input "Linco"
select select
type input "Lincol"
select select
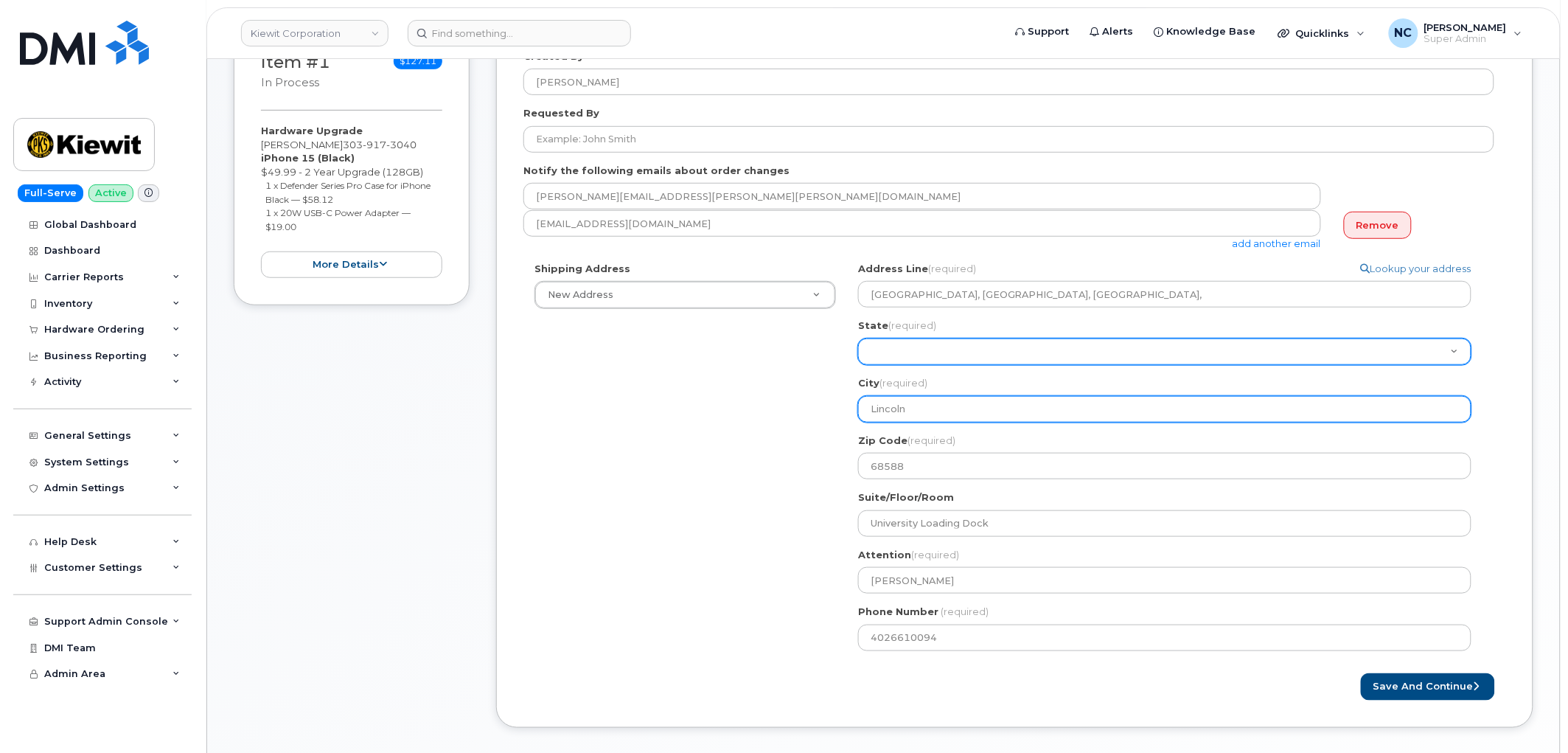
type input "Lincoln"
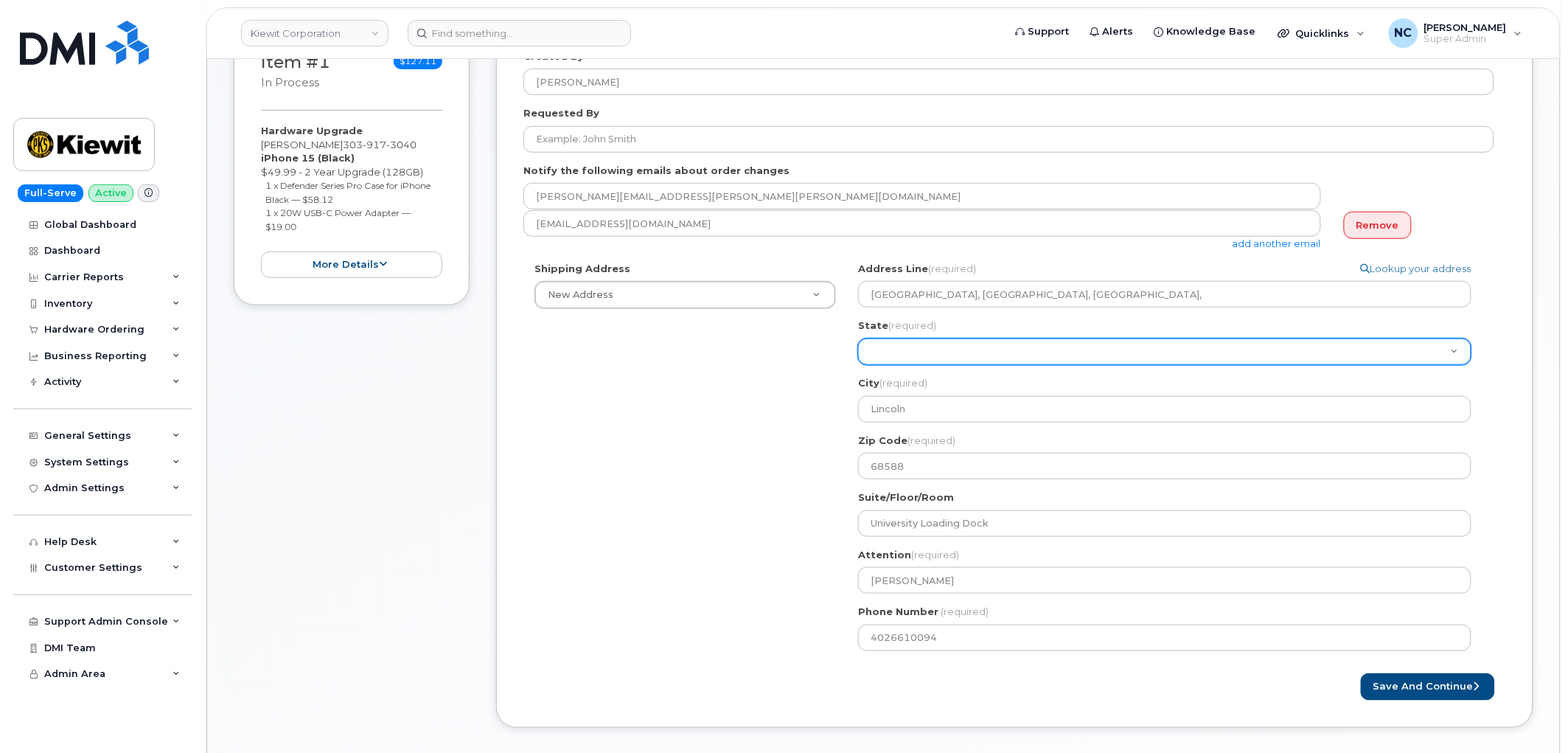
click at [949, 359] on select "Alabama Alaska American Samoa Arizona Arkansas California Colorado Connecticut …" at bounding box center [1165, 352] width 614 height 27
select select "NE"
click at [858, 339] on select "Alabama Alaska American Samoa Arizona Arkansas California Colorado Connecticut …" at bounding box center [1165, 352] width 614 height 27
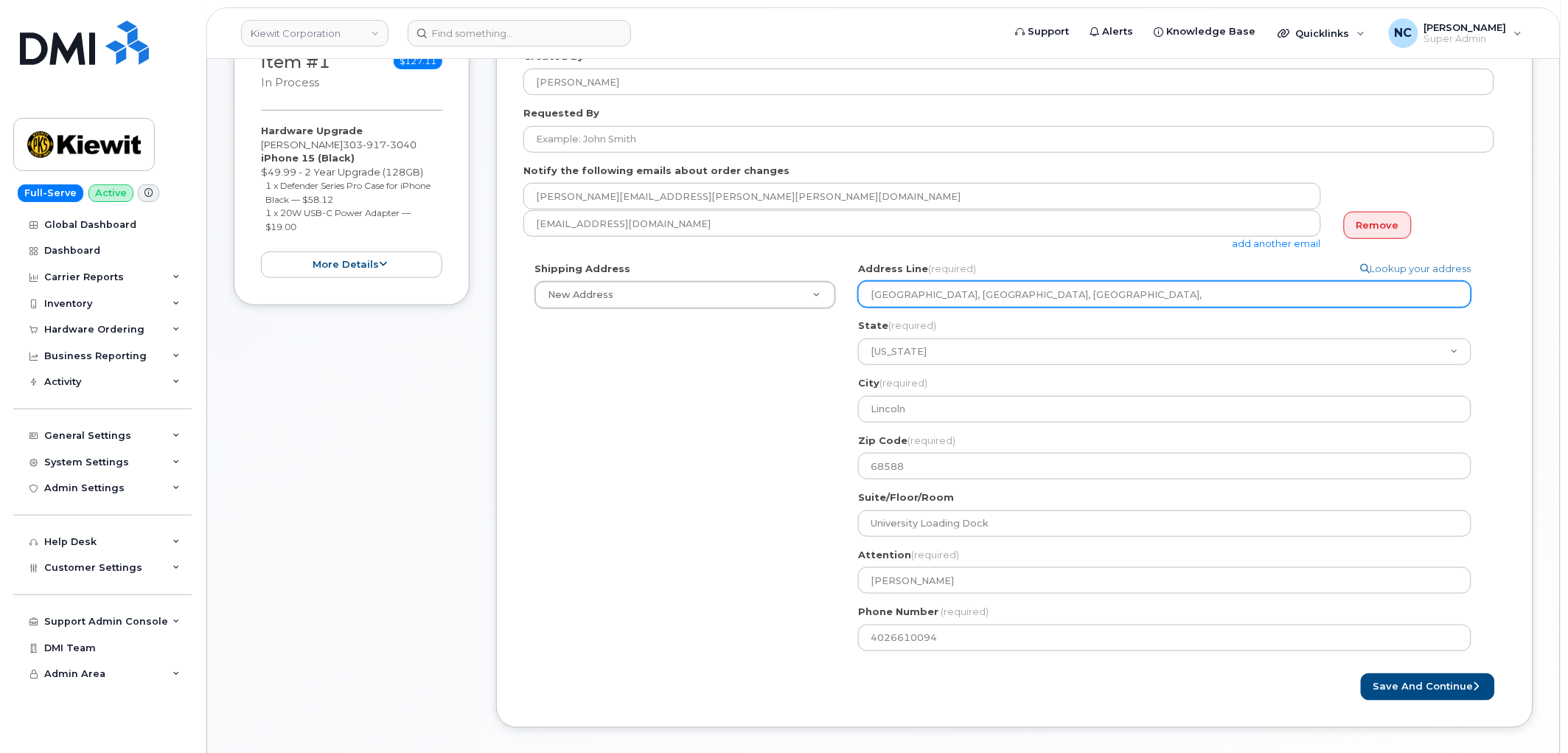
drag, startPoint x: 1226, startPoint y: 303, endPoint x: 995, endPoint y: 311, distance: 231.1
click at [995, 311] on div "Address Line (required) Lookup your address One Memorial Stadium Dr, University…" at bounding box center [1171, 370] width 625 height 217
select select
type input "One Memorial Stadium Dr"
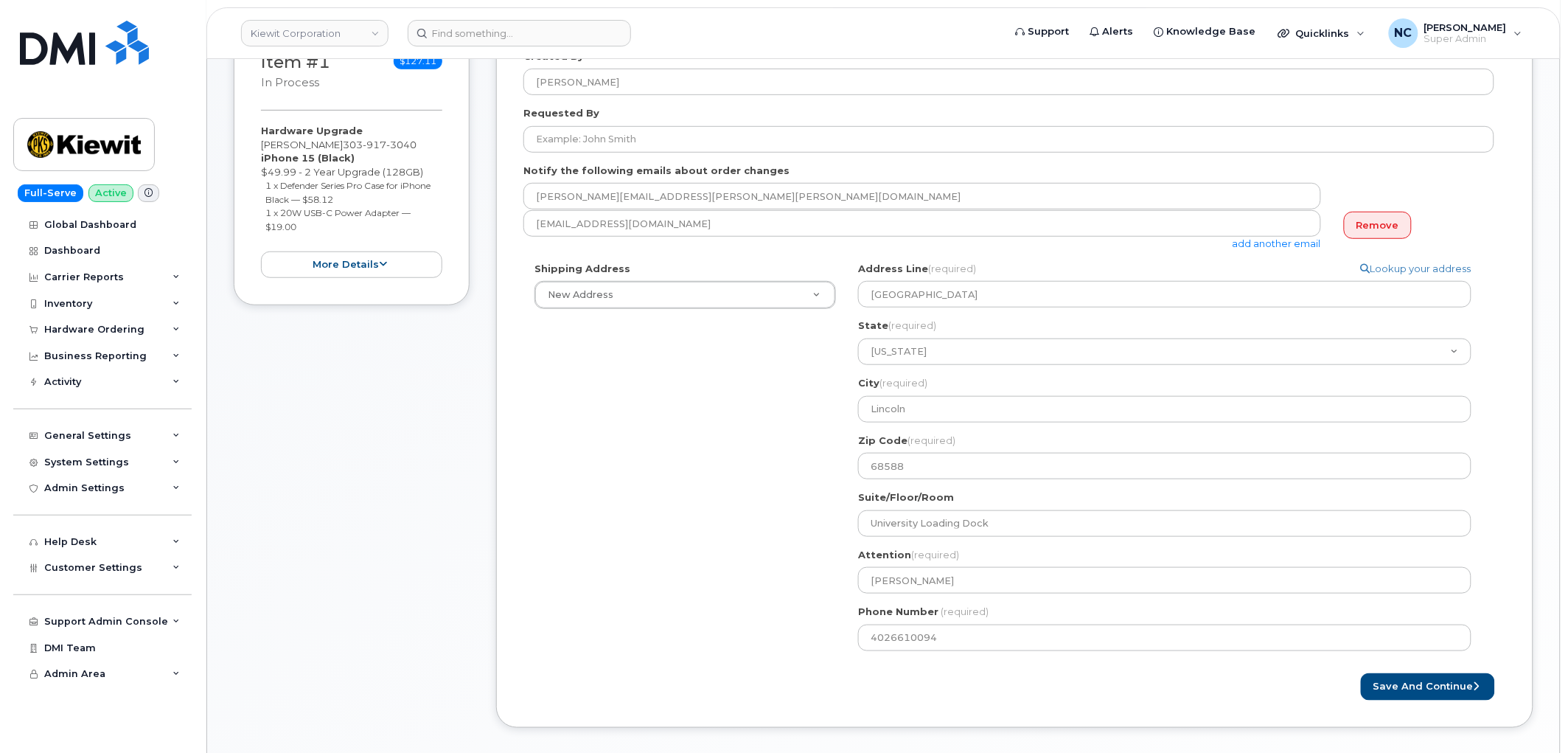
click at [656, 548] on div "Shipping Address New Address New Address 4677 Glenforest Dr NE 16301 Texas 249 …" at bounding box center [1009, 462] width 971 height 400
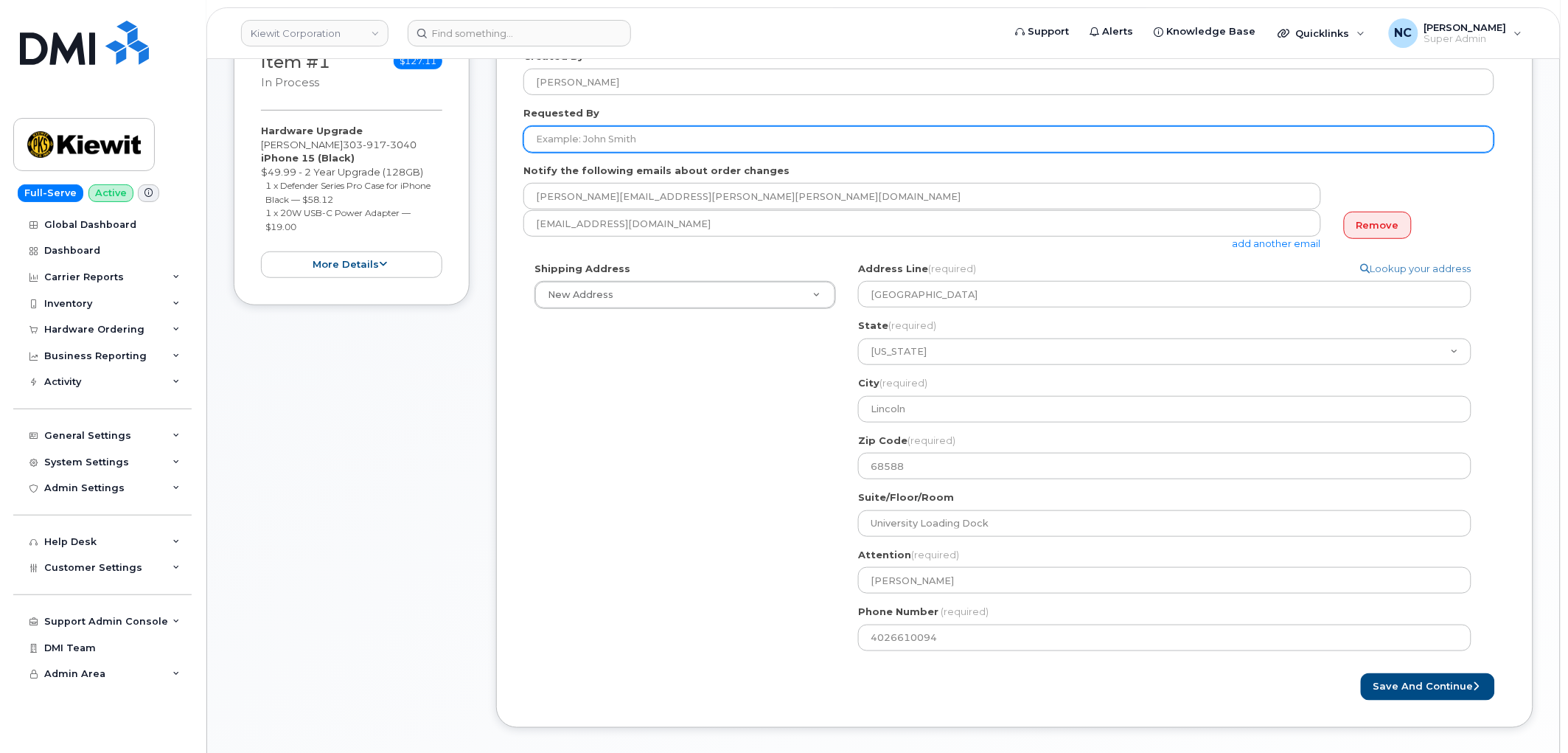
click at [657, 144] on input "Requested By" at bounding box center [1009, 139] width 971 height 27
type input "[PERSON_NAME]"
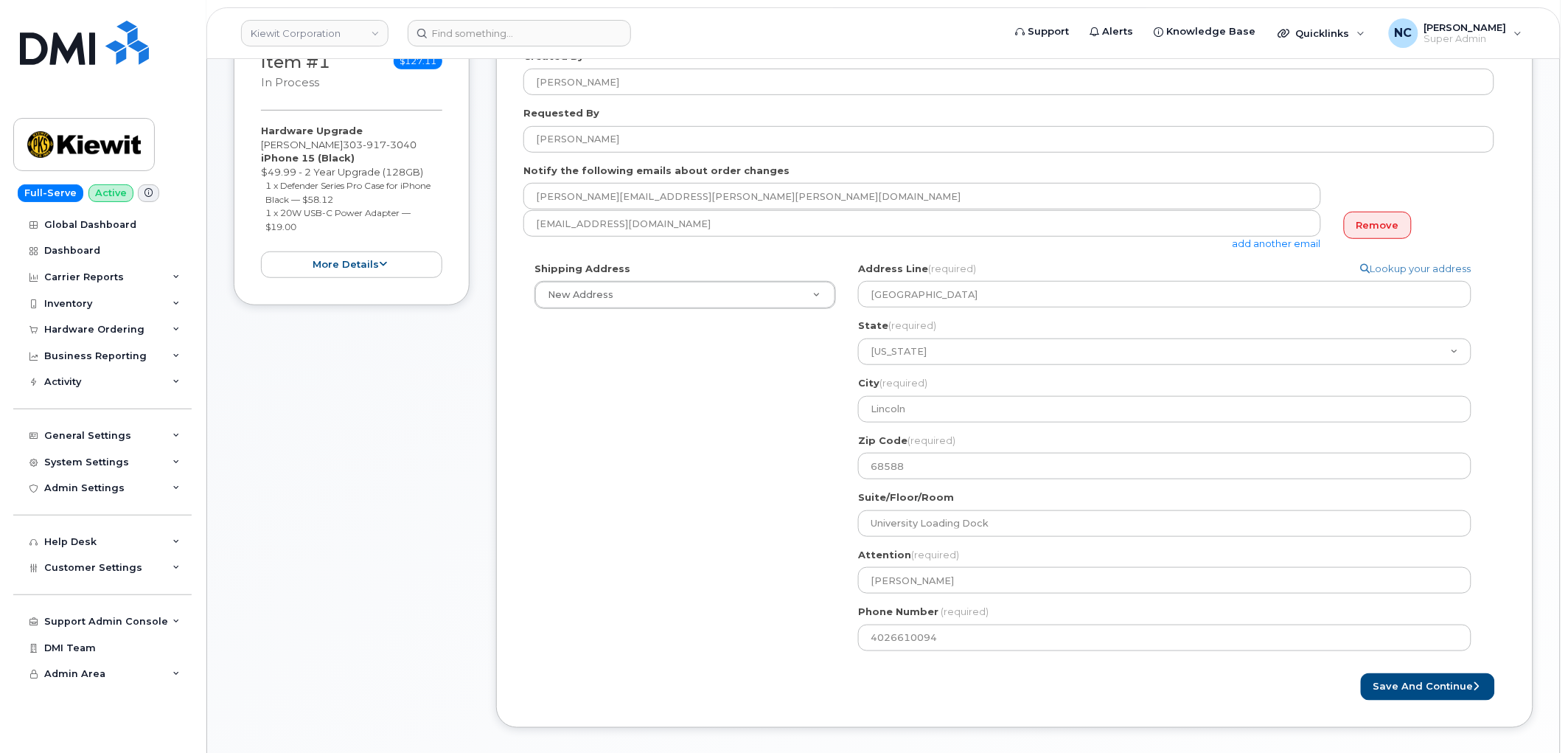
click at [745, 609] on div "Shipping Address New Address New Address 4677 Glenforest Dr NE 16301 Texas 249 …" at bounding box center [1009, 462] width 971 height 400
click at [1403, 680] on button "Save and Continue" at bounding box center [1428, 686] width 134 height 27
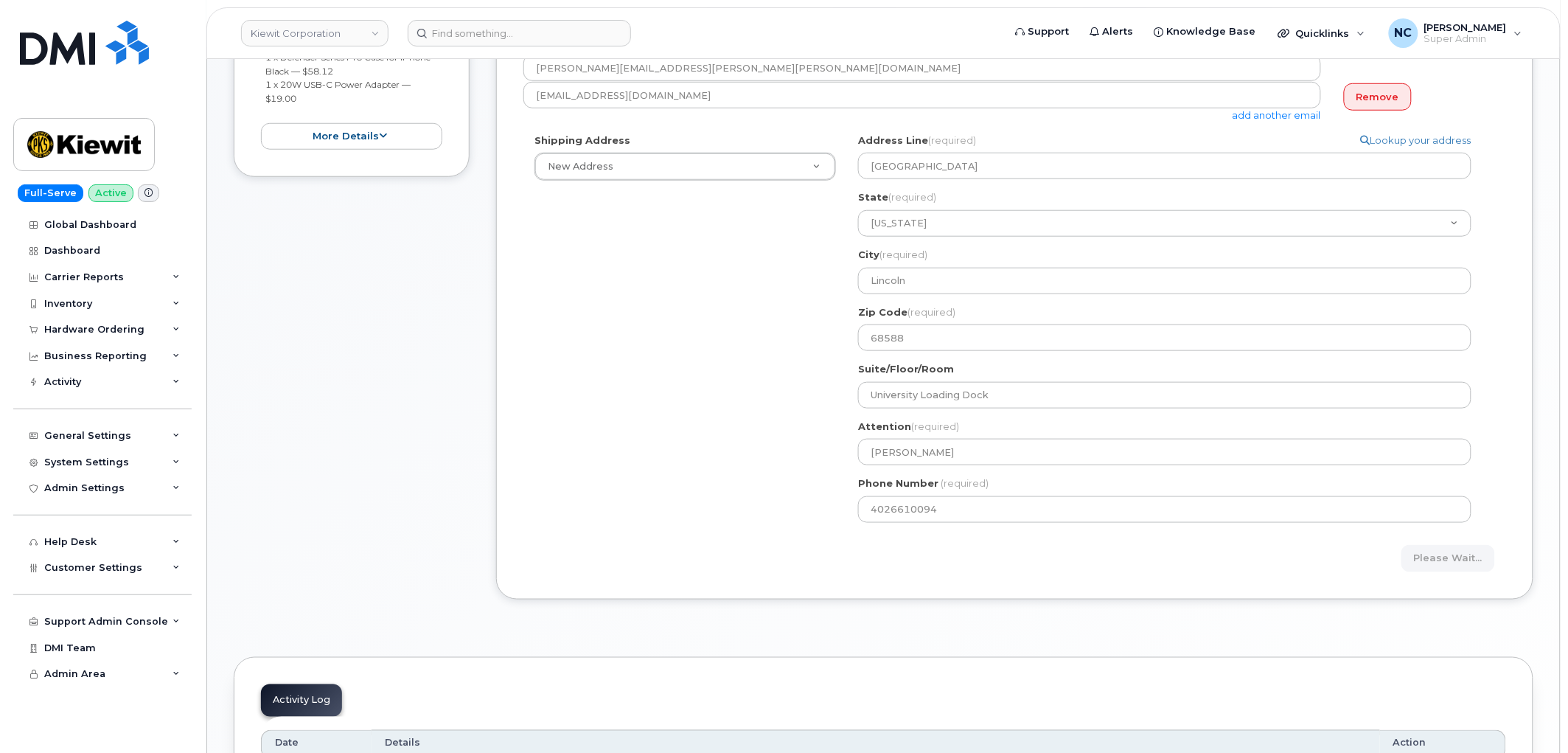
scroll to position [573, 0]
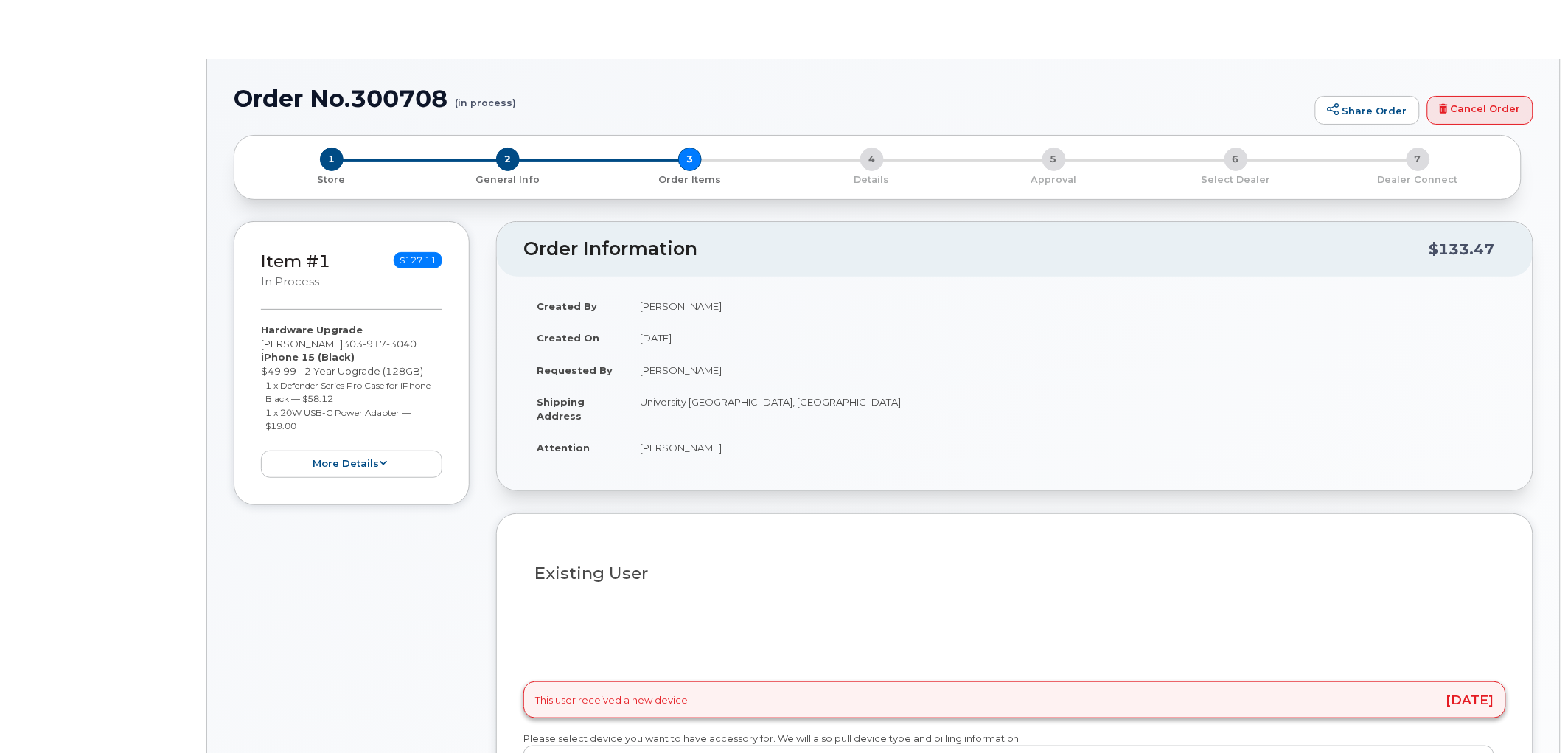
type input "[PERSON_NAME]"
radio input "true"
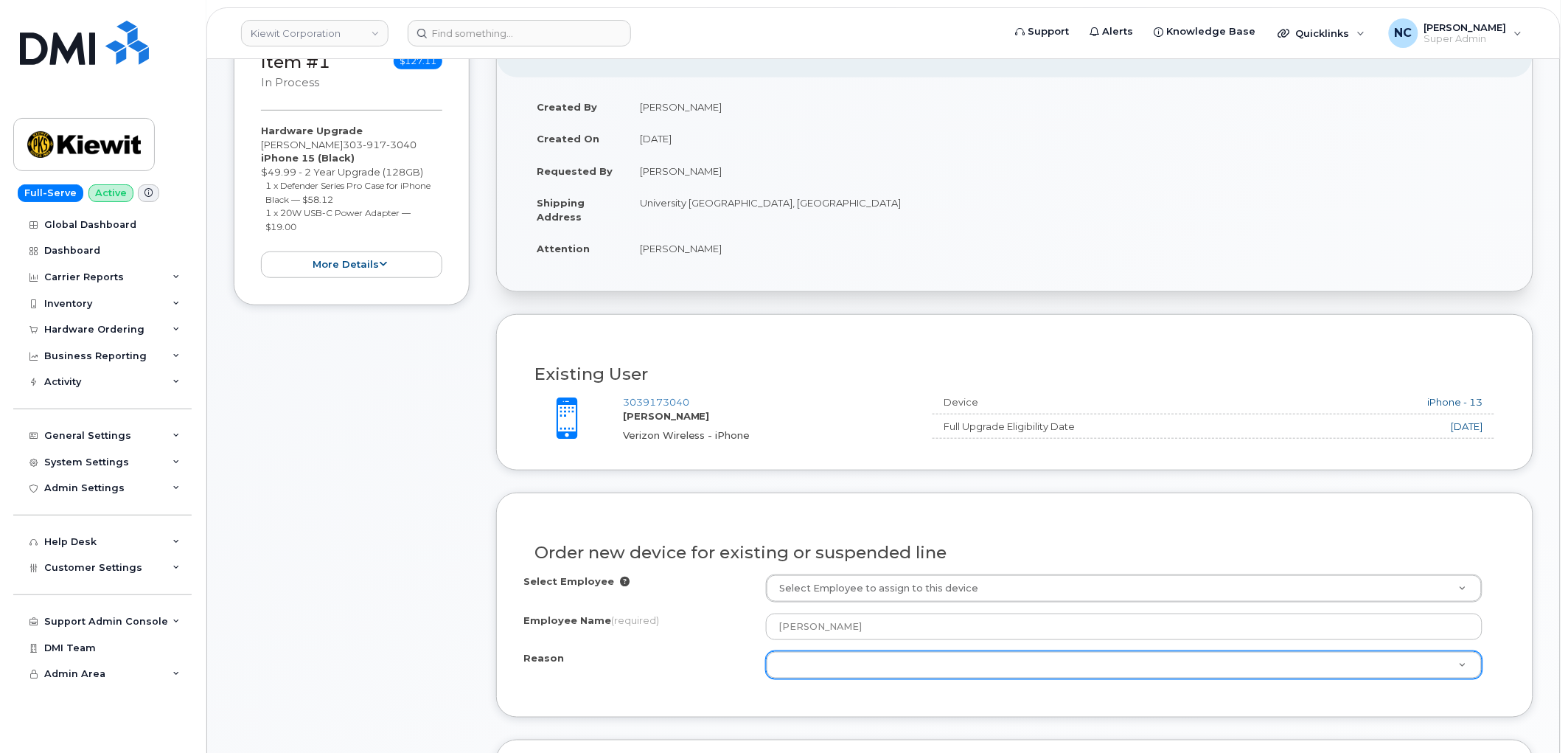
scroll to position [409, 0]
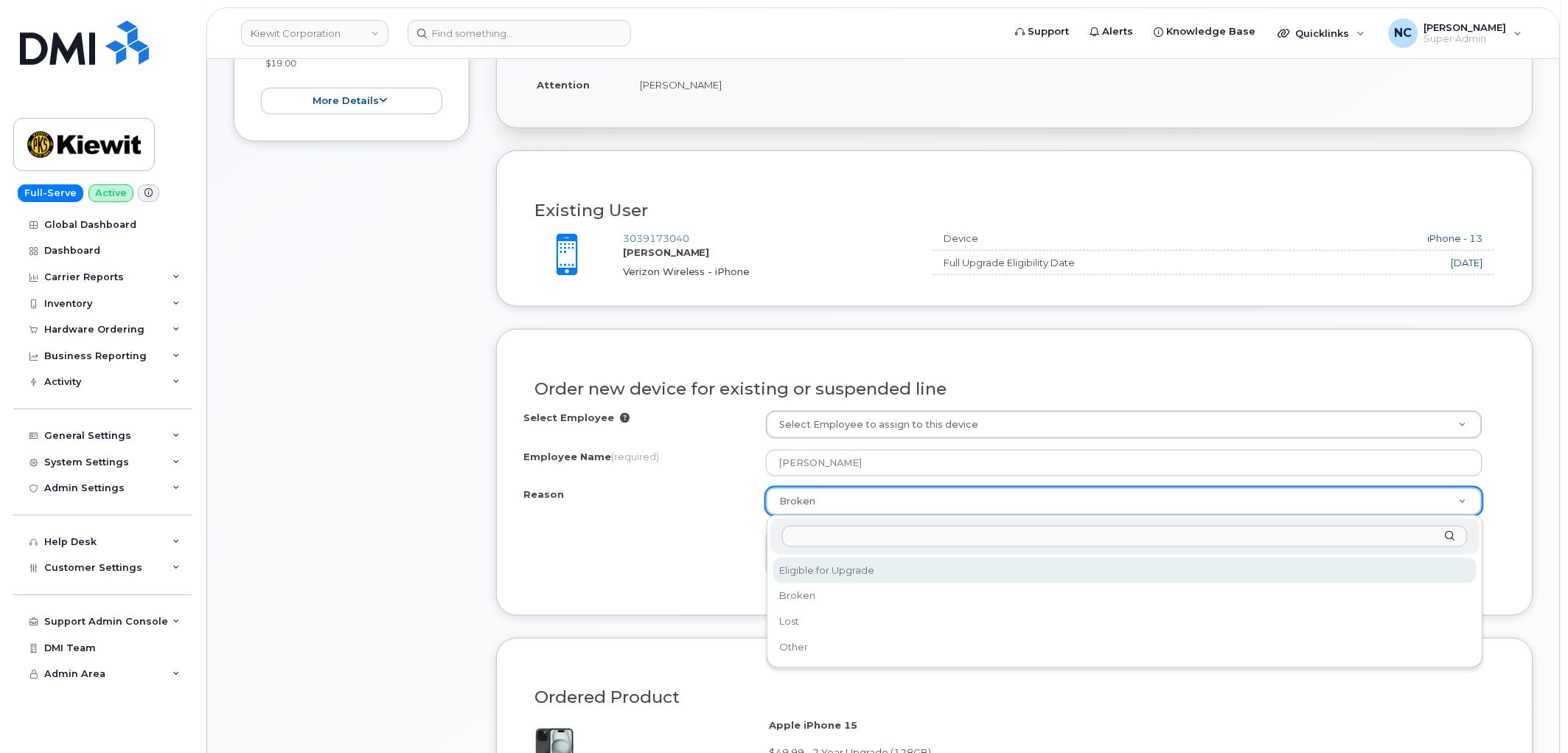
select select "eligible_for_upgrade"
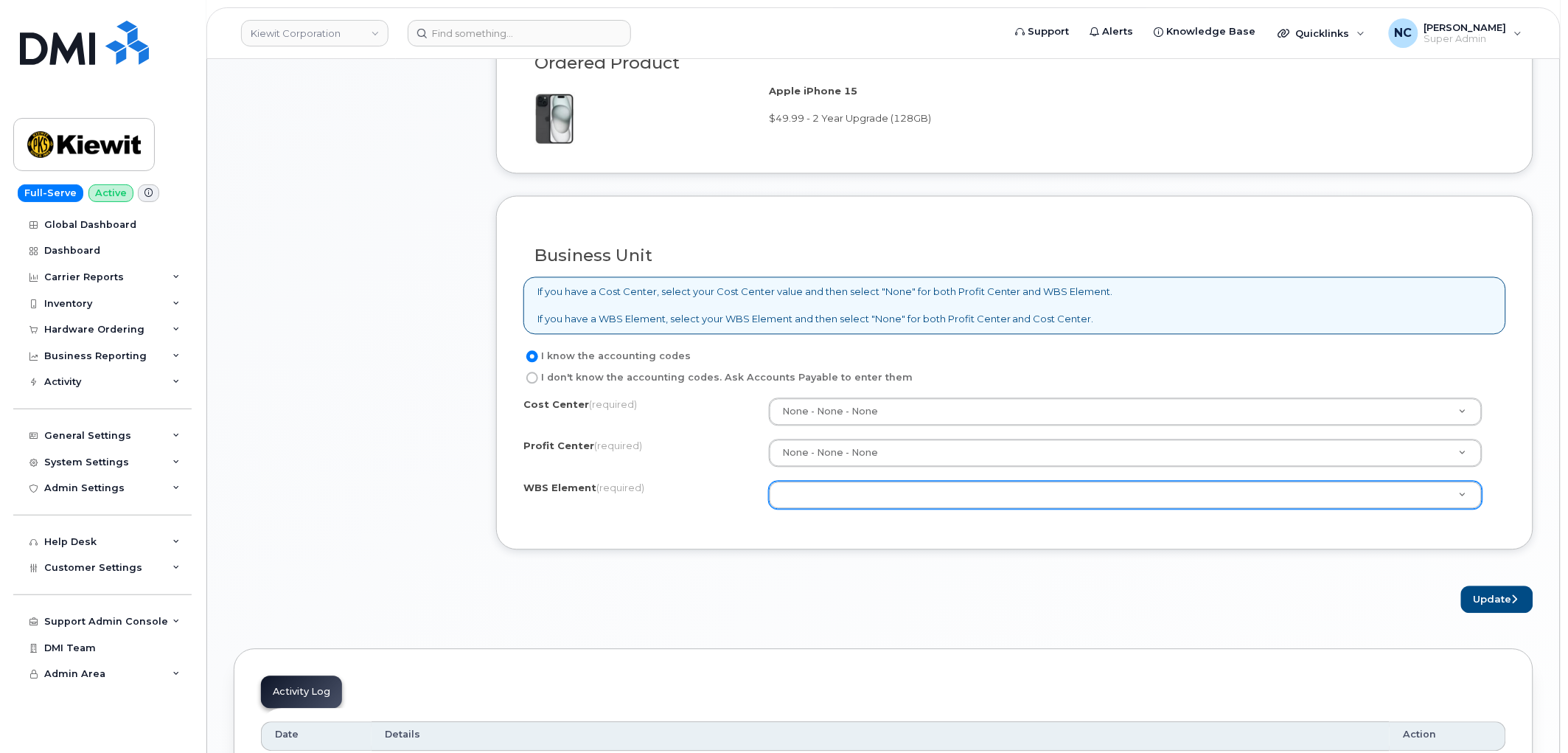
scroll to position [983, 0]
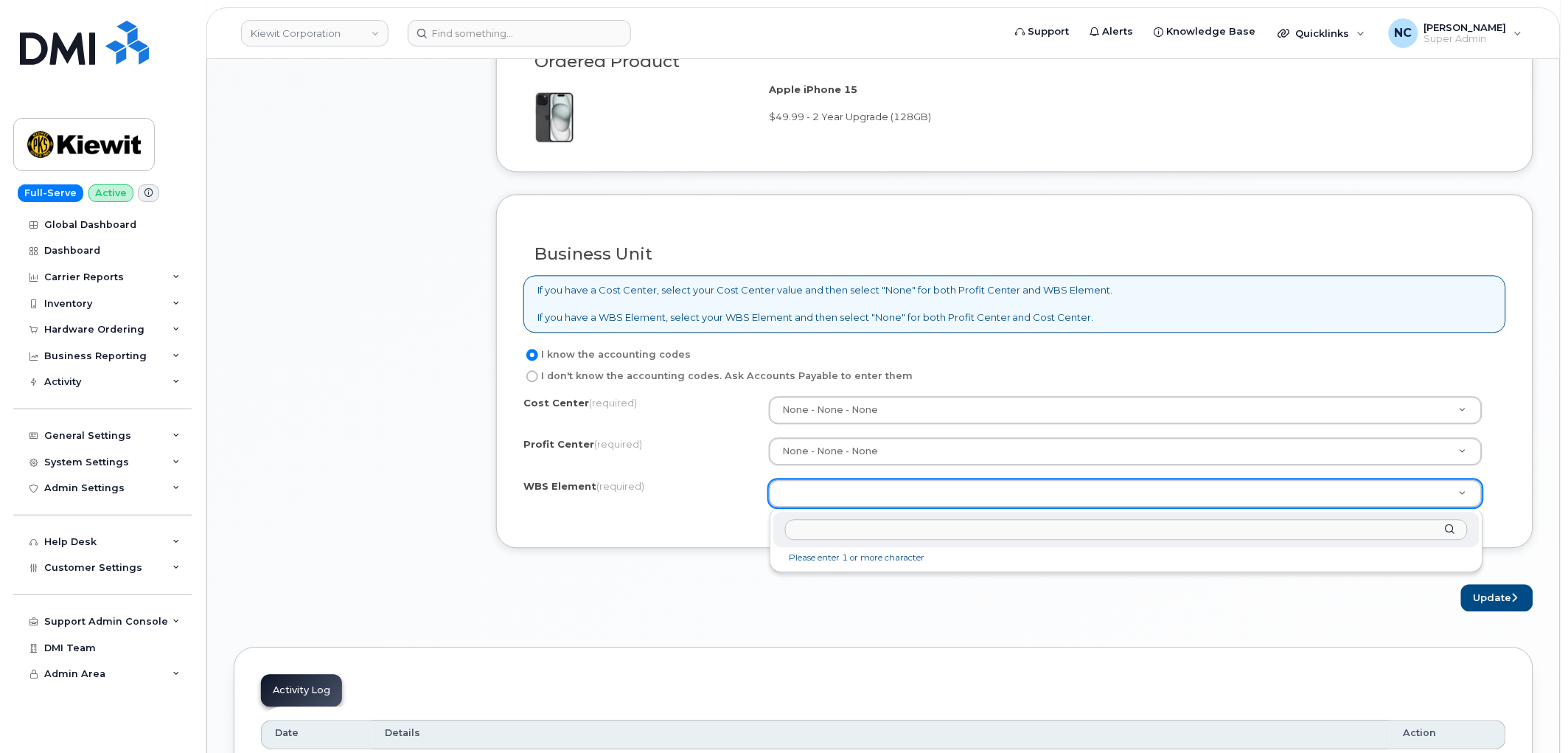
paste input "105836.1310"
type input "105836.1310"
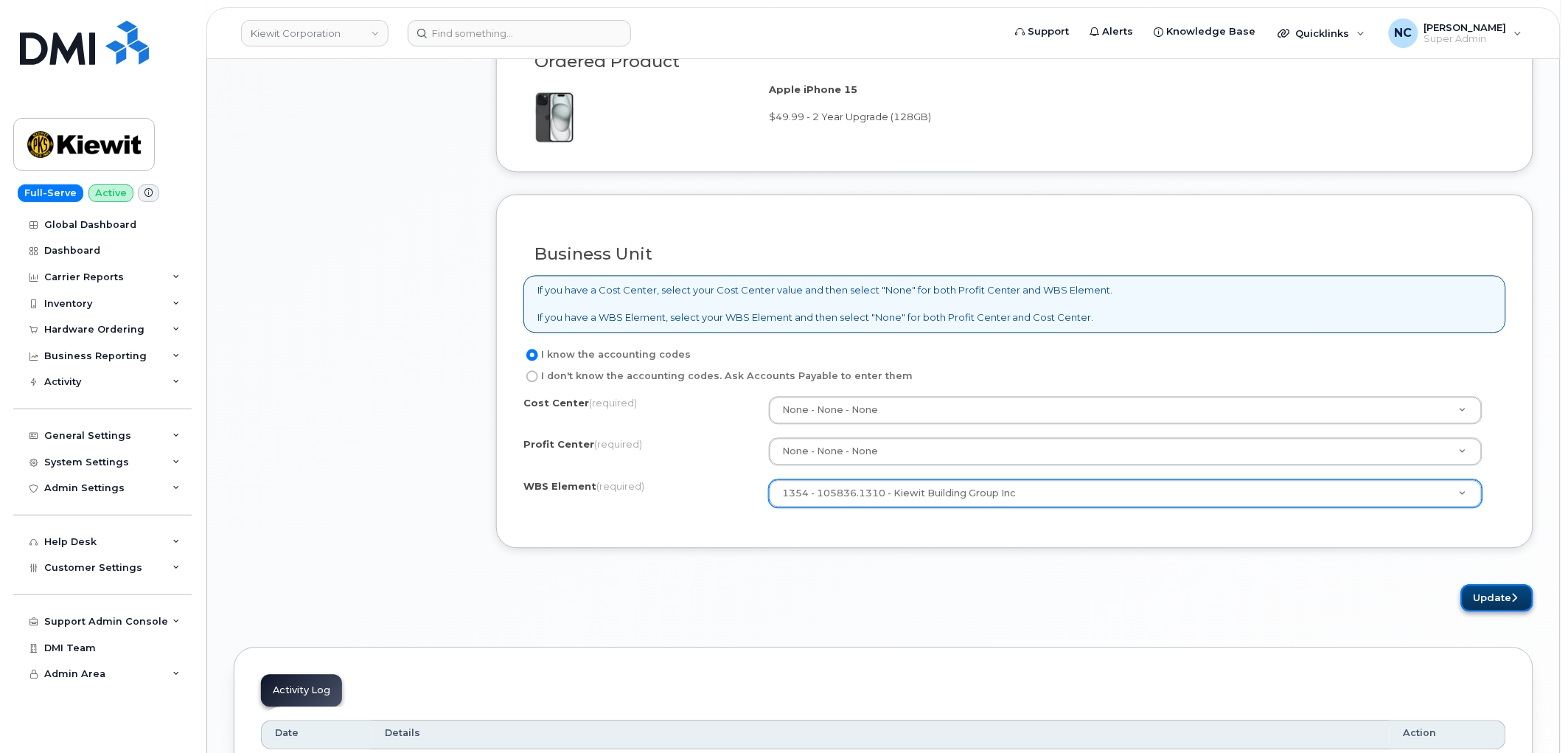
click at [1494, 600] on button "Update" at bounding box center [1497, 598] width 72 height 27
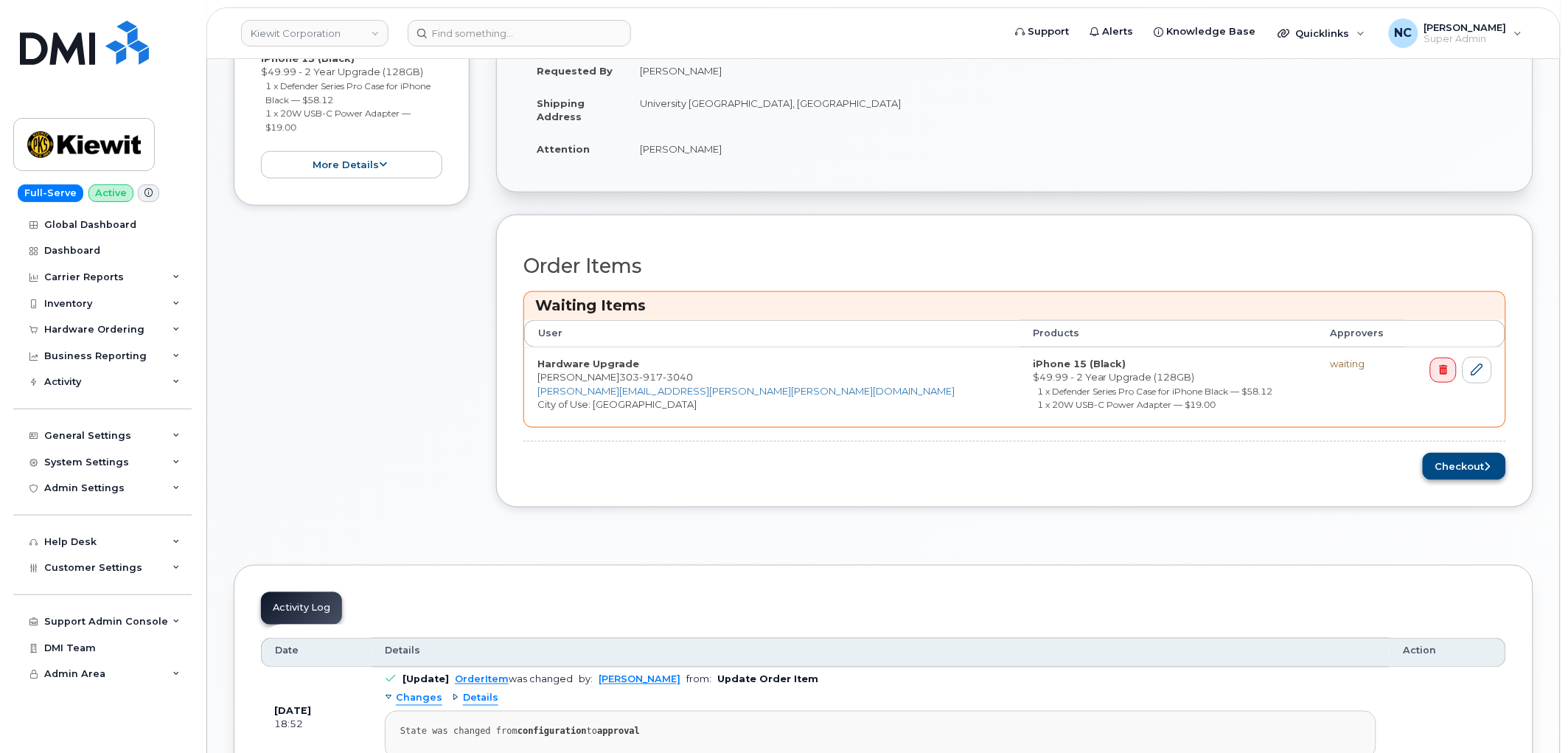
scroll to position [409, 0]
click at [1449, 451] on div "Order Items Waiting Items User Products Approvers Hardware Upgrade Tony Schultz…" at bounding box center [1014, 367] width 983 height 225
click at [1449, 469] on button "Checkout" at bounding box center [1464, 465] width 83 height 27
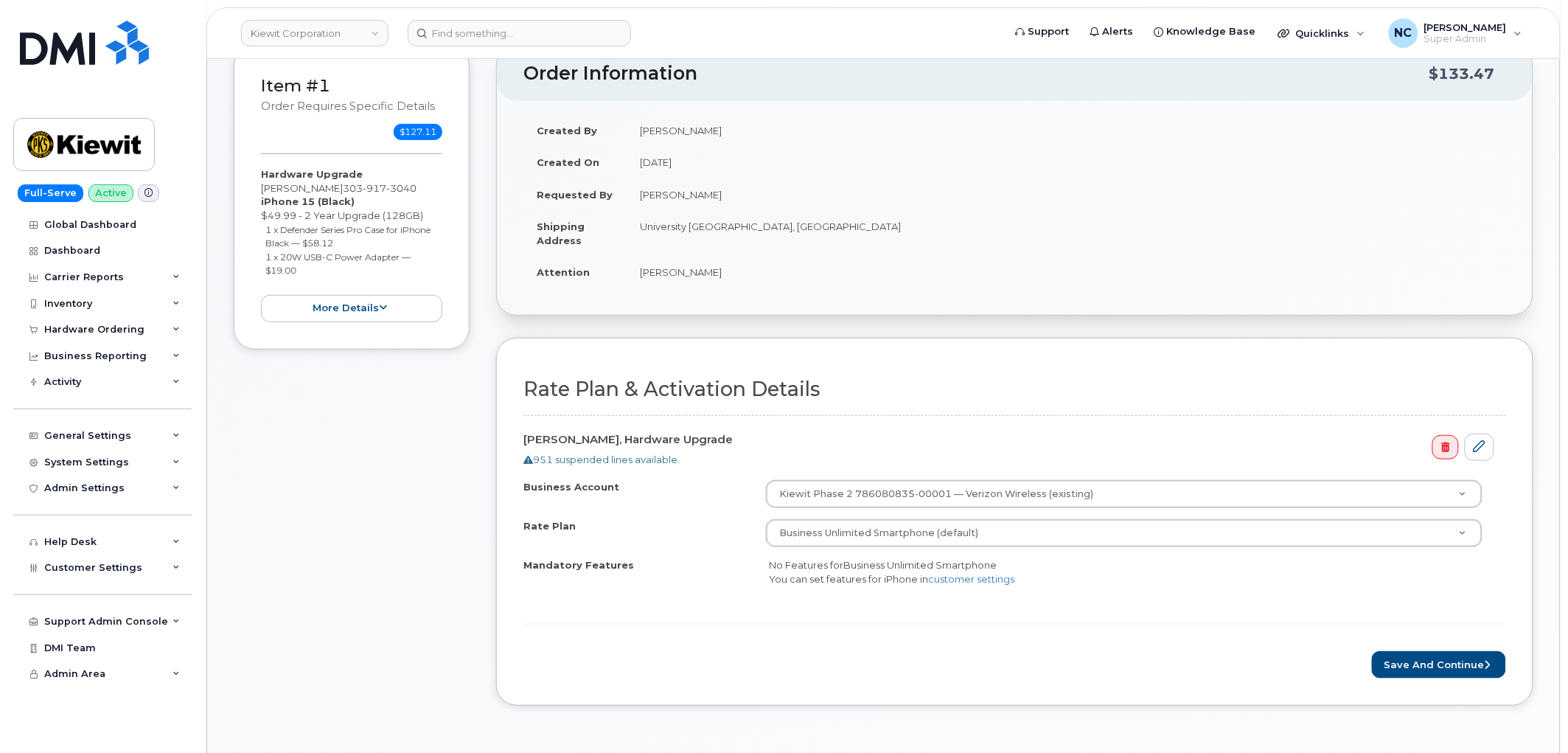
scroll to position [245, 0]
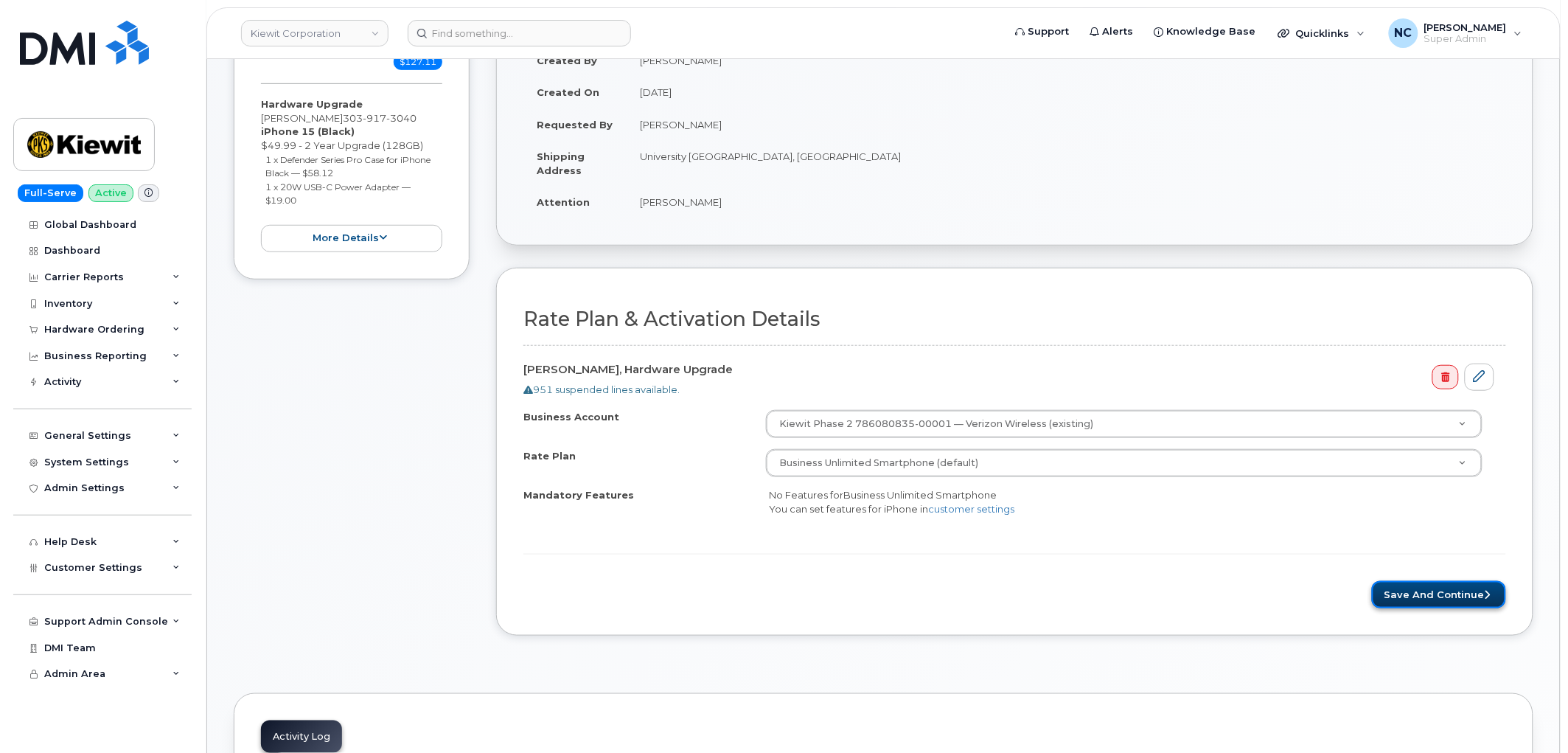
click at [1406, 591] on button "Save and Continue" at bounding box center [1438, 594] width 134 height 27
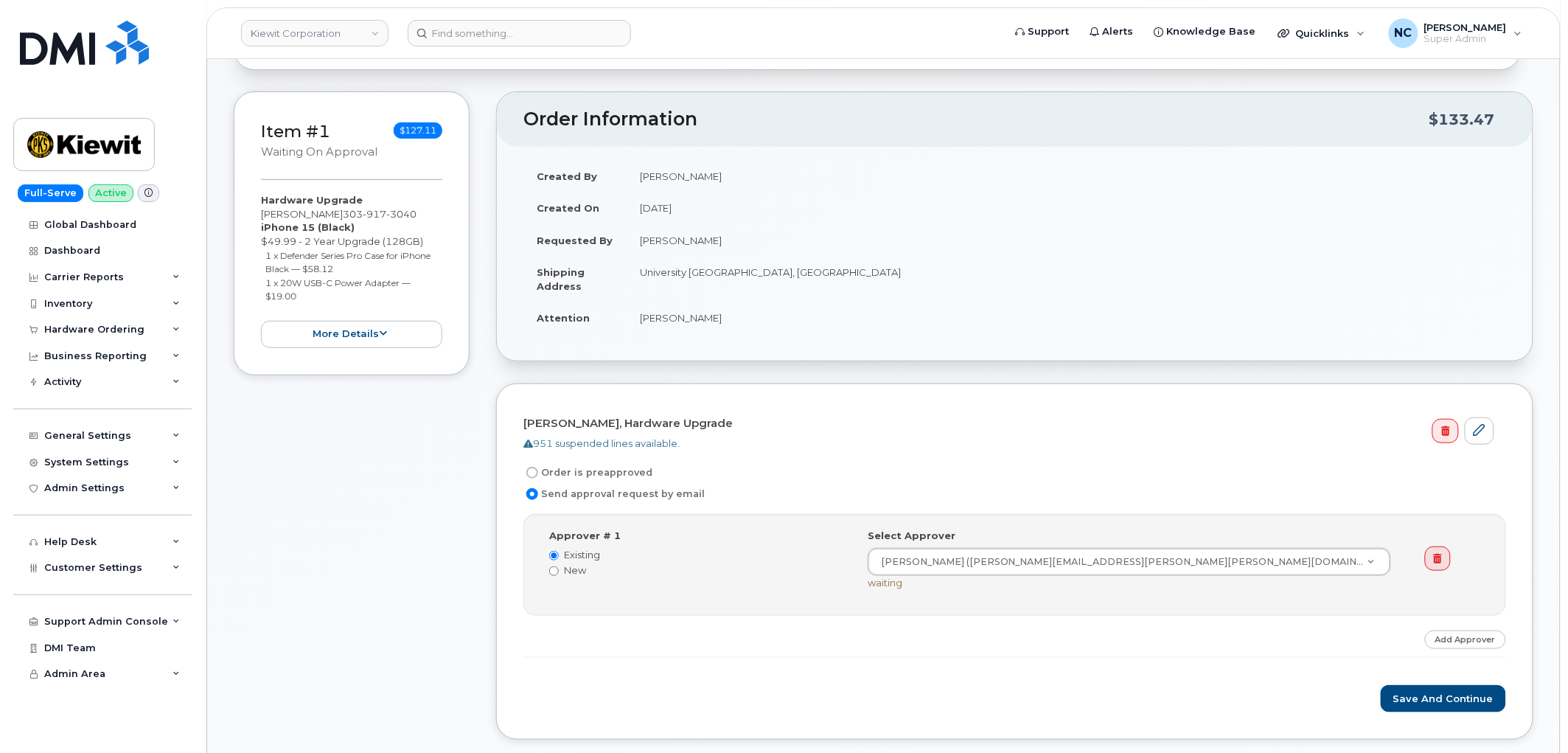
scroll to position [328, 0]
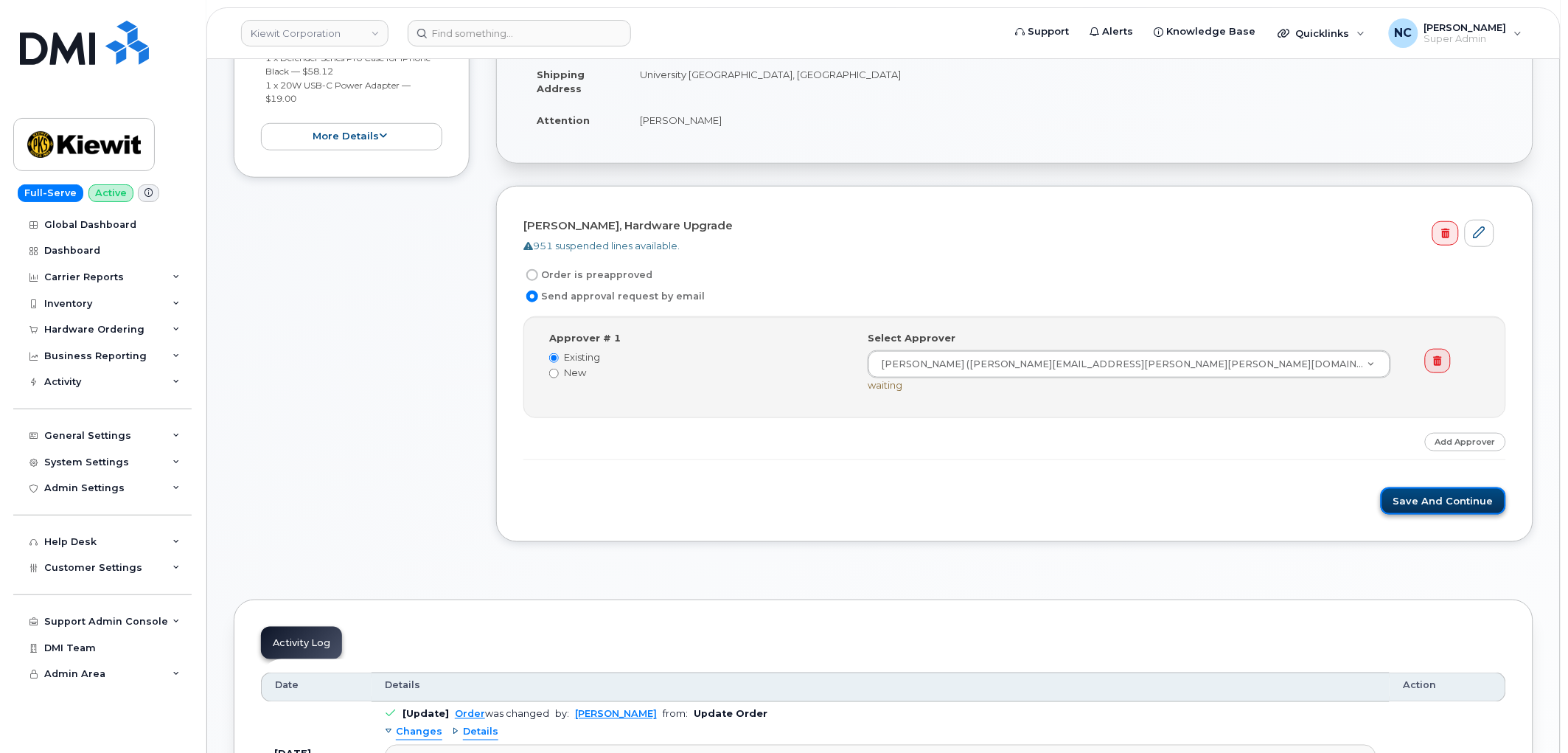
click at [1409, 497] on button "Save and Continue" at bounding box center [1443, 501] width 125 height 27
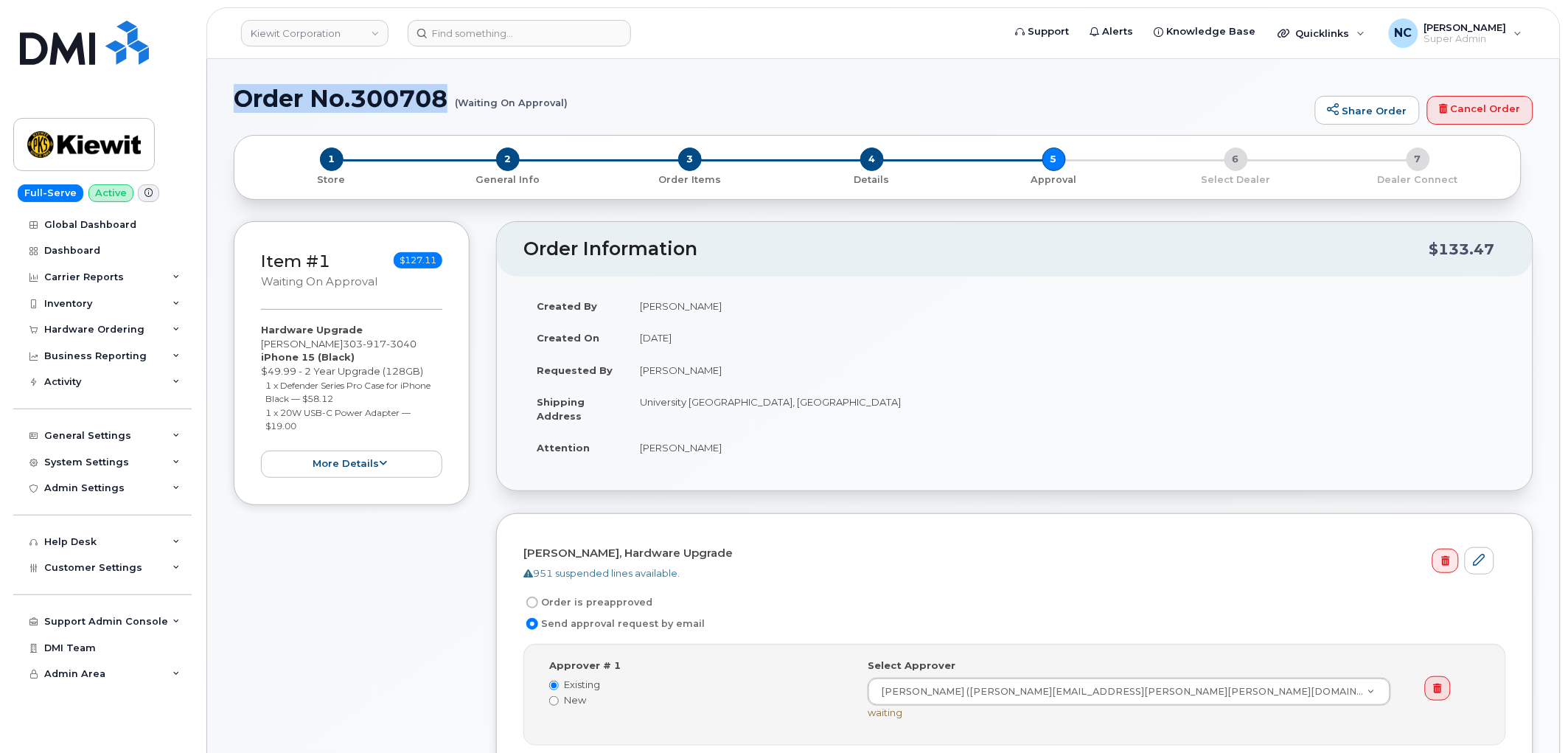
drag, startPoint x: 448, startPoint y: 105, endPoint x: 239, endPoint y: 106, distance: 209.0
click at [239, 106] on h1 "Order No.300708 (Waiting On Approval)" at bounding box center [771, 98] width 1074 height 26
copy h1 "Order No.300708"
click at [494, 20] on input at bounding box center [519, 33] width 223 height 27
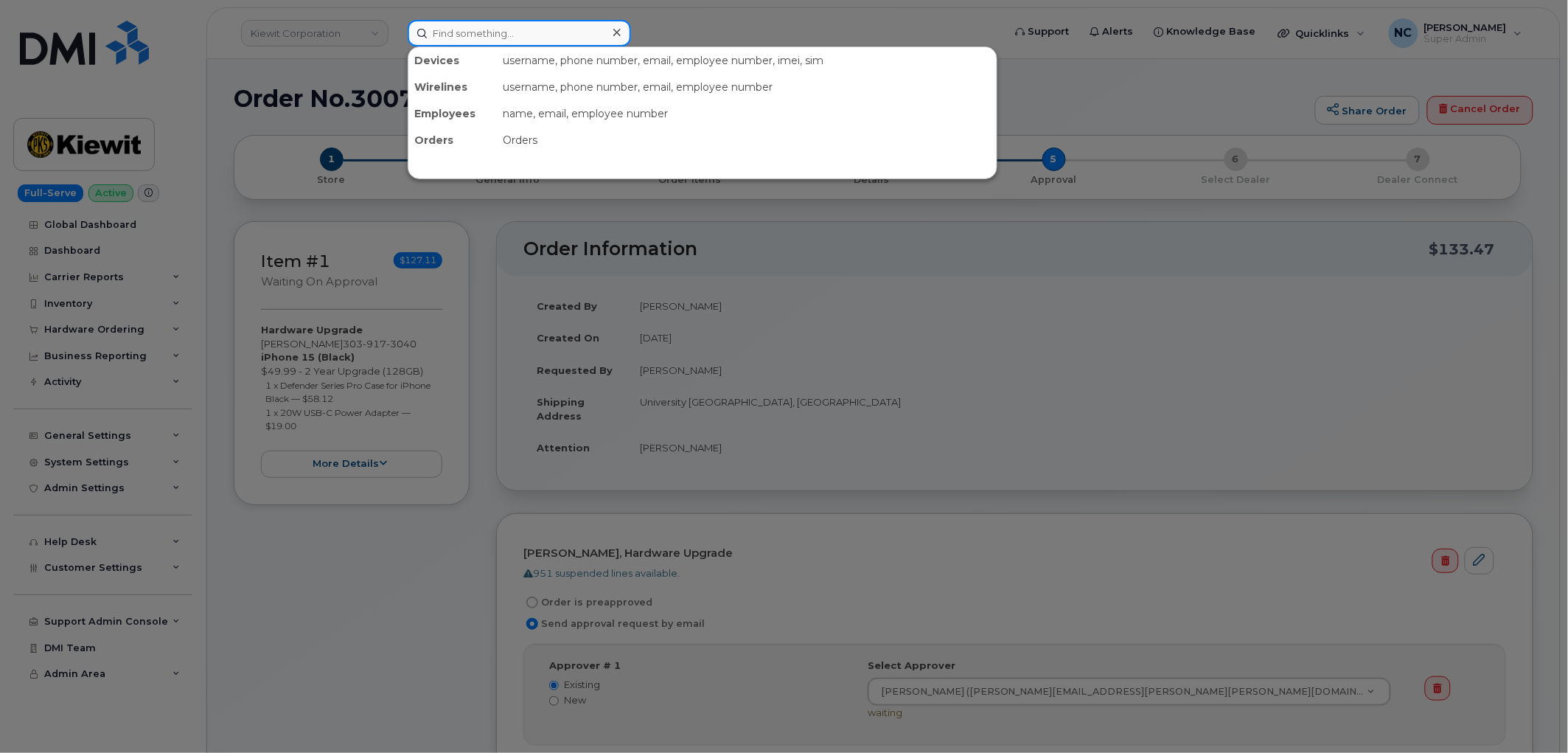
paste input "Order No.300708"
type input "Order No.300708"
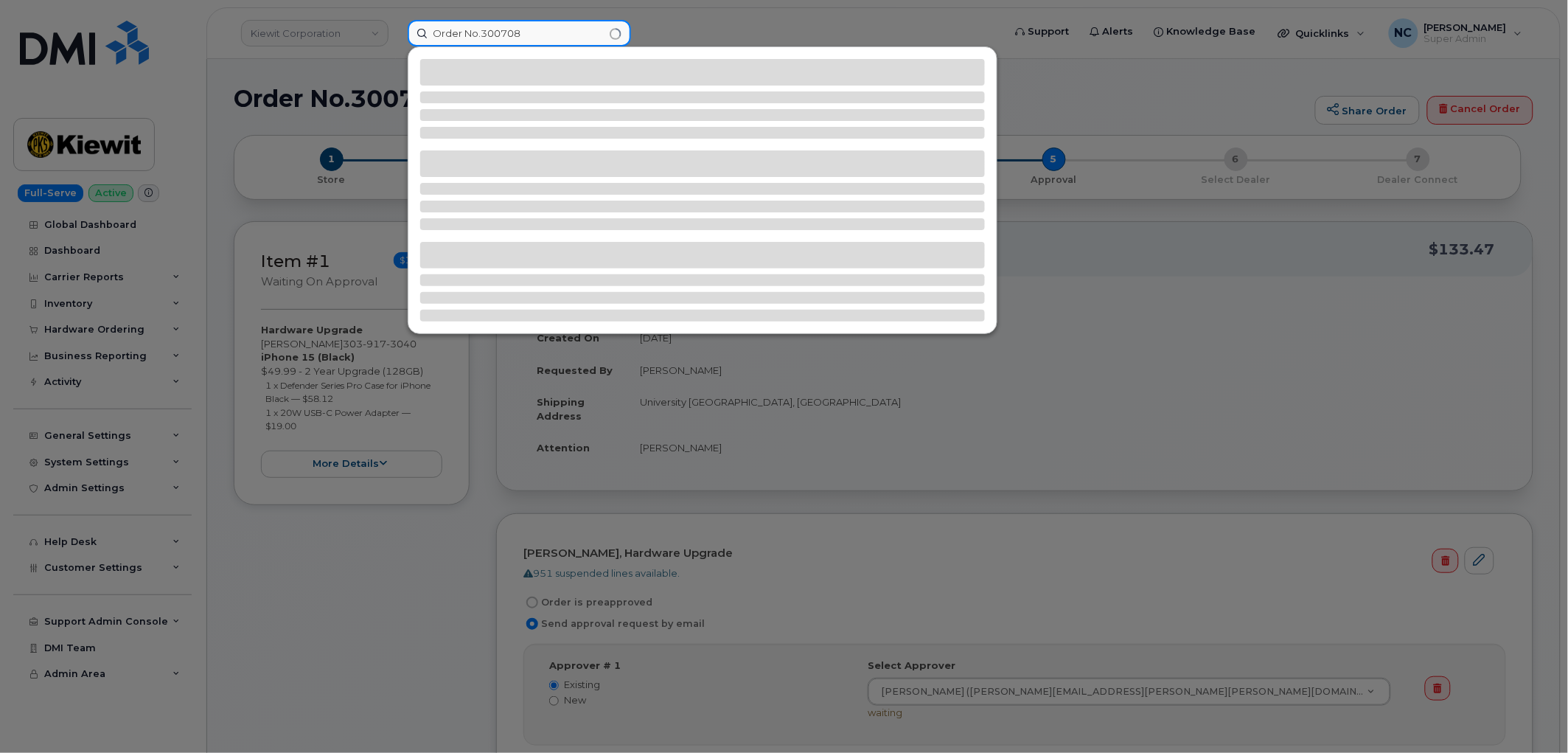
drag, startPoint x: 578, startPoint y: 40, endPoint x: 402, endPoint y: 34, distance: 176.1
click at [402, 34] on div "Order No.300708" at bounding box center [700, 33] width 610 height 27
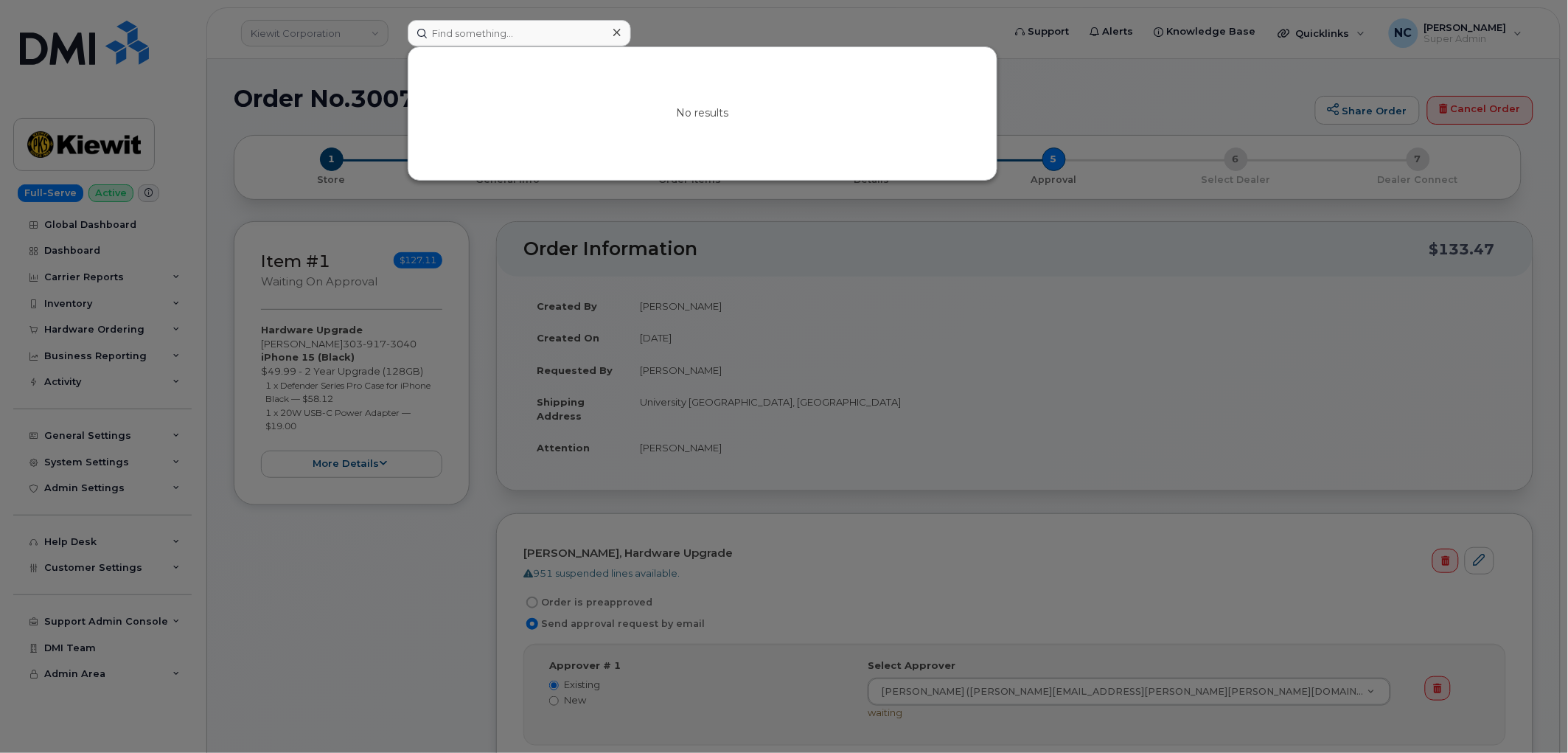
drag, startPoint x: 596, startPoint y: 4, endPoint x: 563, endPoint y: 24, distance: 38.6
click at [572, 9] on div at bounding box center [784, 376] width 1568 height 753
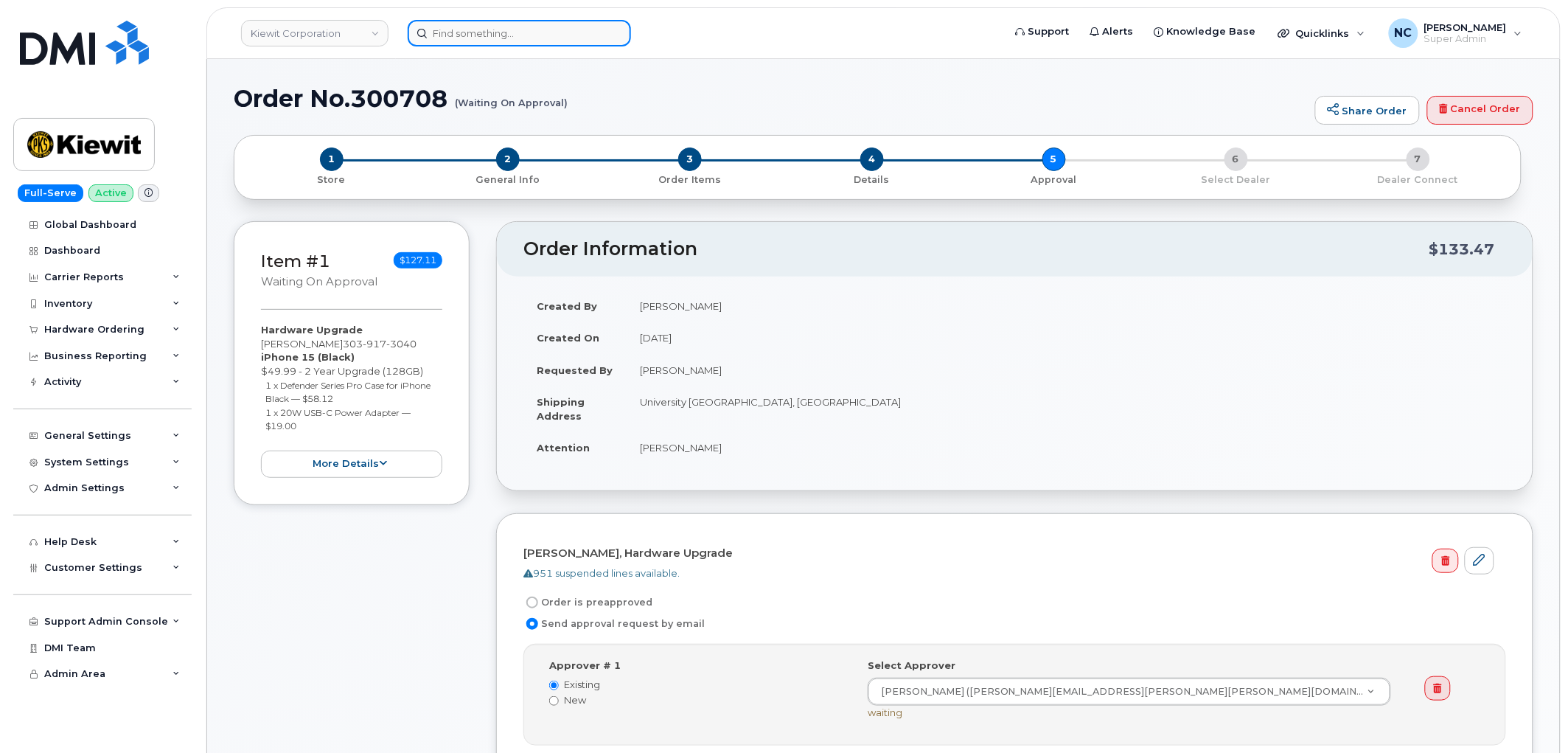
click at [560, 28] on input at bounding box center [519, 33] width 223 height 27
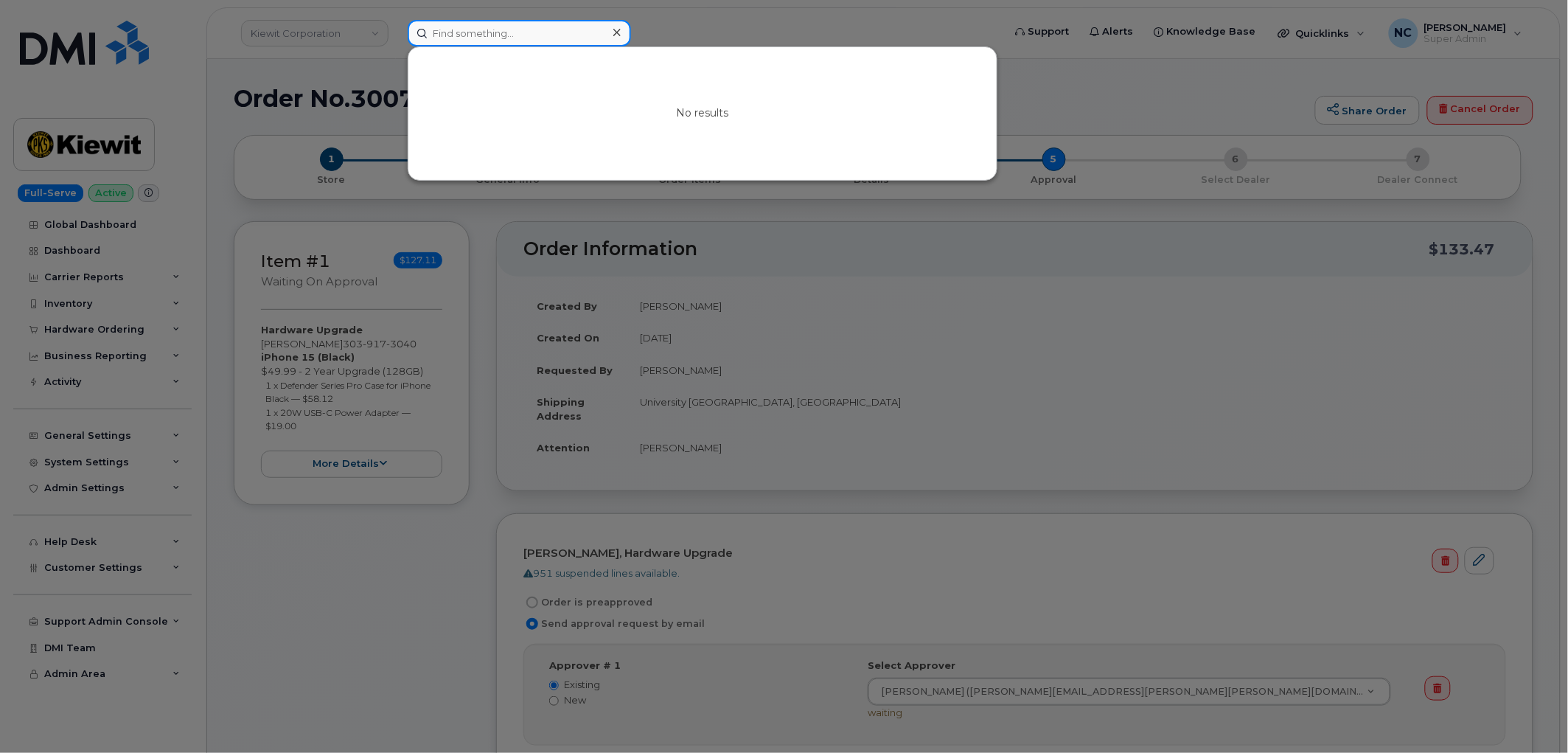
paste input "[PHONE_NUMBER]"
type input "[PHONE_NUMBER]"
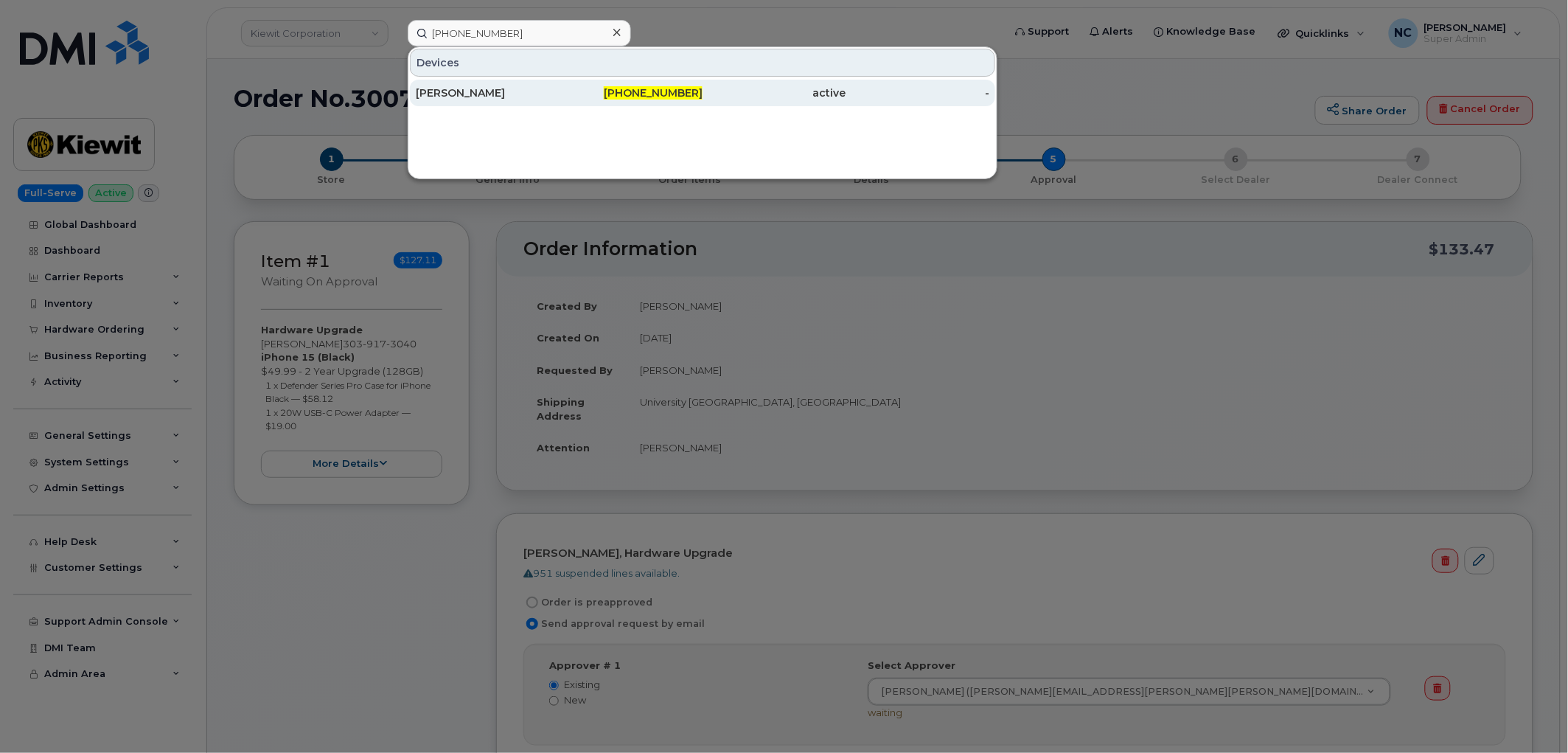
click at [503, 85] on div "[PERSON_NAME]" at bounding box center [488, 93] width 144 height 15
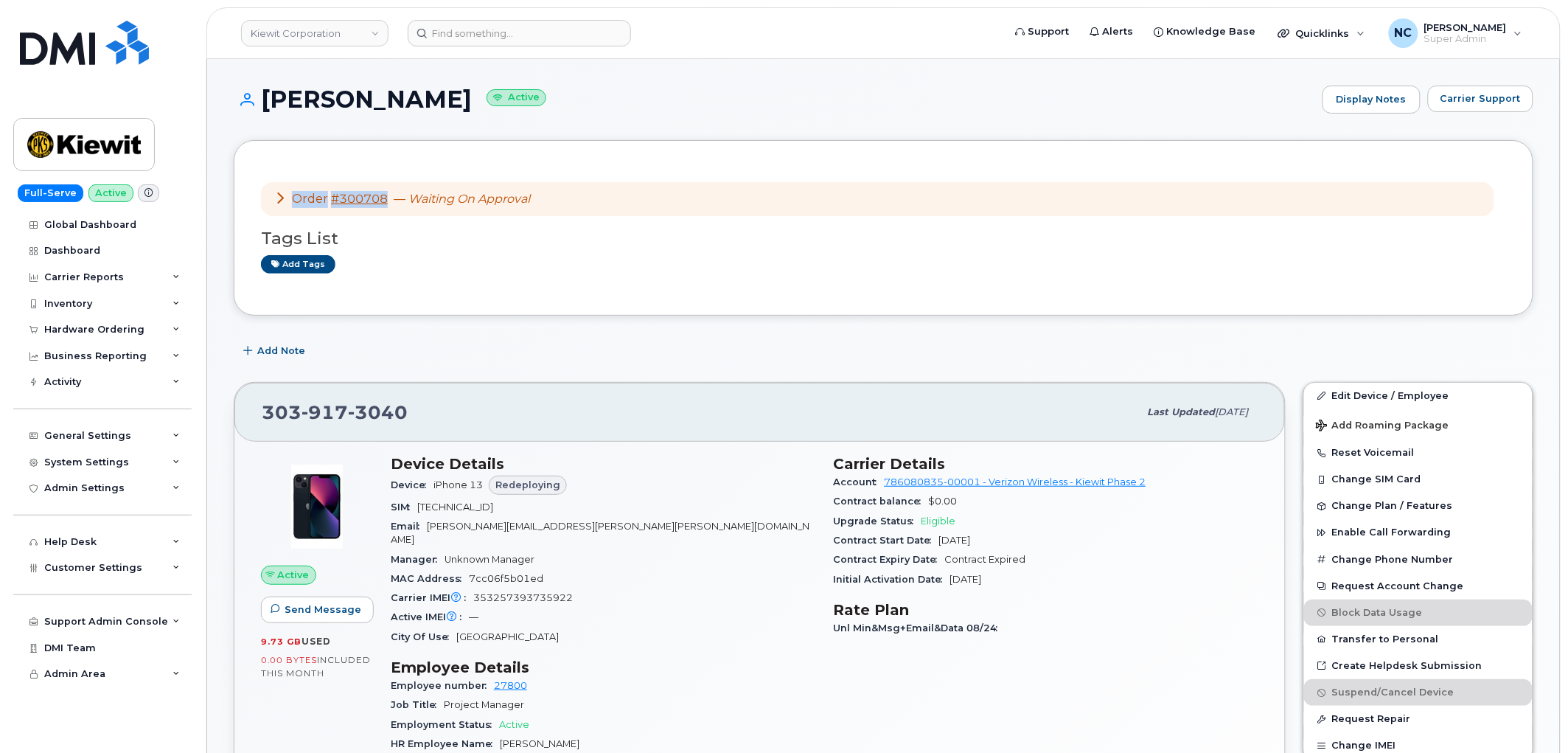
drag, startPoint x: 388, startPoint y: 196, endPoint x: 283, endPoint y: 196, distance: 105.0
click at [283, 196] on div "Order #300708 — Waiting On Approval" at bounding box center [402, 199] width 256 height 17
drag, startPoint x: 314, startPoint y: 207, endPoint x: 361, endPoint y: 208, distance: 47.0
click at [361, 208] on div "Order #300708 — Waiting On Approval" at bounding box center [402, 199] width 256 height 17
drag, startPoint x: 393, startPoint y: 203, endPoint x: 273, endPoint y: 179, distance: 122.4
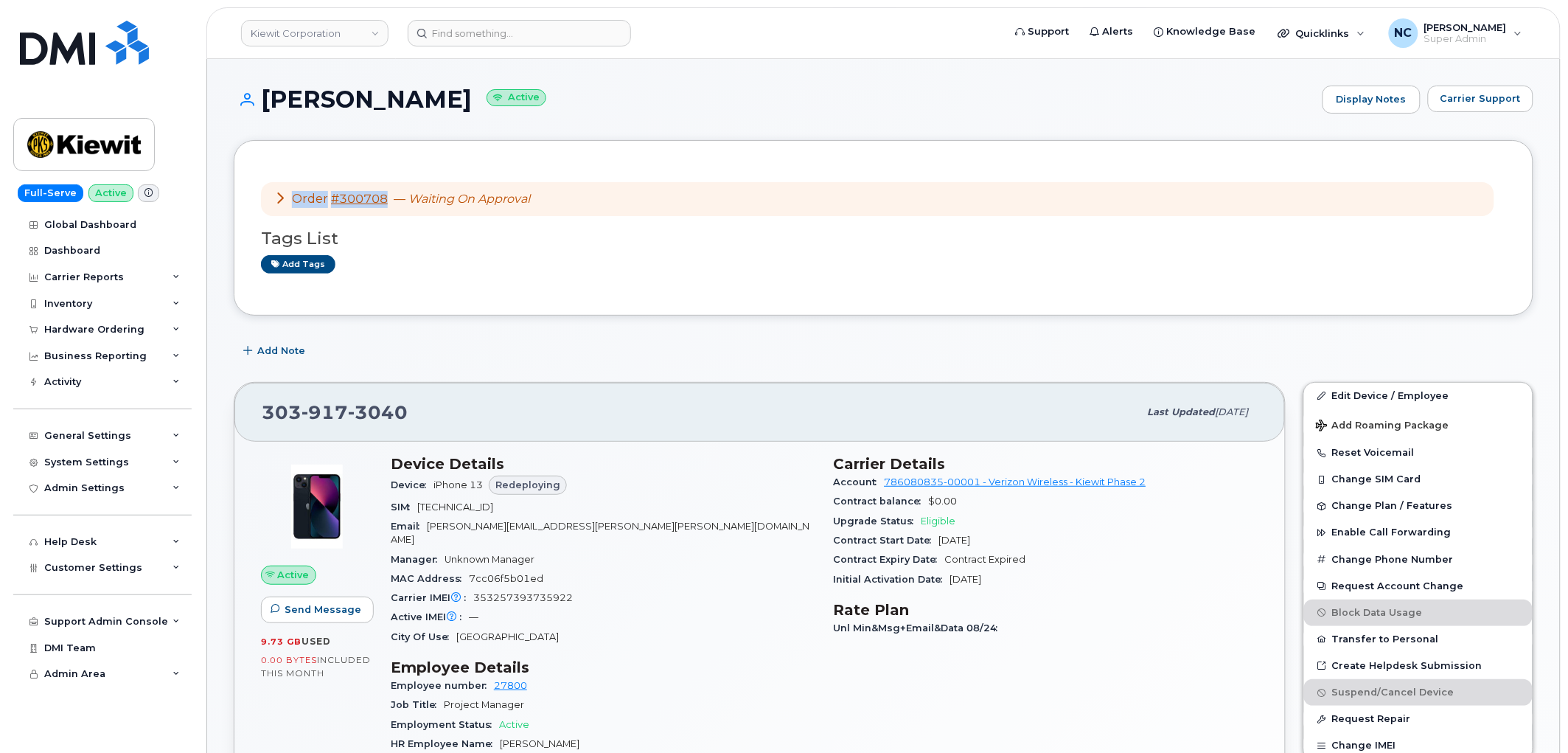
click at [271, 178] on div "Order #300708 — Waiting On Approval Tags List Add tags" at bounding box center [883, 228] width 1245 height 121
copy div "Order #300708"
